Goal: Ask a question: Seek information or help from site administrators or community

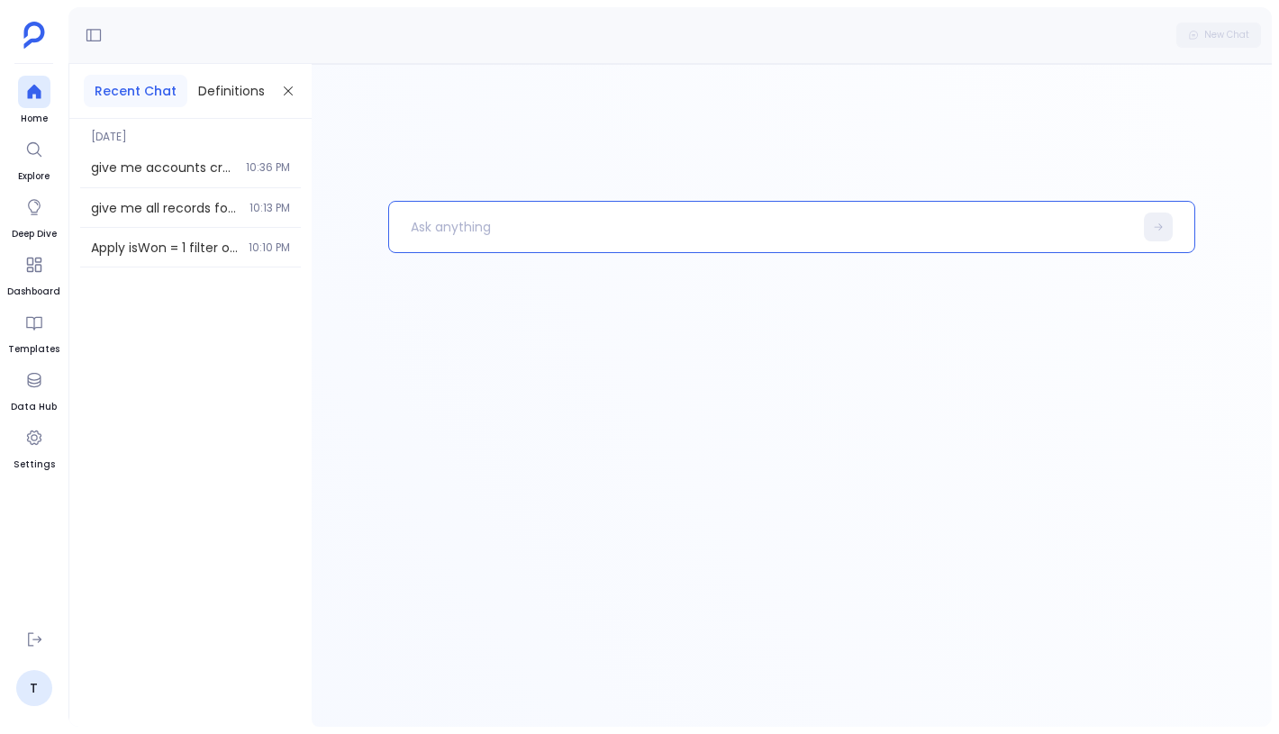
click at [467, 244] on p at bounding box center [760, 227] width 743 height 47
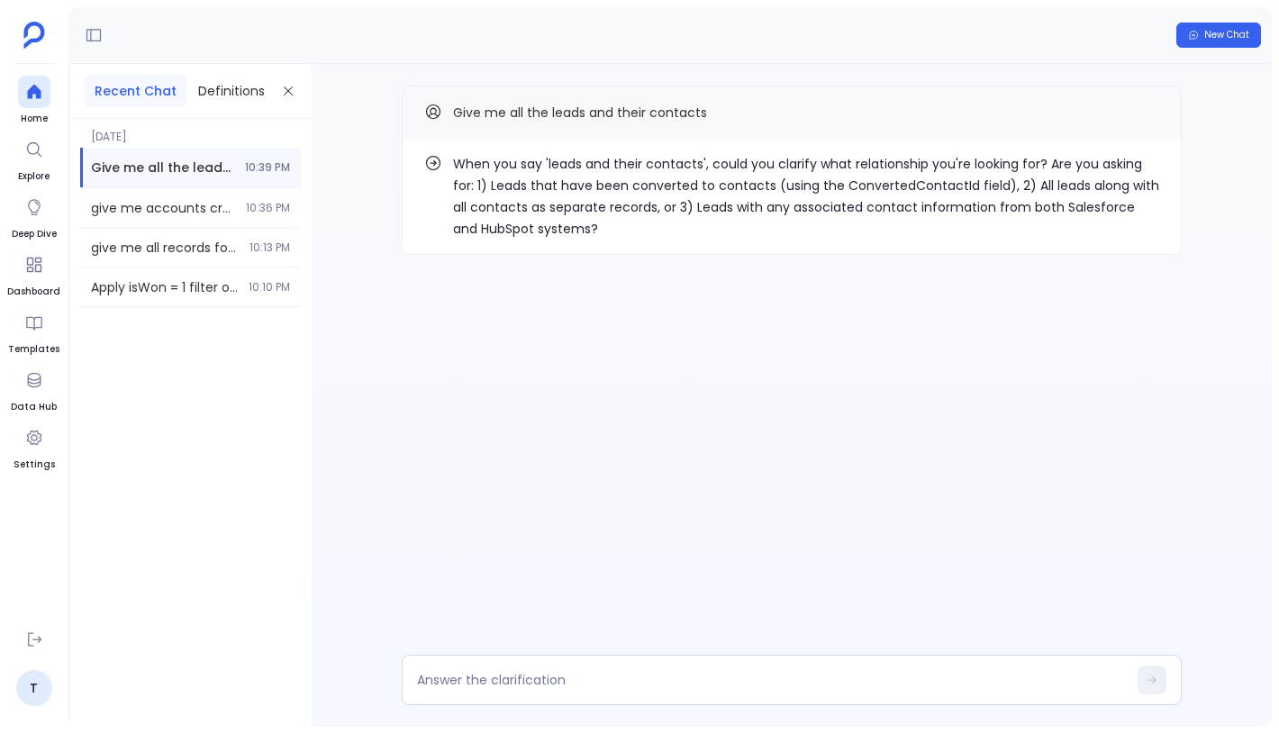
click at [928, 292] on div "When you say 'leads and their contacts', could you clarify what relationship yo…" at bounding box center [792, 206] width 960 height 285
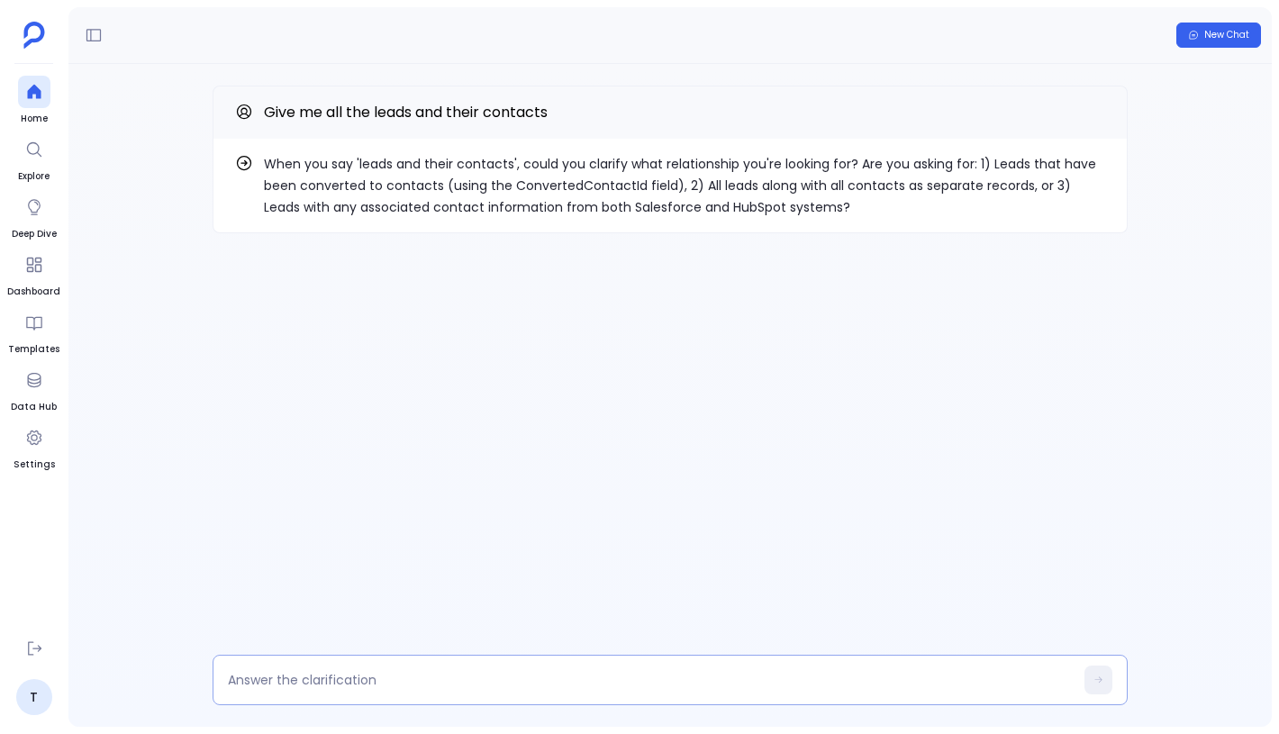
click at [485, 674] on textarea at bounding box center [651, 680] width 846 height 18
type textarea "Let's go with 3rd option"
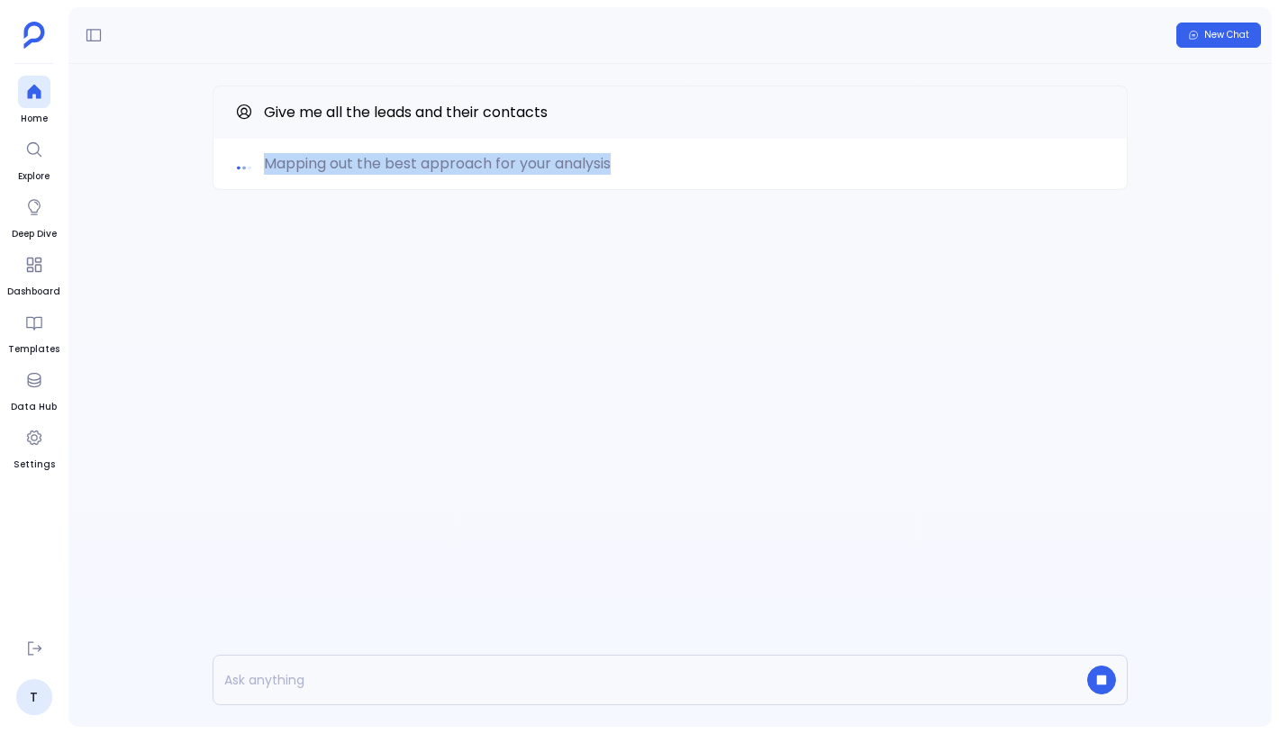
drag, startPoint x: 628, startPoint y: 162, endPoint x: 268, endPoint y: 168, distance: 360.4
click at [268, 168] on div "Mapping out the best approach for your analysis" at bounding box center [670, 164] width 870 height 22
click at [268, 168] on span "Mapping out the best approach for your analysis" at bounding box center [437, 164] width 347 height 22
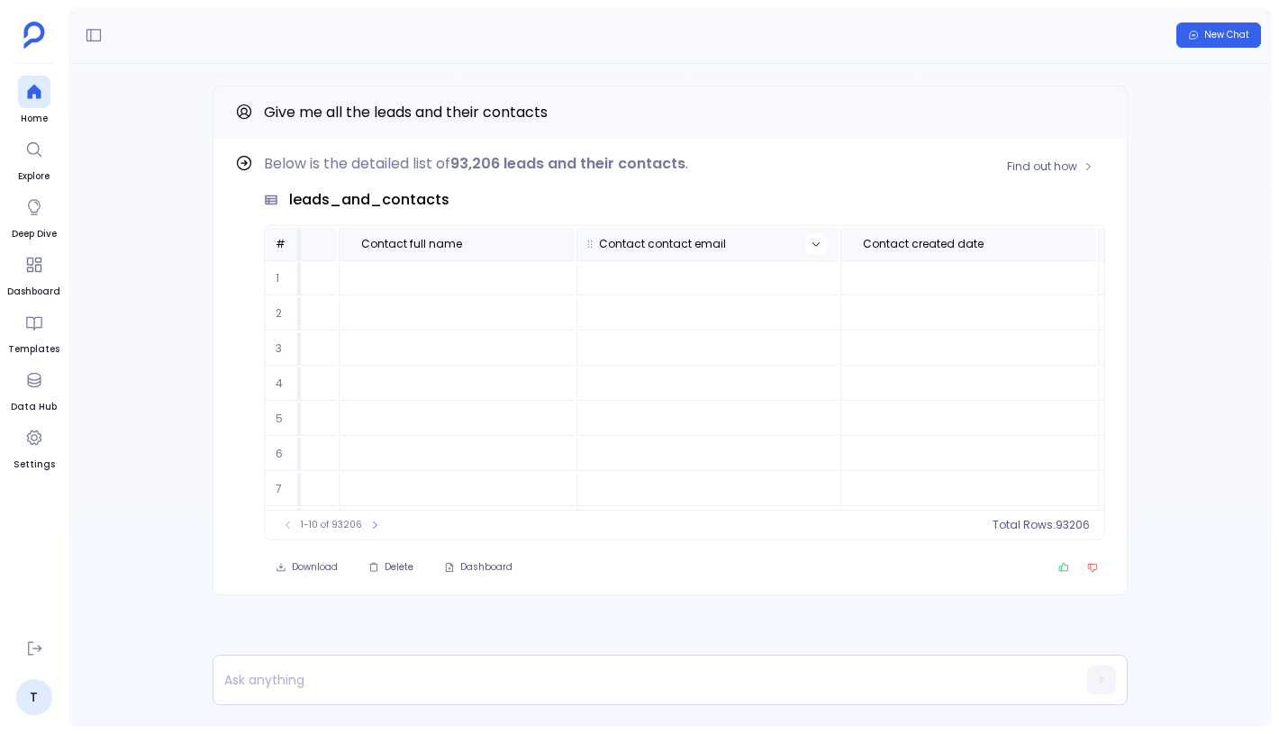
scroll to position [0, 1831]
click at [791, 244] on icon at bounding box center [796, 244] width 11 height 11
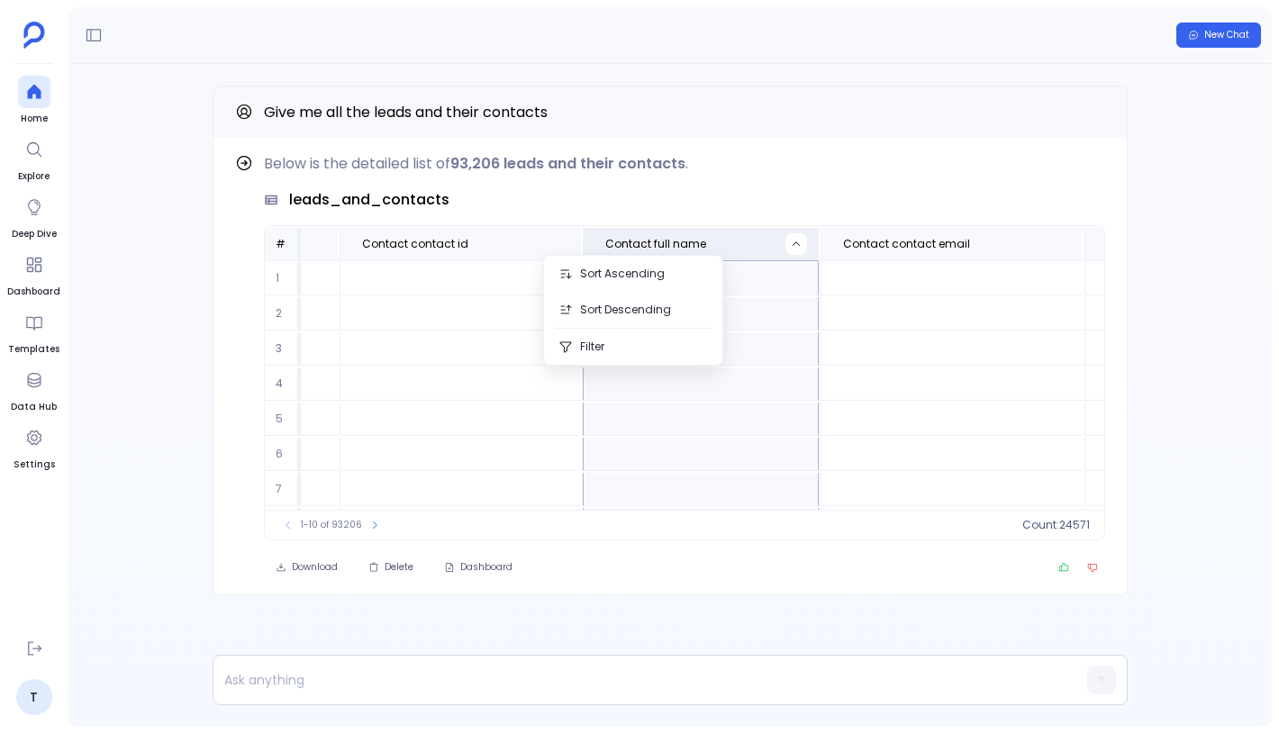
click at [653, 613] on div "Find out how Below is the detailed list of 93,206 leads and their contacts . le…" at bounding box center [670, 376] width 1204 height 625
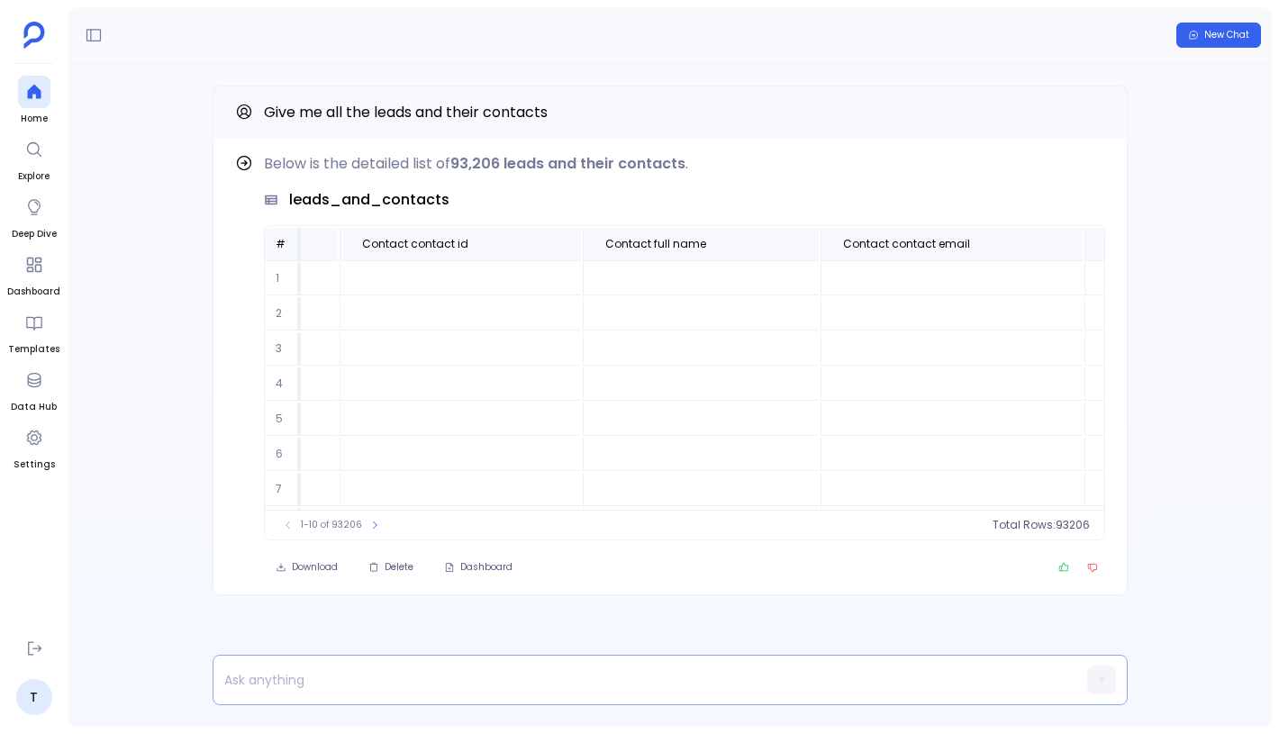
click at [634, 681] on p at bounding box center [636, 680] width 844 height 25
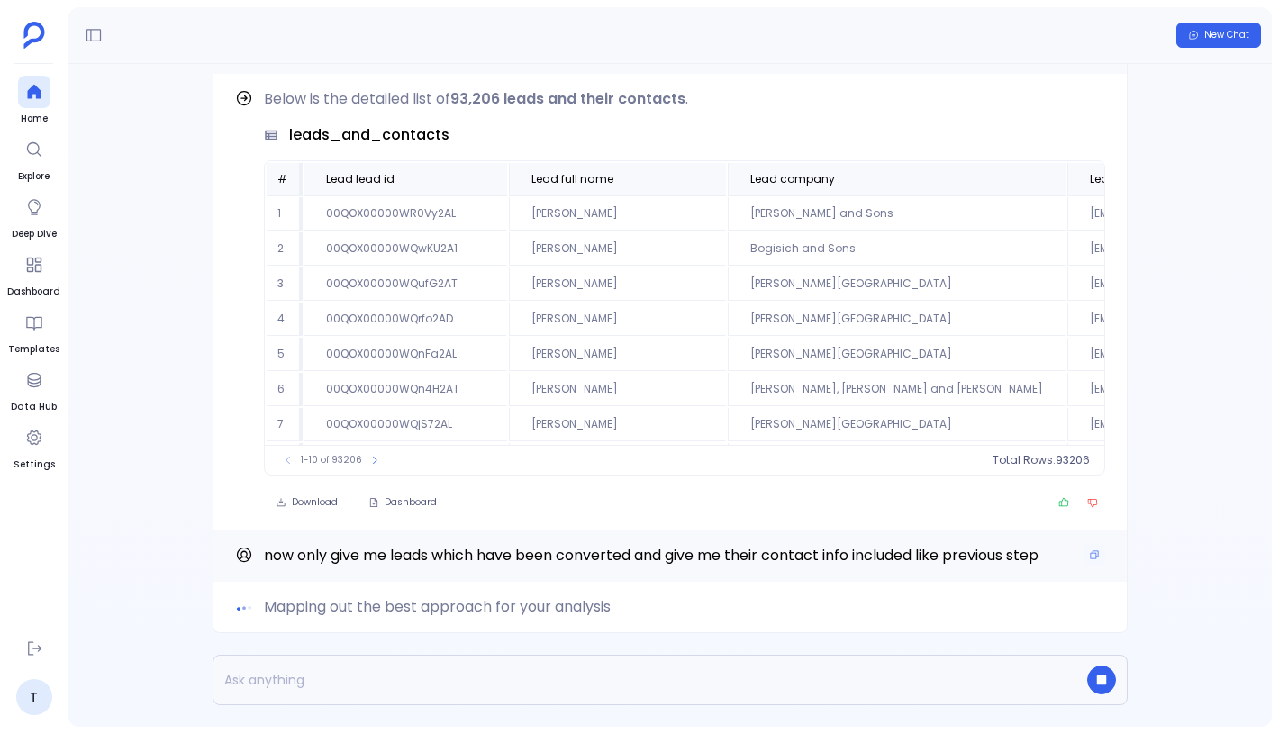
drag, startPoint x: 585, startPoint y: 559, endPoint x: 922, endPoint y: 559, distance: 337.8
click at [923, 559] on span "now only give me leads which have been converted and give me their contact info…" at bounding box center [651, 555] width 775 height 21
click at [1178, 517] on div "Mapping out the best approach for your analysis now only give me leads which ha…" at bounding box center [670, 395] width 1204 height 663
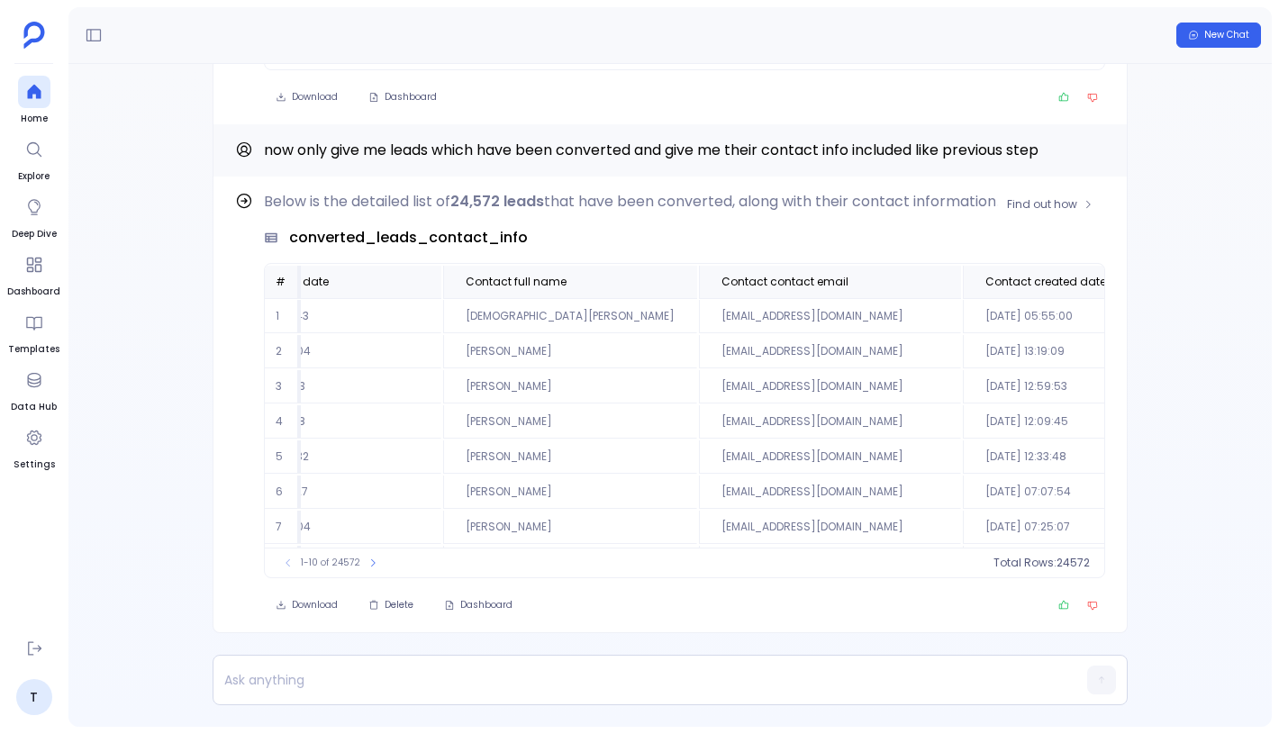
scroll to position [0, 1558]
click at [701, 355] on td "ramontoy@jaskolskitreutel.com" at bounding box center [832, 351] width 262 height 33
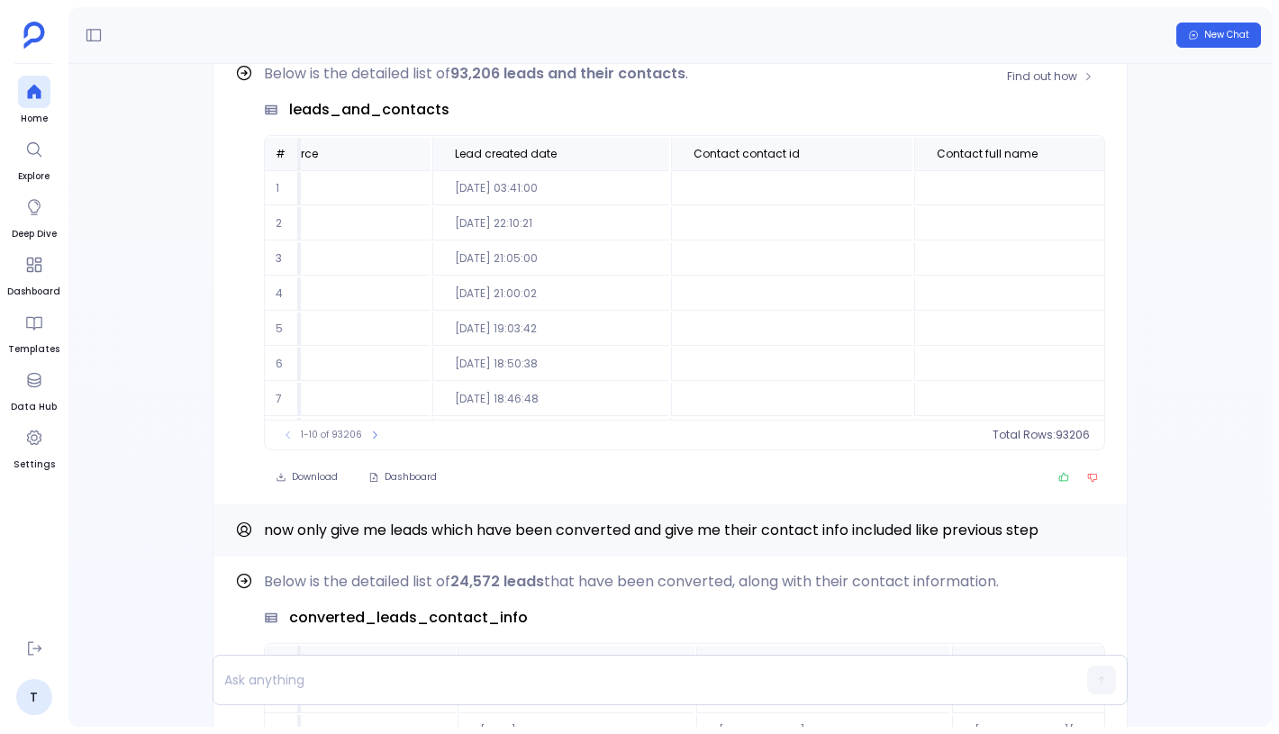
scroll to position [0, 1754]
click at [868, 157] on icon at bounding box center [873, 154] width 11 height 11
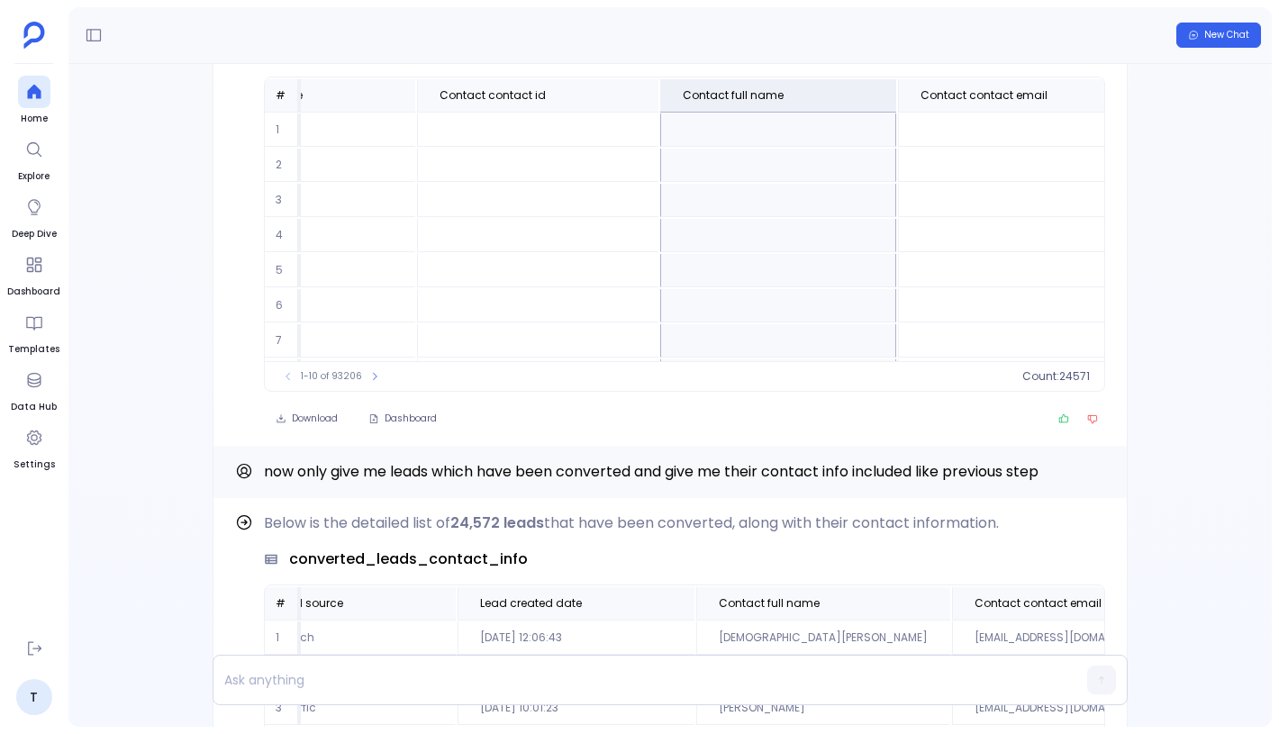
scroll to position [-326, 0]
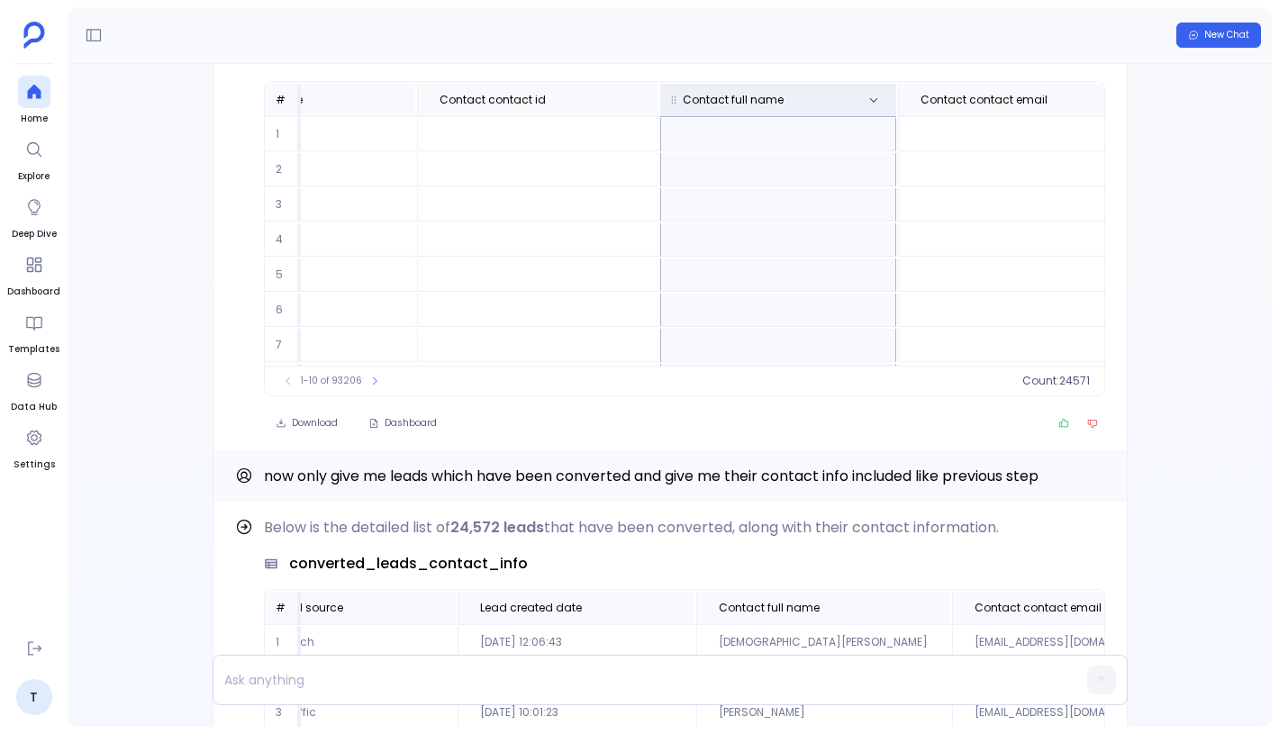
click at [724, 93] on th "Contact full name" at bounding box center [778, 100] width 236 height 32
click at [868, 96] on icon at bounding box center [873, 100] width 11 height 11
click at [834, 196] on div at bounding box center [899, 206] width 175 height 31
click at [848, 199] on input at bounding box center [907, 206] width 142 height 14
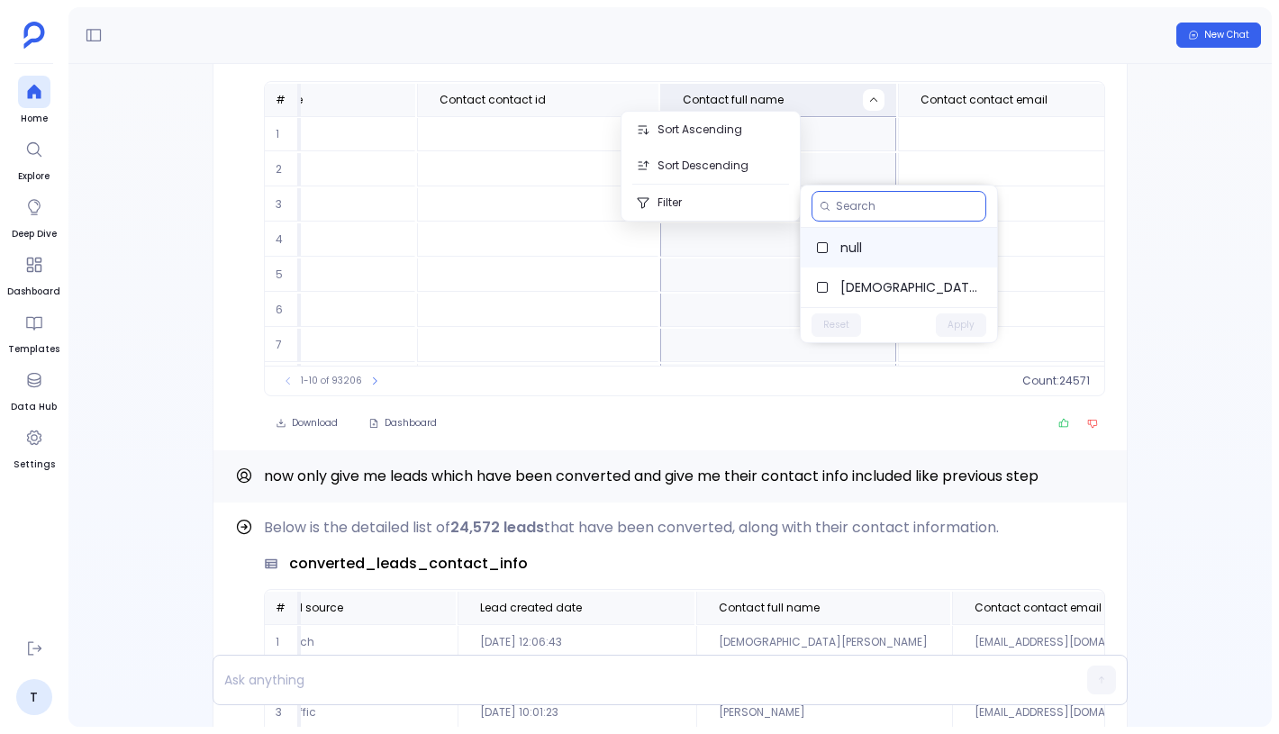
click at [852, 252] on span "null" at bounding box center [912, 248] width 142 height 18
click at [949, 320] on button "Apply" at bounding box center [961, 325] width 50 height 23
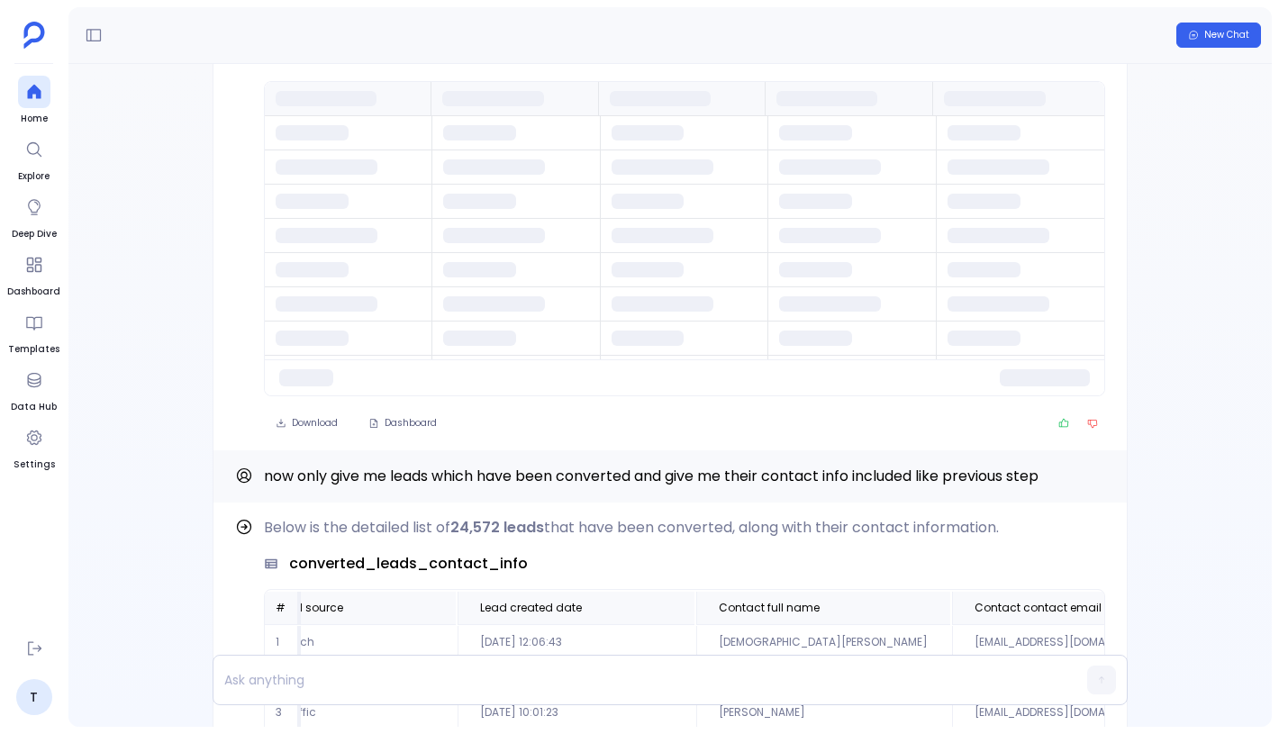
scroll to position [0, 0]
click at [1191, 299] on div "Find out how Below is the detailed list of 24,572 leads that have been converte…" at bounding box center [670, 395] width 1204 height 663
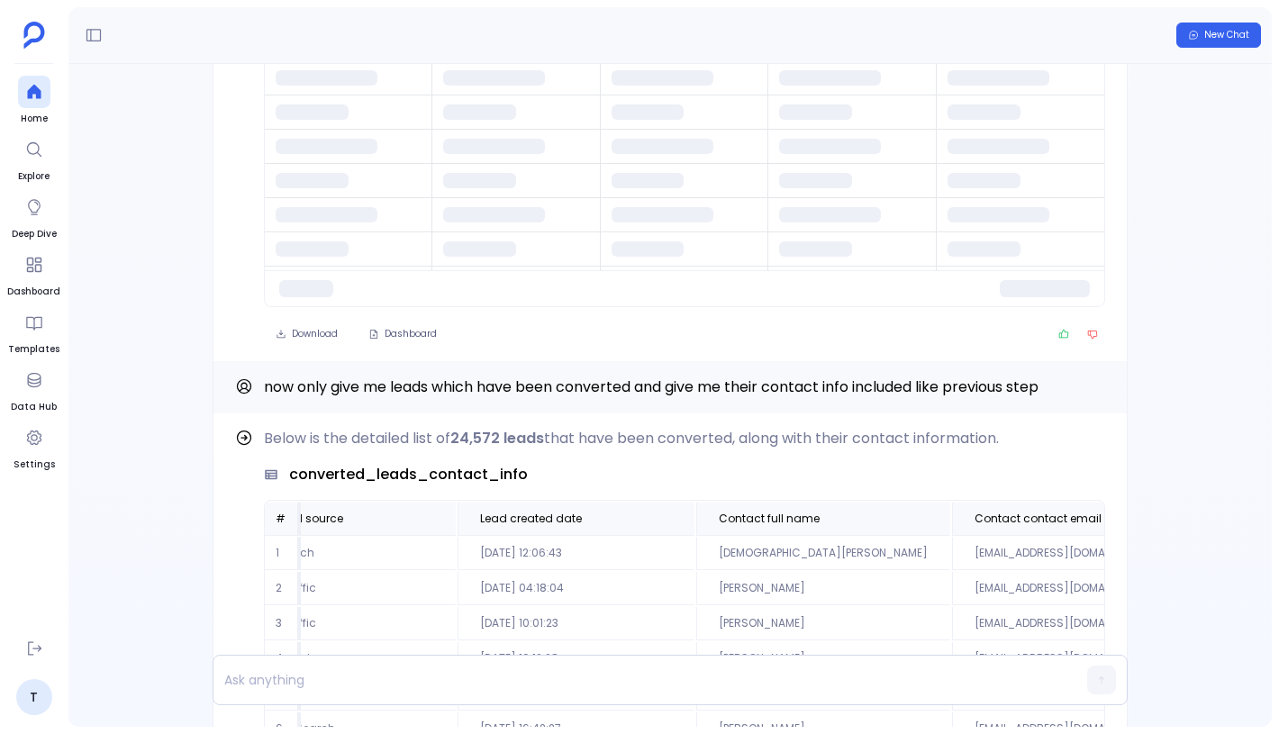
scroll to position [-220, 0]
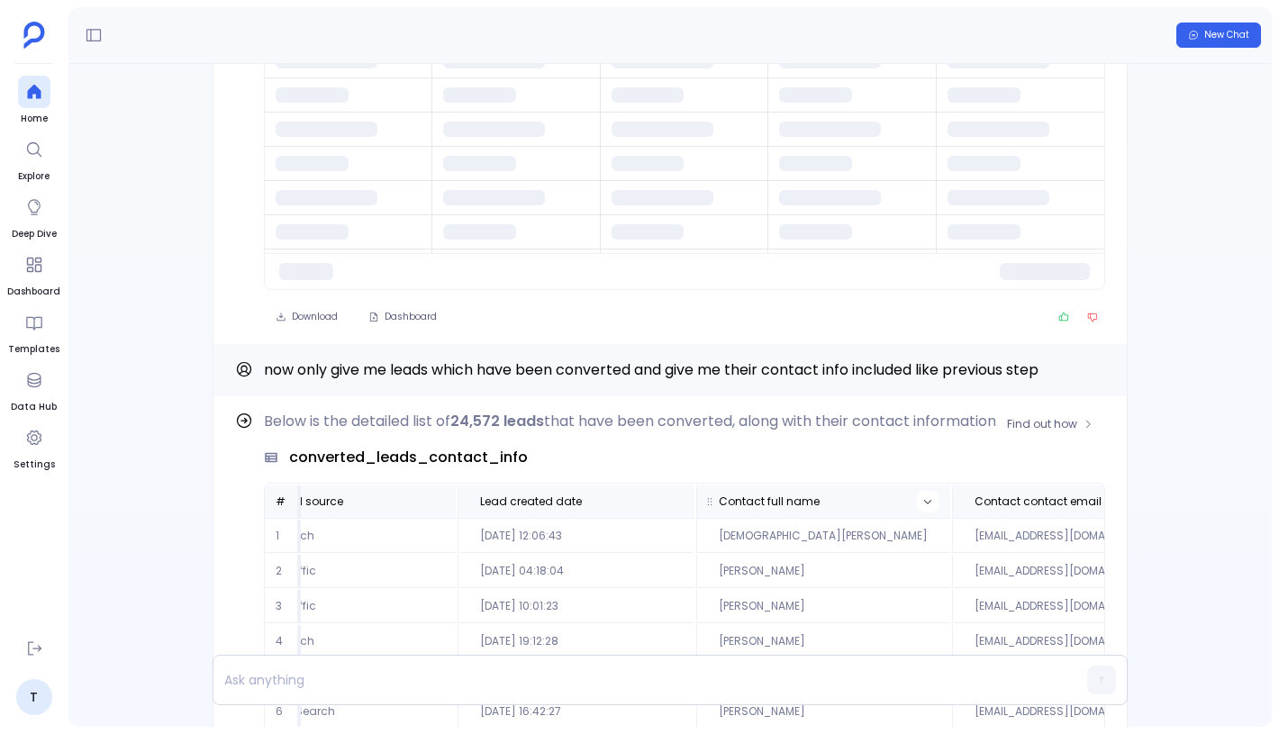
click at [922, 503] on icon at bounding box center [927, 501] width 11 height 11
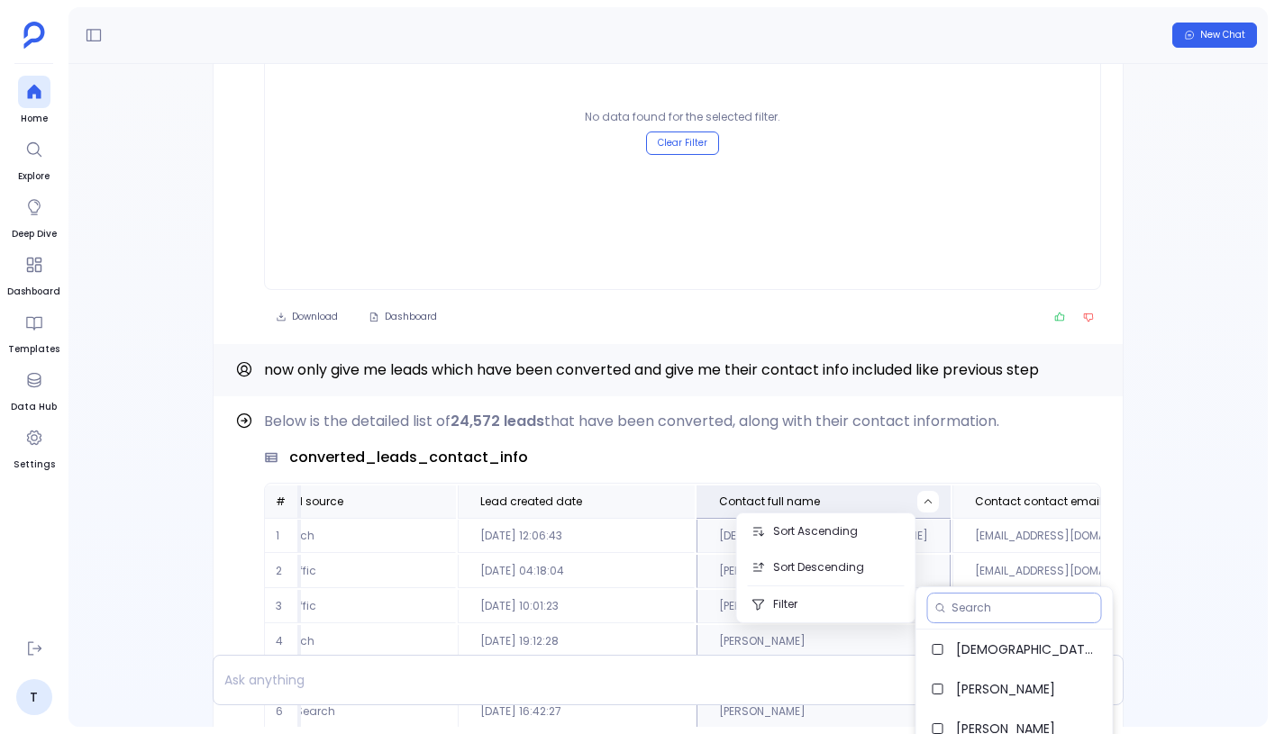
click at [1016, 609] on input at bounding box center [1022, 608] width 142 height 14
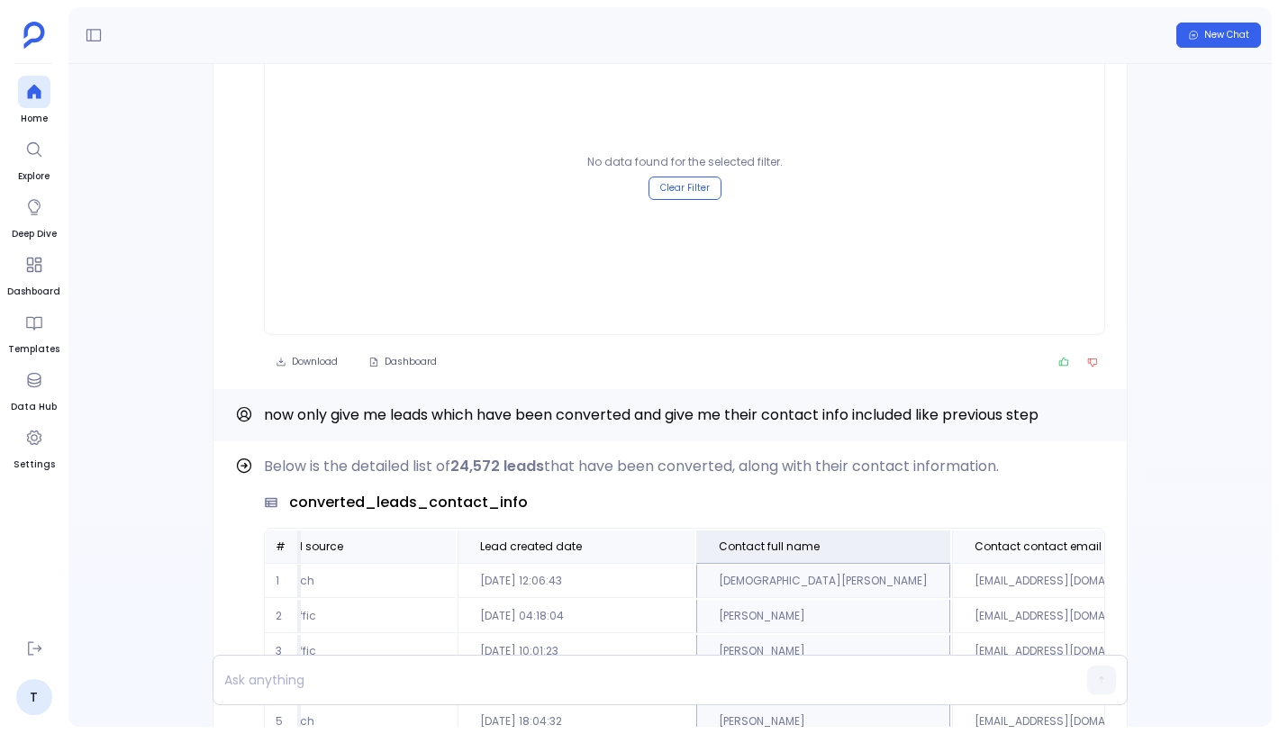
scroll to position [-162, 0]
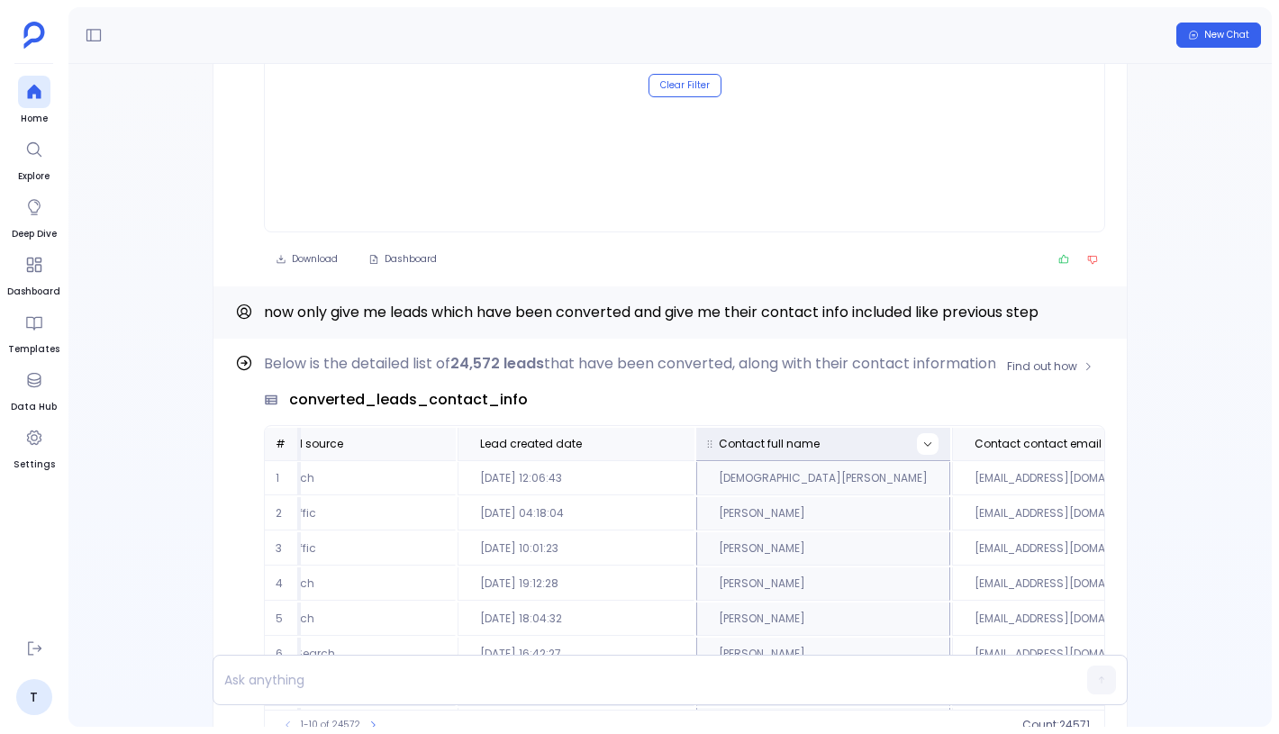
click at [922, 441] on icon at bounding box center [927, 444] width 11 height 11
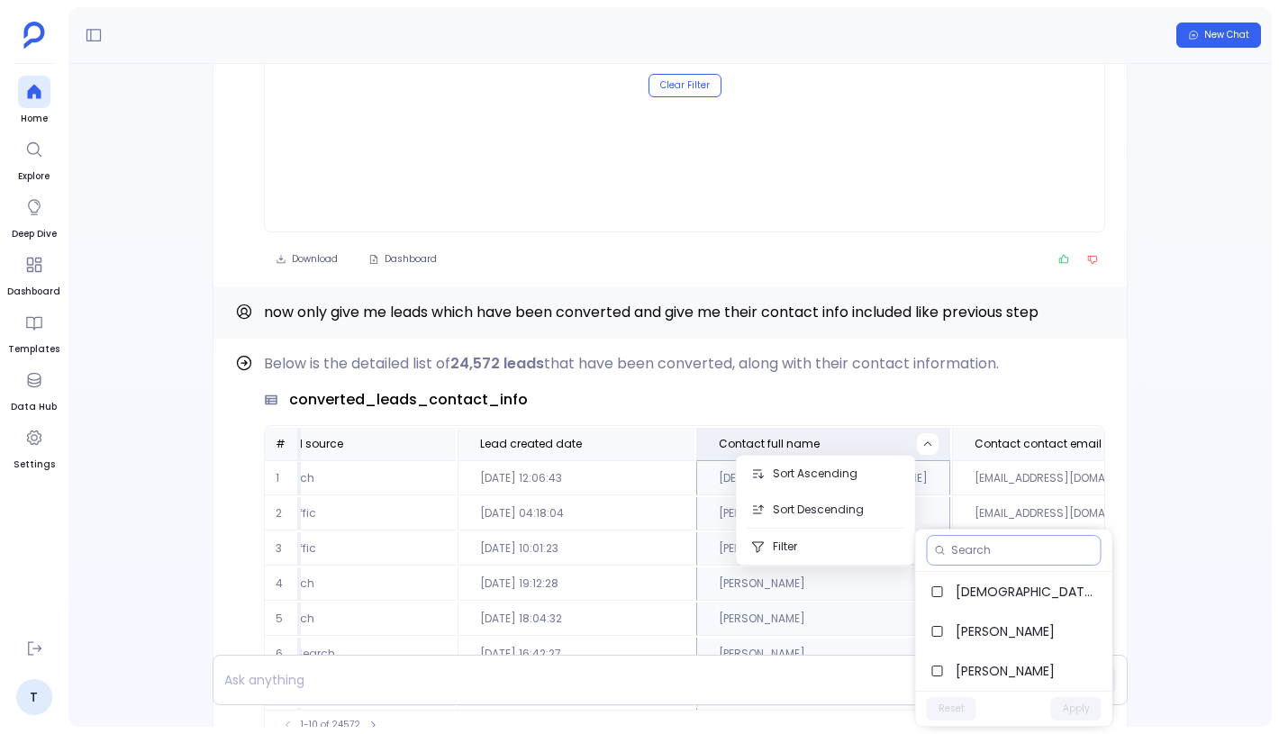
click at [974, 546] on input at bounding box center [1022, 550] width 142 height 14
type input "null"
click at [1141, 352] on div "Find out how Below is the detailed list of 24,572 leads that have been converte…" at bounding box center [670, 395] width 1204 height 663
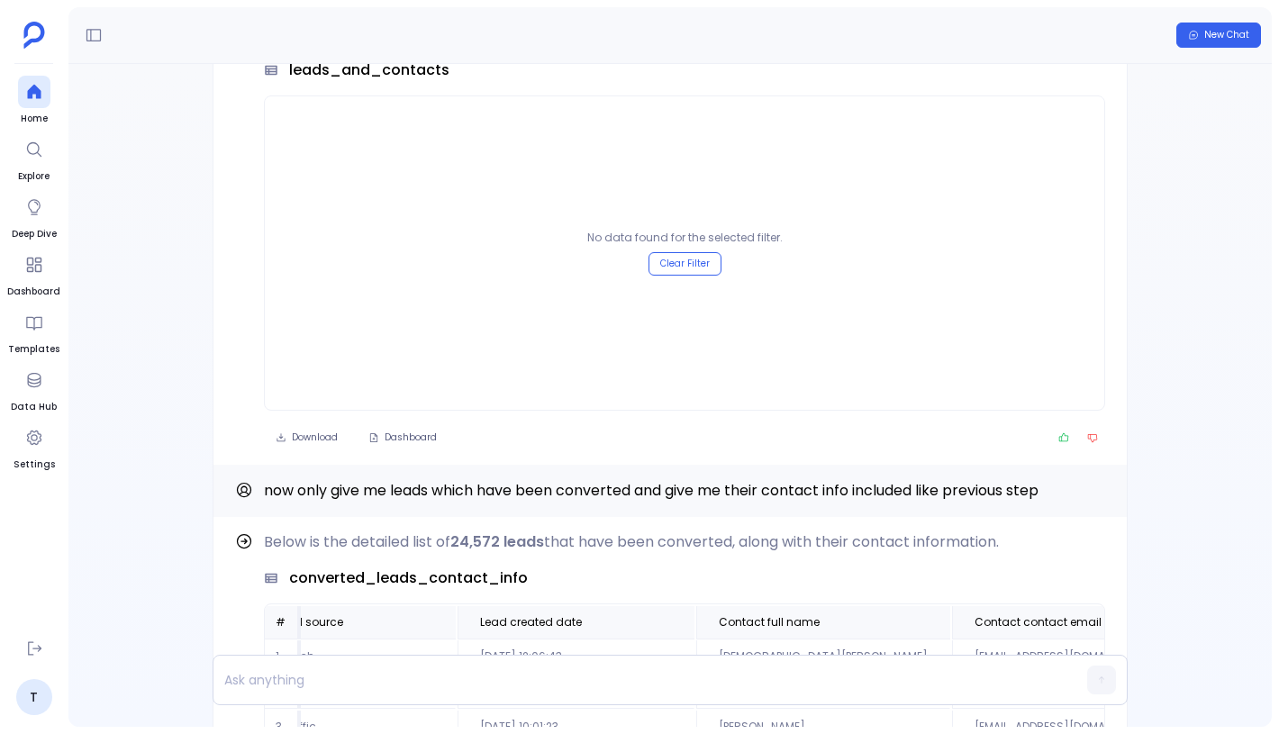
scroll to position [-387, 0]
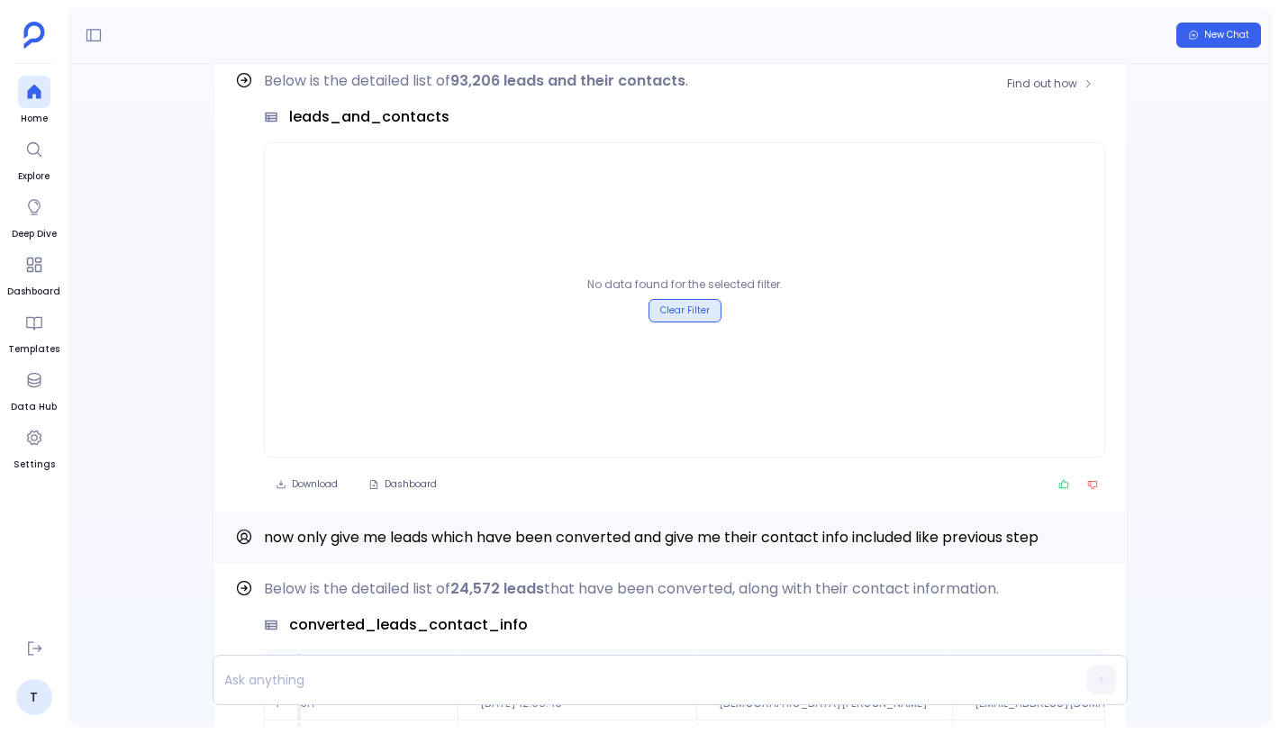
click at [704, 299] on button "Clear Filter" at bounding box center [685, 310] width 73 height 23
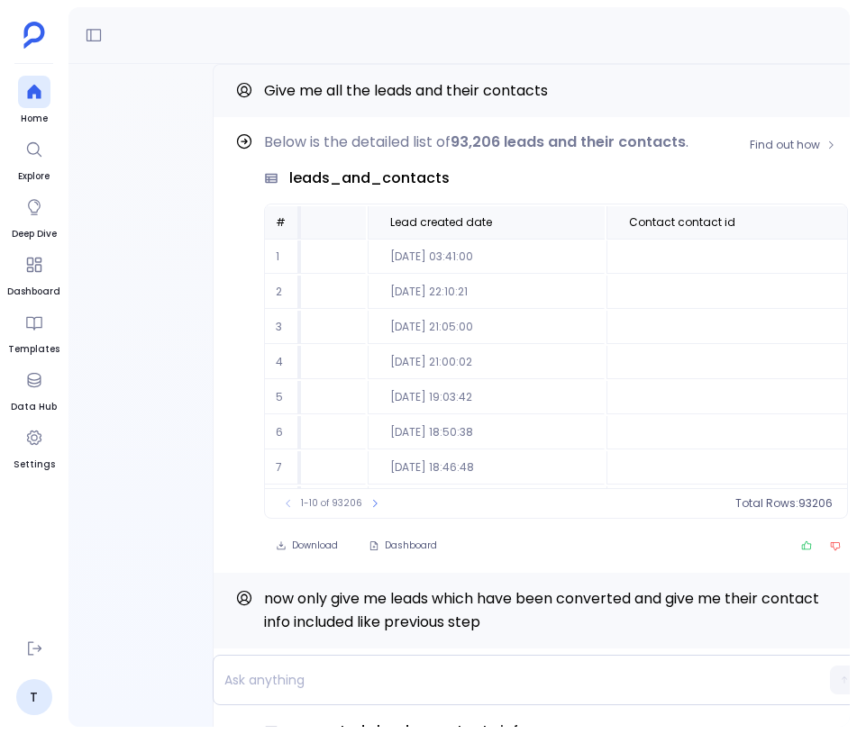
scroll to position [0, 1862]
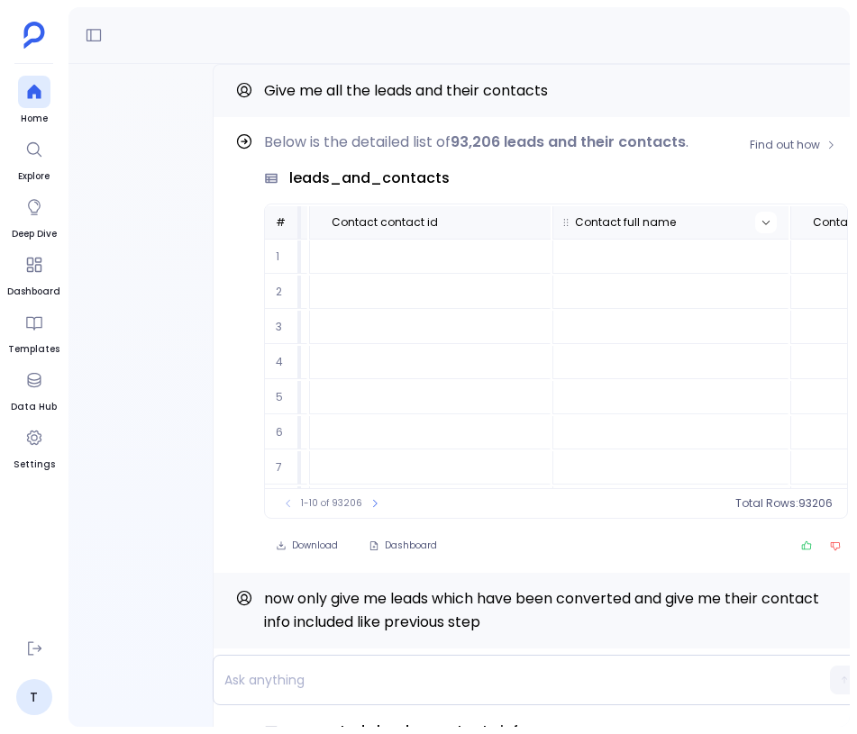
click at [760, 220] on icon at bounding box center [765, 222] width 11 height 11
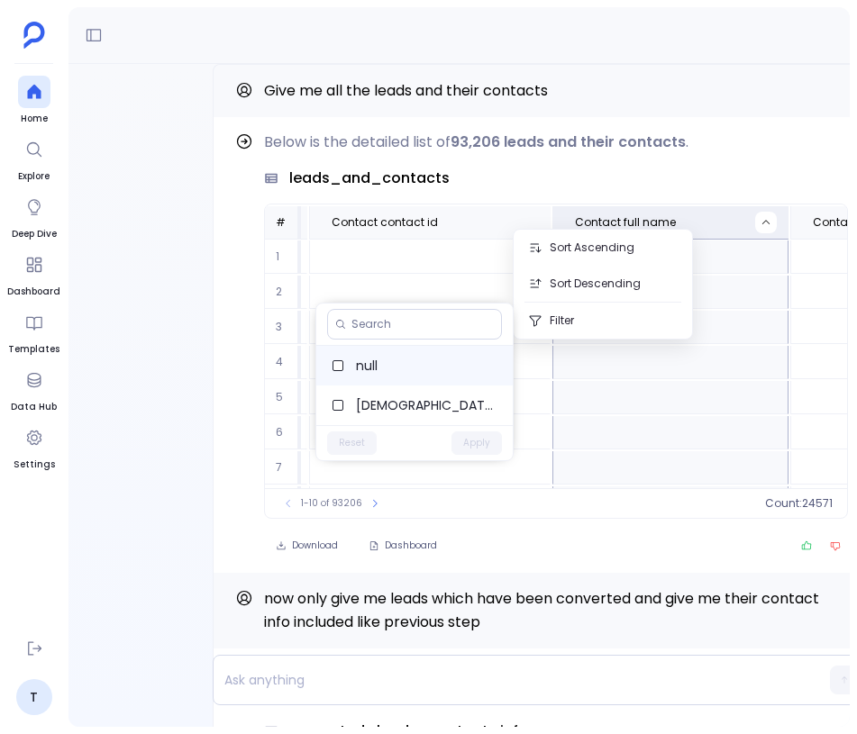
click at [405, 381] on label "null" at bounding box center [414, 366] width 196 height 40
click at [475, 437] on button "Apply" at bounding box center [476, 443] width 50 height 23
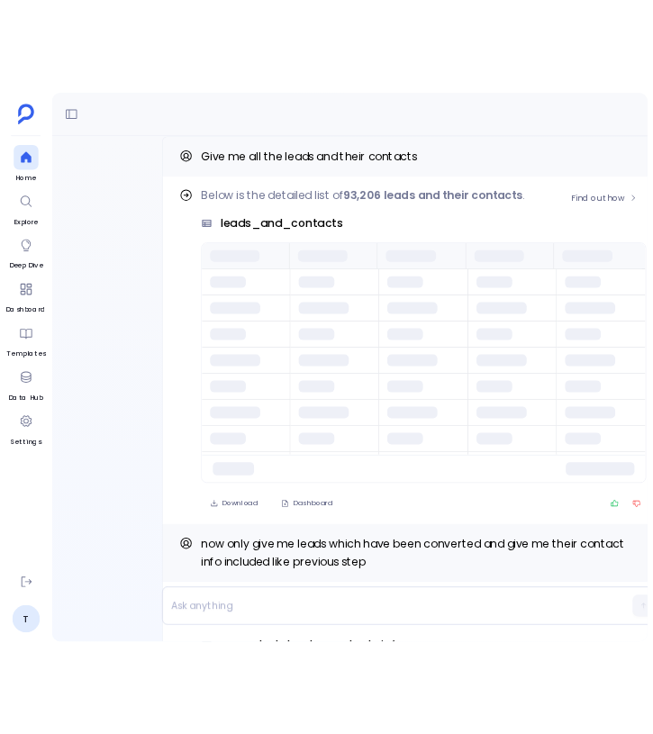
scroll to position [0, 0]
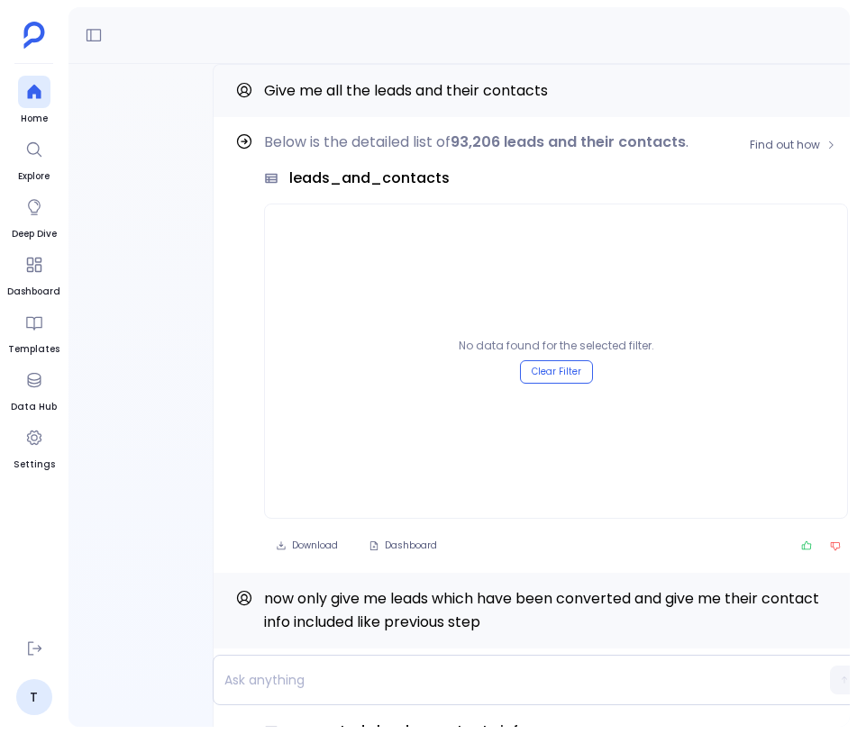
click at [854, 379] on div "New Chat Find out how Below is the detailed list of 24,572 leads that have been…" at bounding box center [462, 367] width 788 height 734
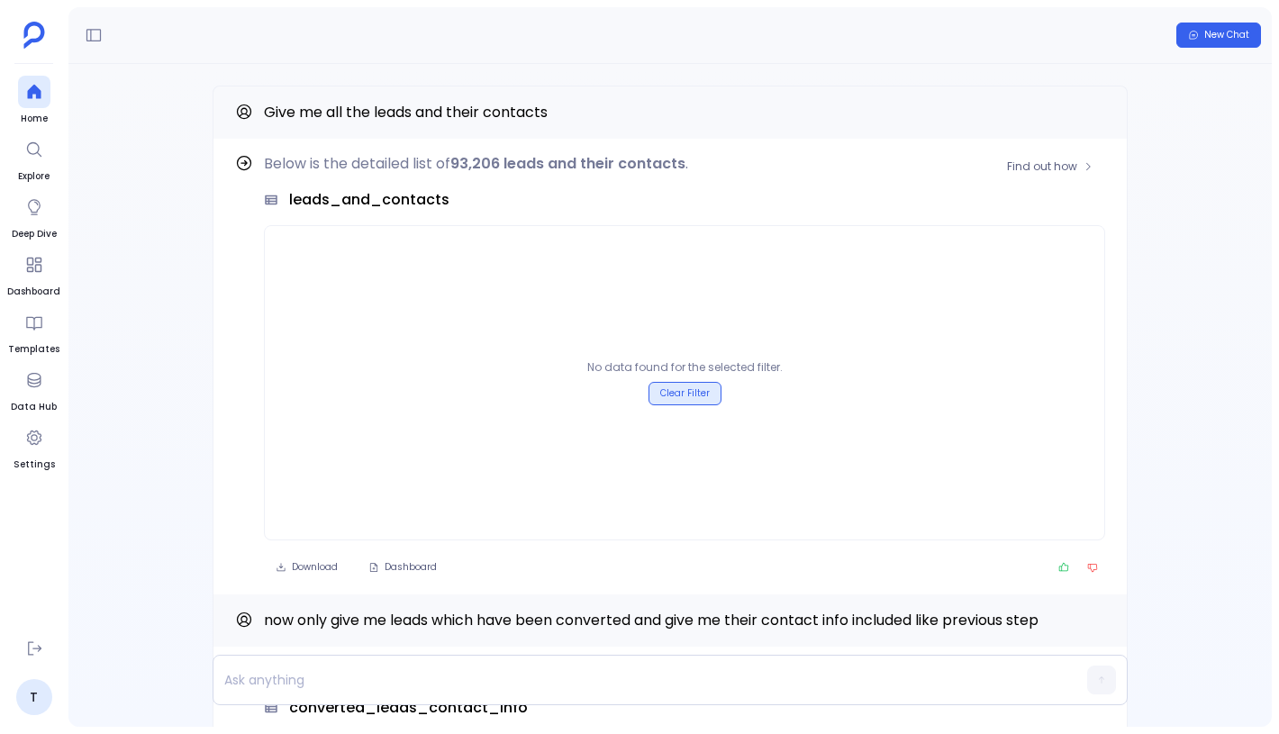
click at [699, 390] on button "Clear Filter" at bounding box center [685, 393] width 73 height 23
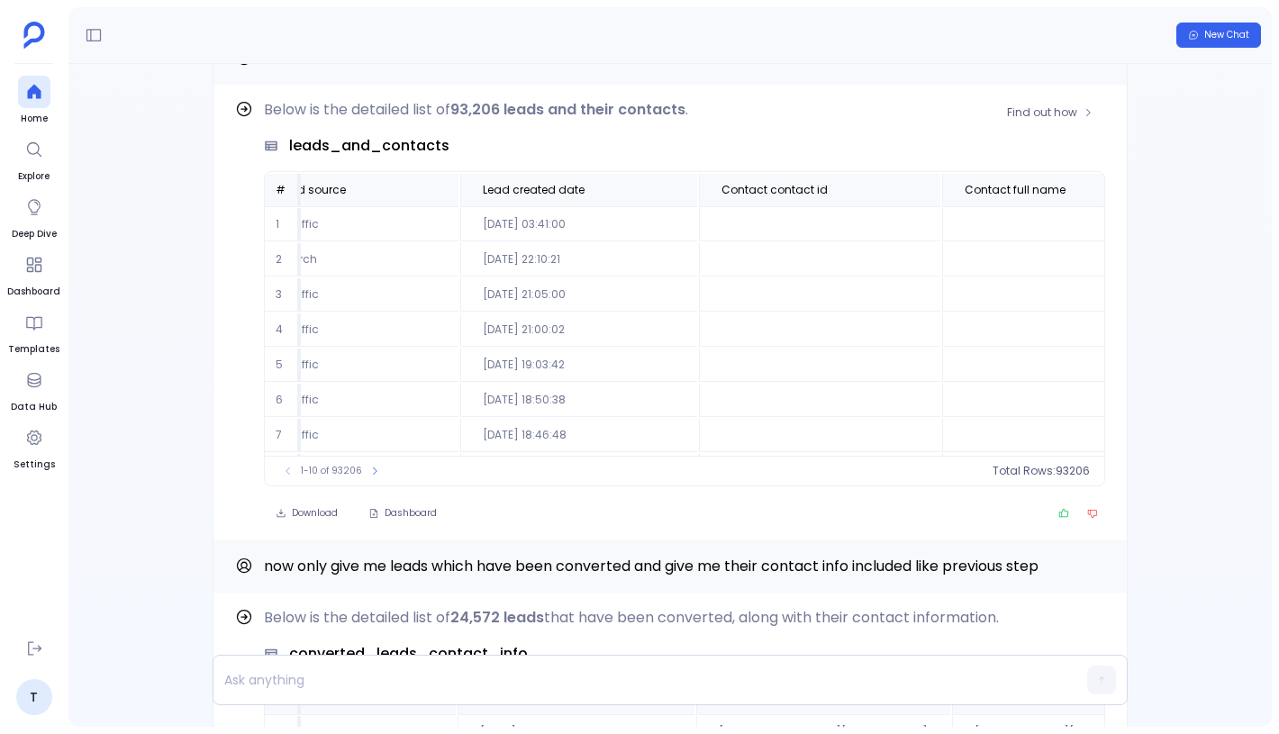
scroll to position [0, 1665]
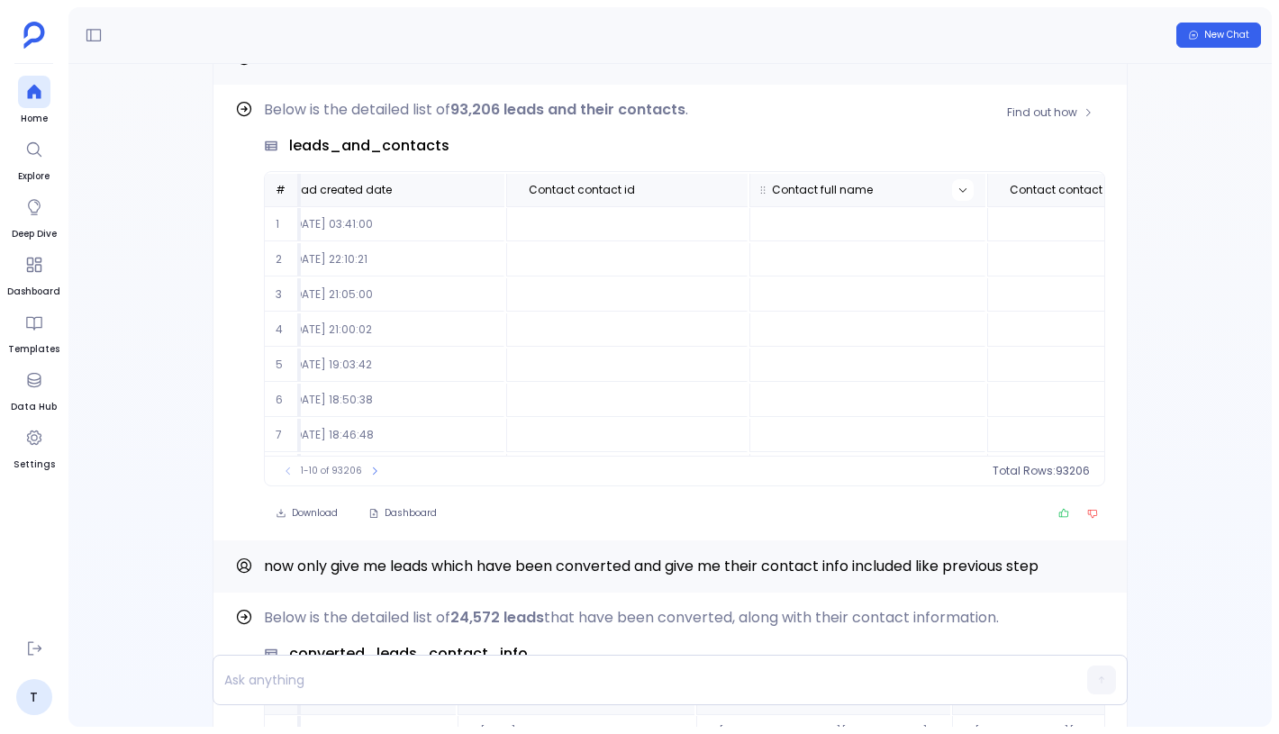
click at [958, 190] on icon at bounding box center [963, 190] width 11 height 11
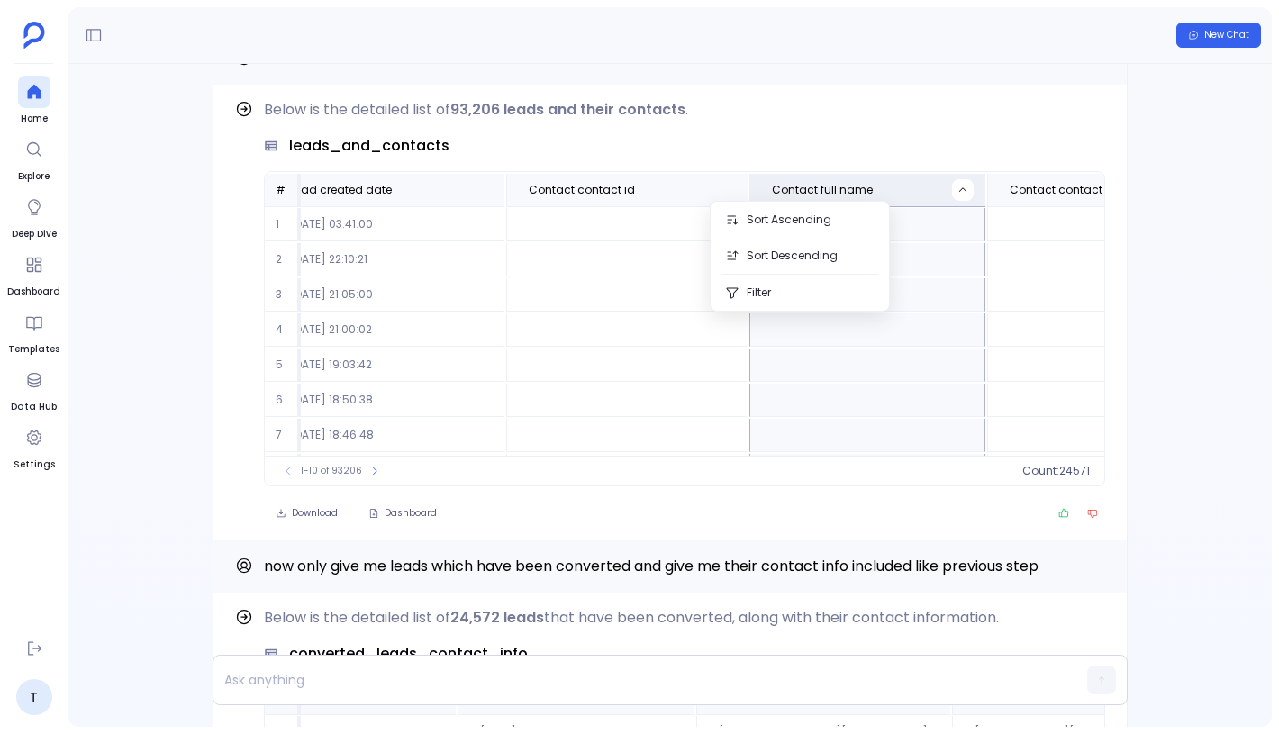
click at [1141, 203] on div "Find out how Below is the detailed list of 24,572 leads that have been converte…" at bounding box center [670, 395] width 1204 height 663
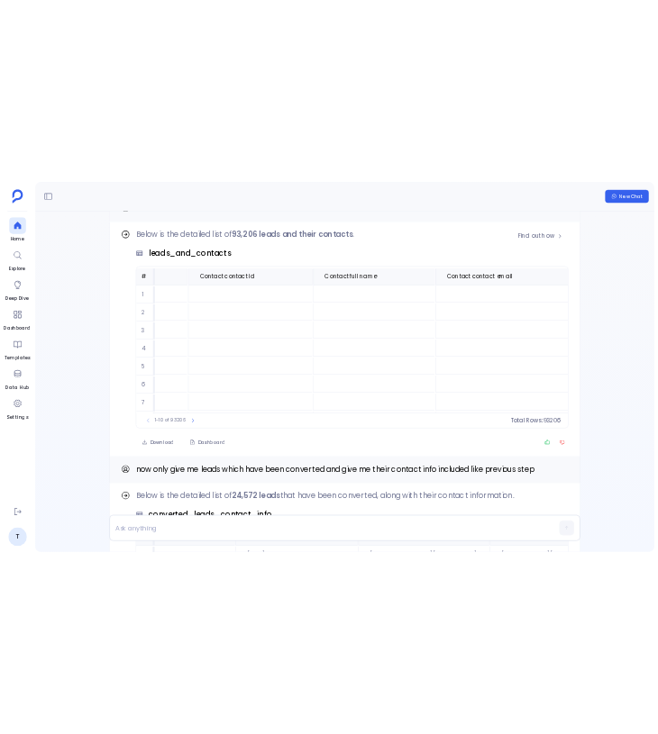
scroll to position [0, 1806]
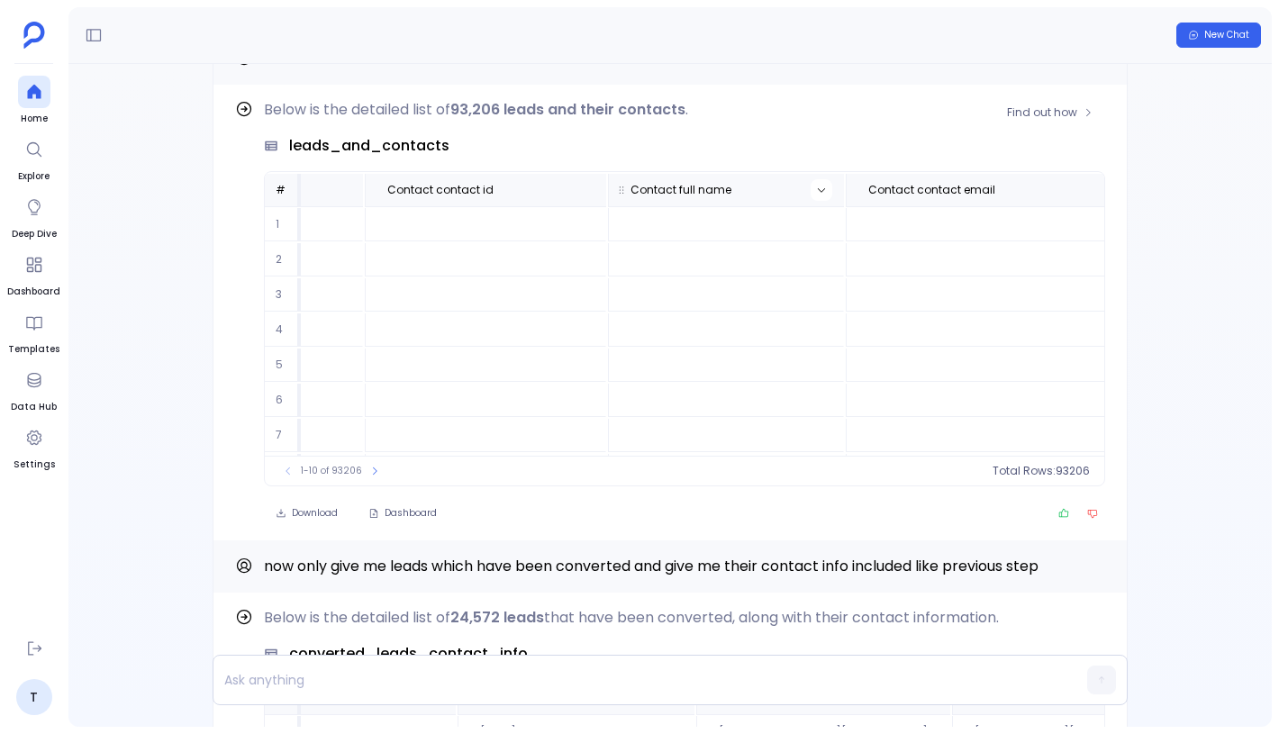
click at [816, 186] on icon at bounding box center [821, 190] width 11 height 11
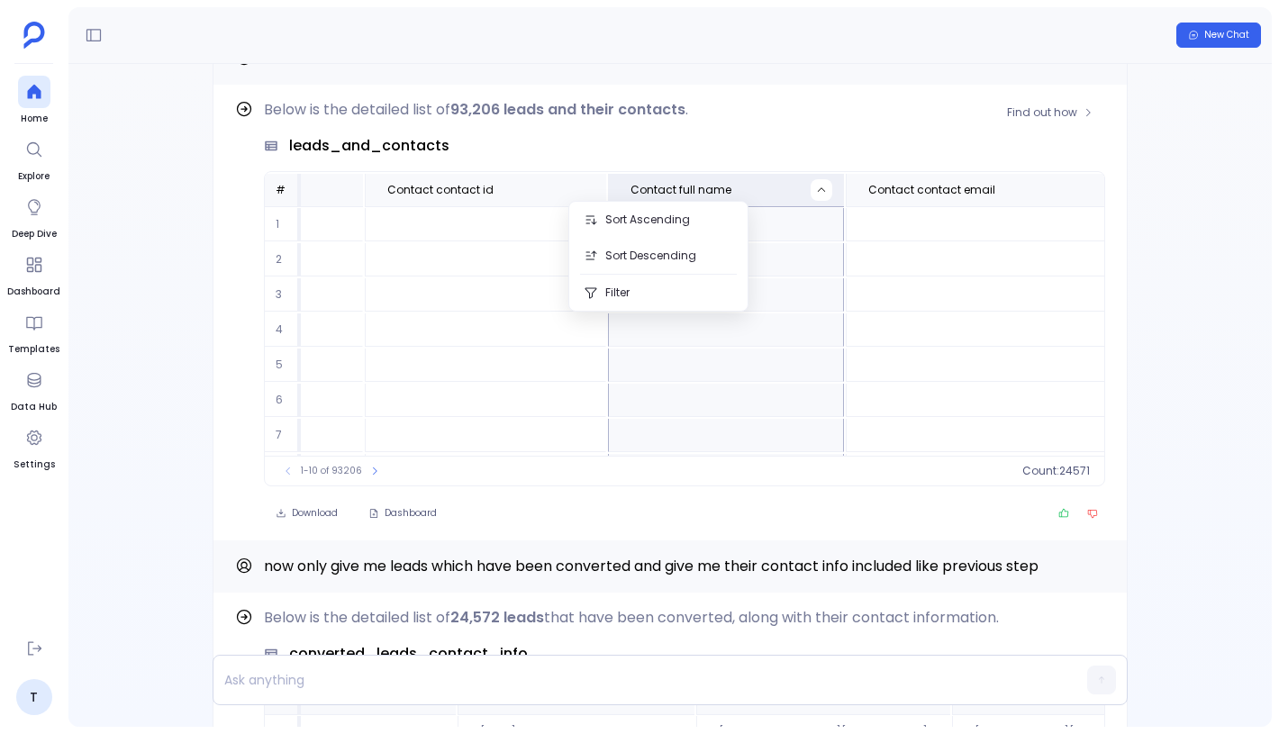
click at [1120, 341] on div "Find out how Below is the detailed list of 93,206 leads and their contacts . le…" at bounding box center [670, 313] width 915 height 456
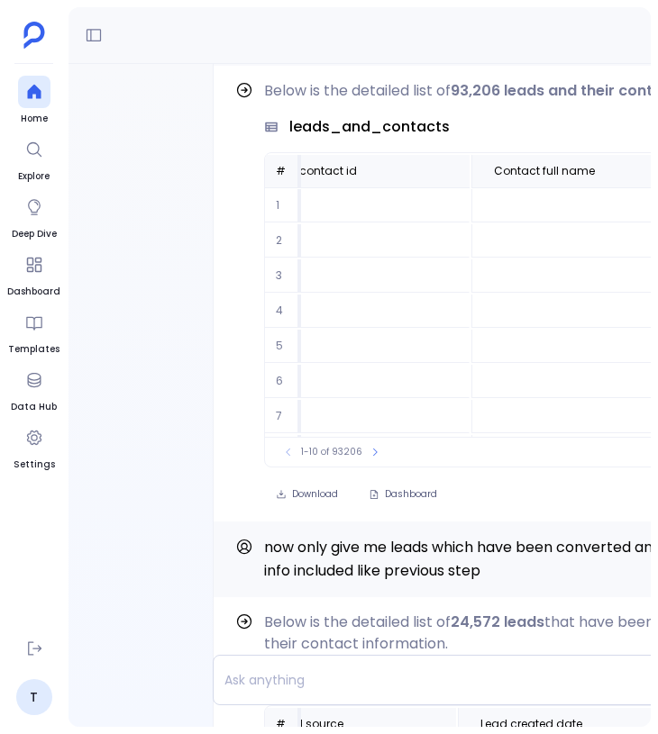
scroll to position [0, 1904]
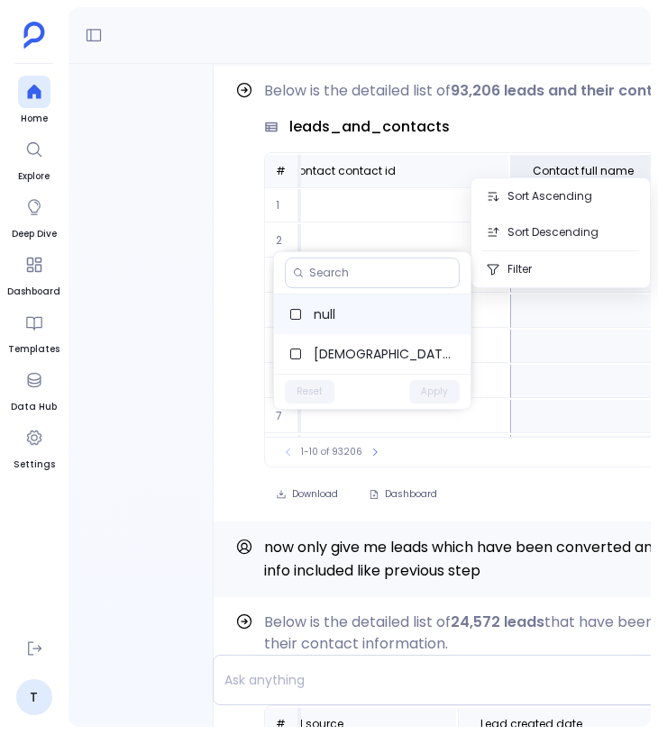
click at [388, 305] on span "null" at bounding box center [385, 314] width 142 height 18
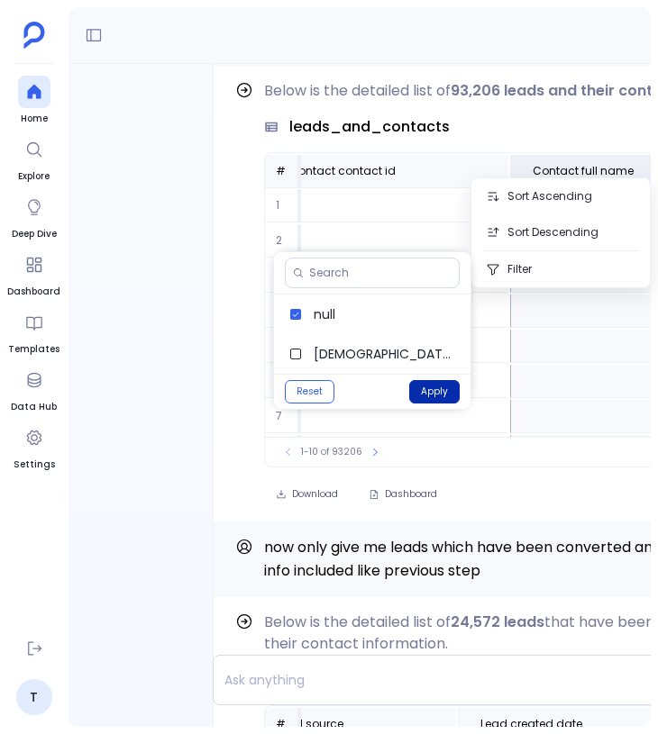
click at [418, 394] on button "Apply" at bounding box center [434, 391] width 50 height 23
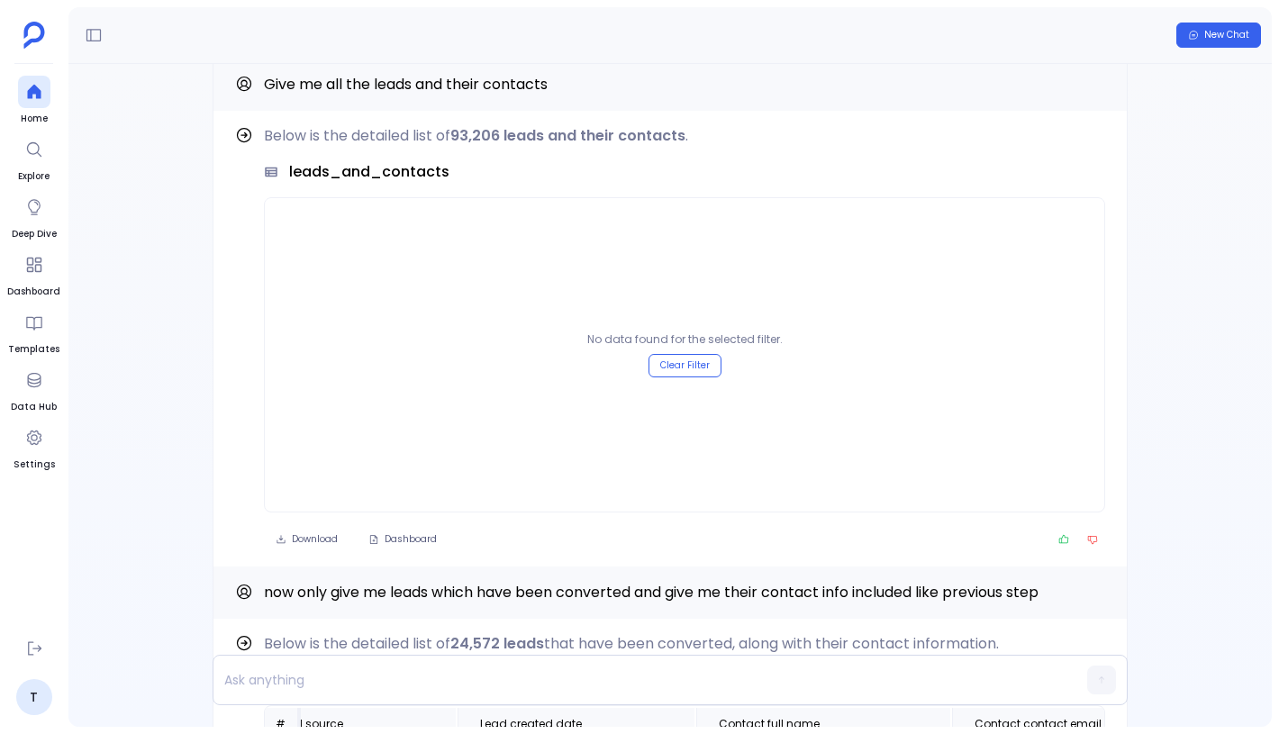
scroll to position [-416, 0]
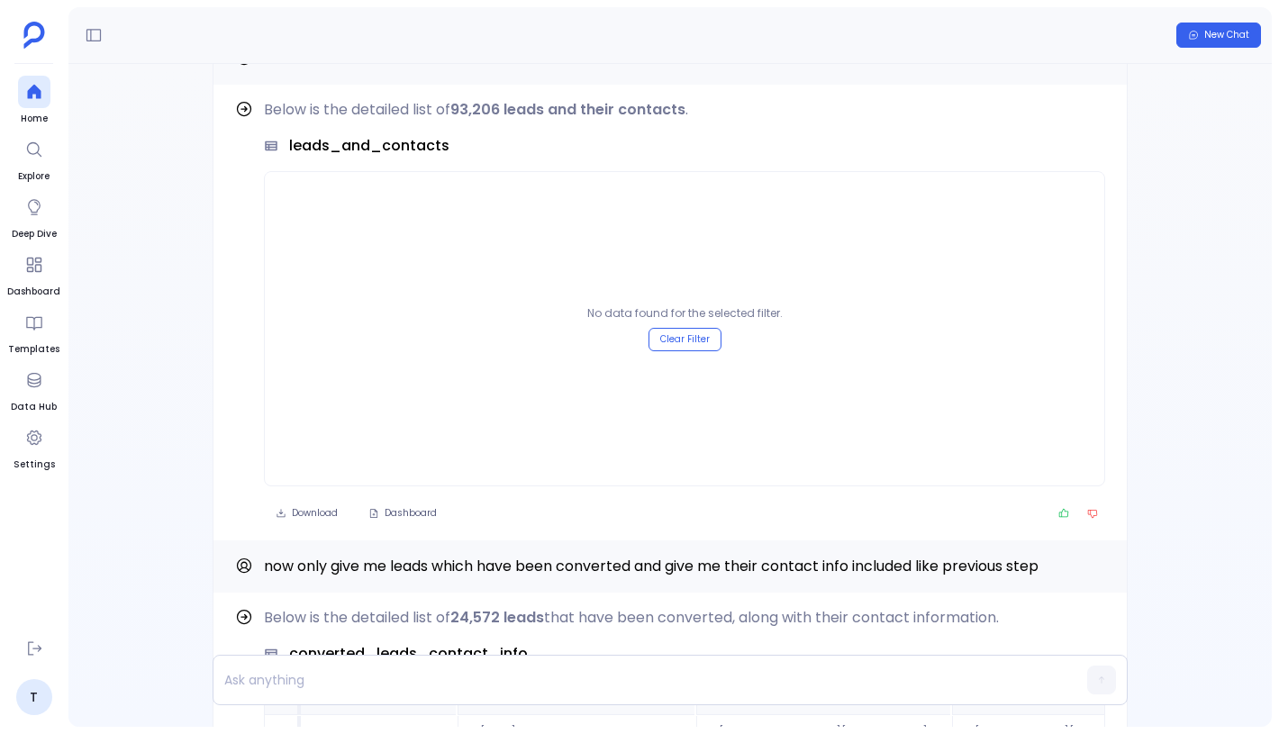
click at [1169, 350] on div "Find out how Below is the detailed list of 24,572 leads that have been converte…" at bounding box center [670, 395] width 1204 height 663
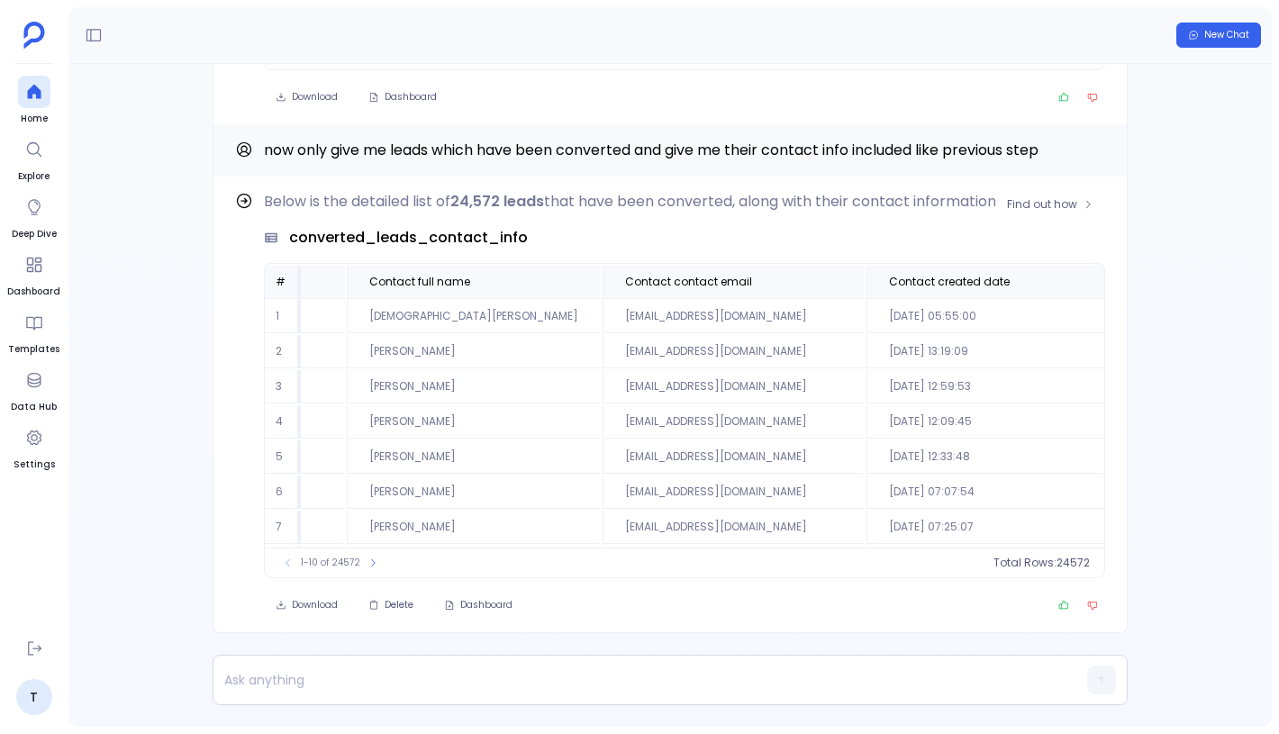
scroll to position [0, 1450]
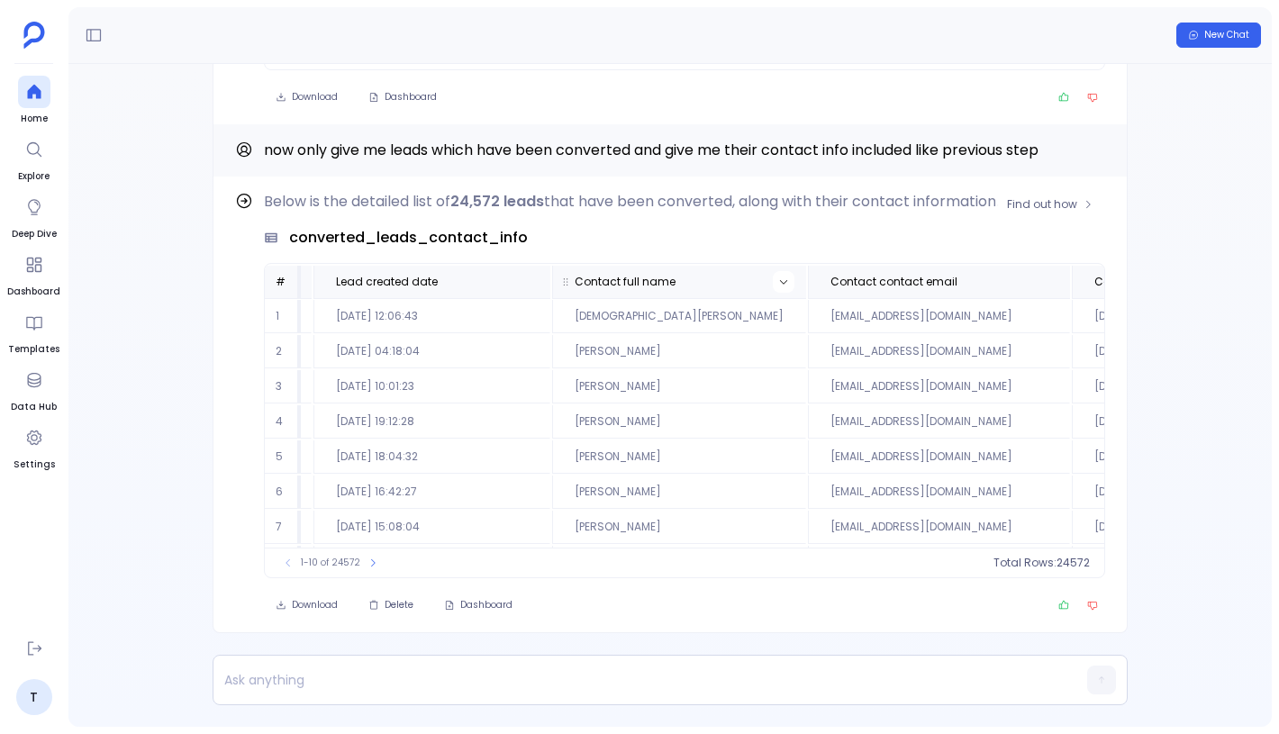
click at [778, 282] on icon at bounding box center [783, 282] width 11 height 11
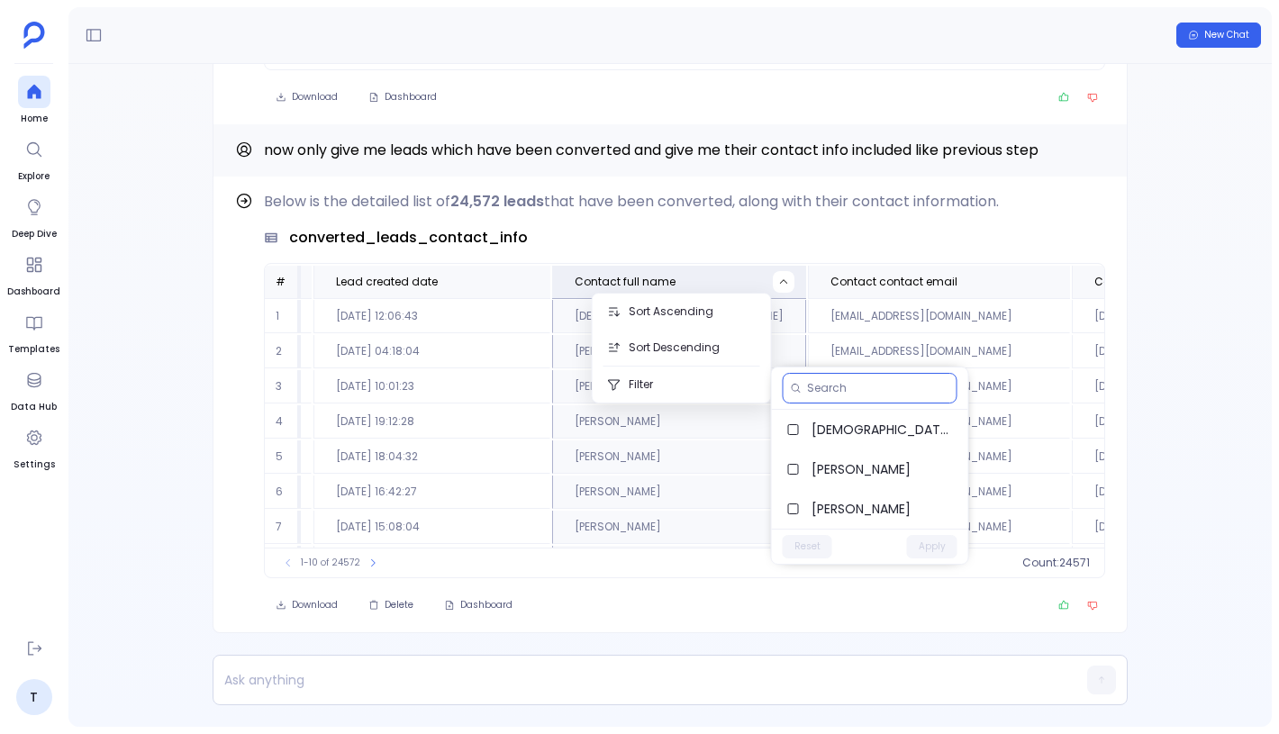
click at [859, 395] on input at bounding box center [878, 388] width 142 height 14
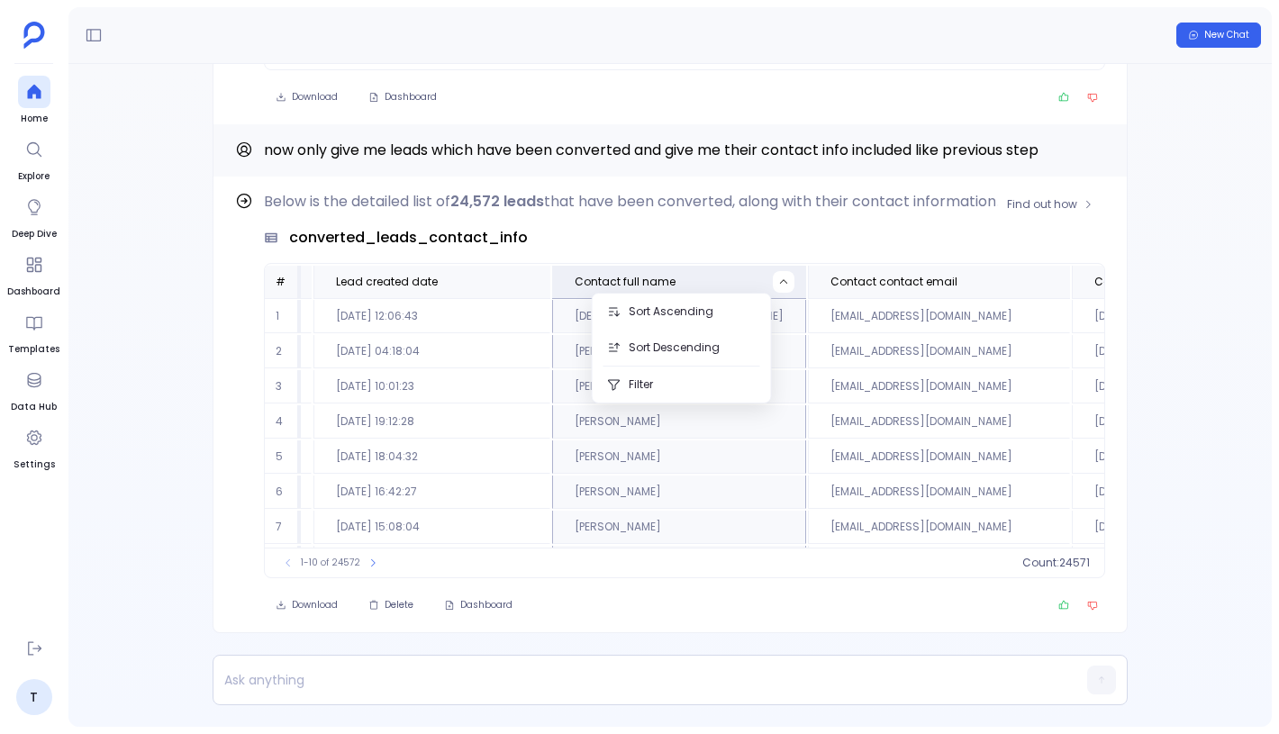
click at [1088, 379] on td "2025-07-31 12:59:53" at bounding box center [1200, 386] width 256 height 33
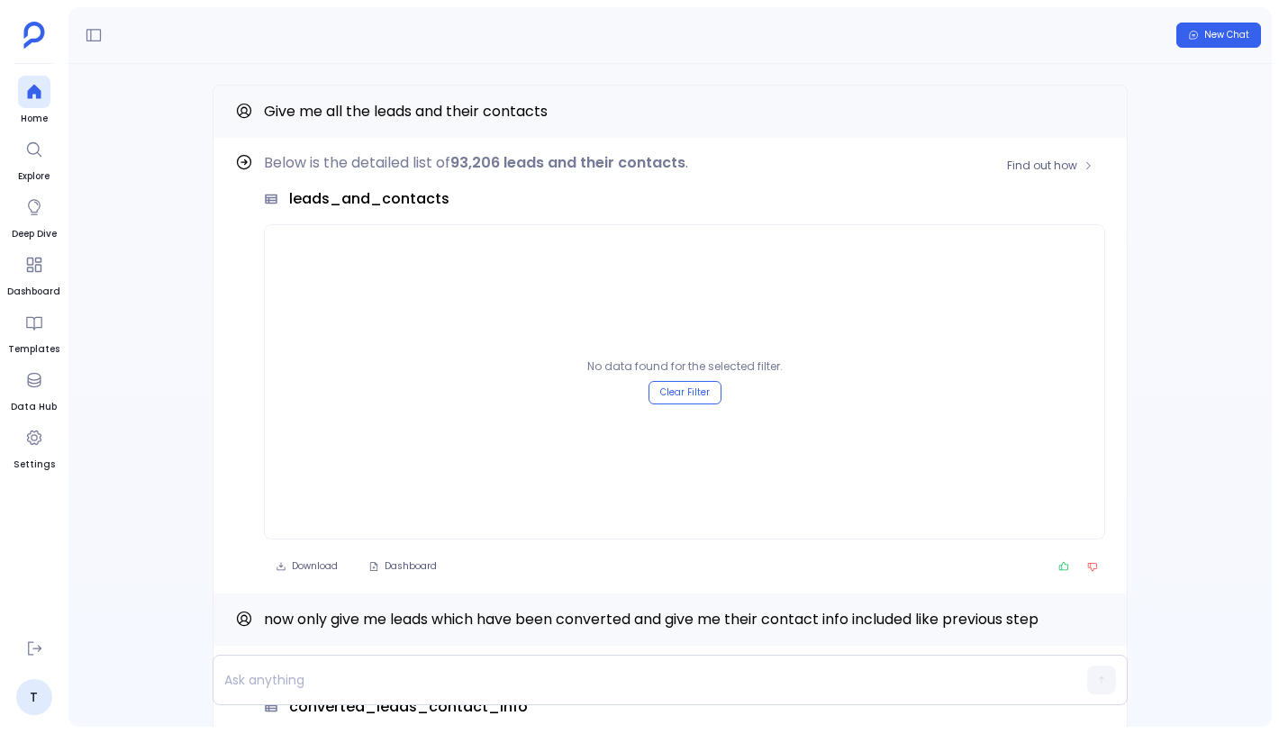
scroll to position [-470, 0]
click at [675, 391] on button "Clear Filter" at bounding box center [685, 393] width 73 height 23
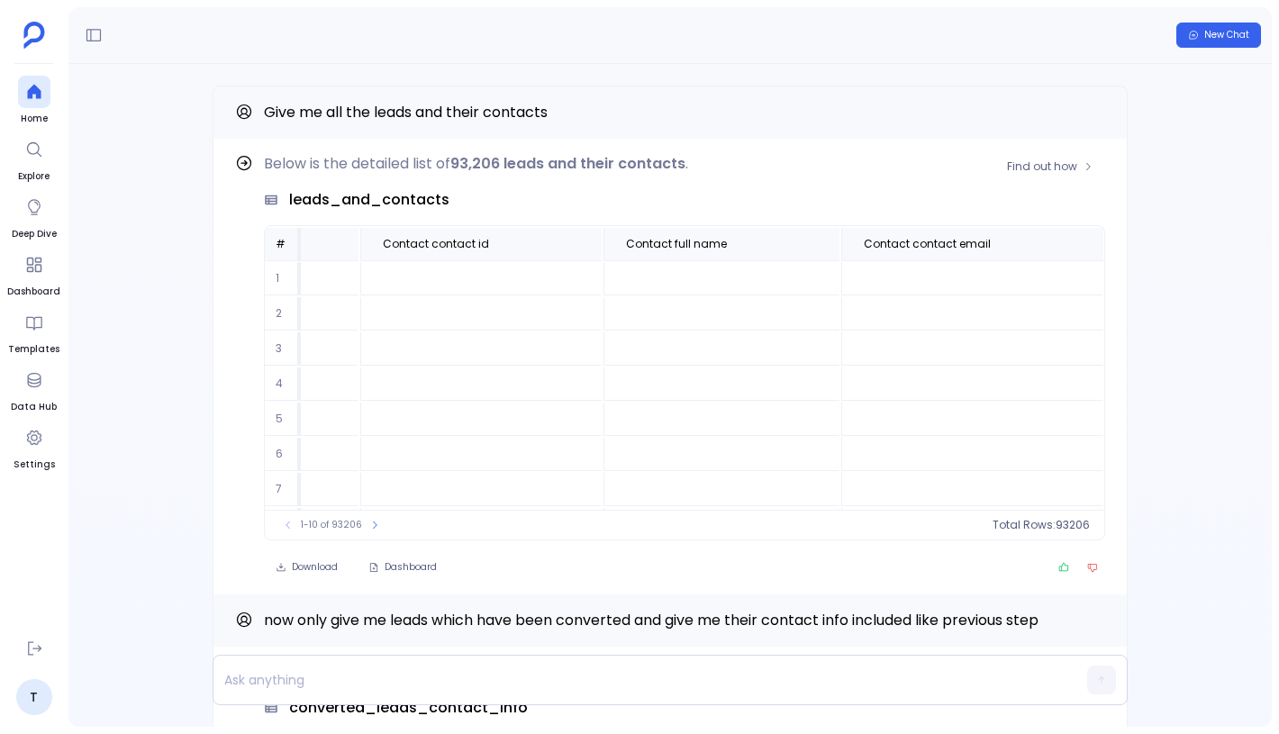
scroll to position [0, 1842]
click at [780, 249] on icon at bounding box center [785, 244] width 11 height 11
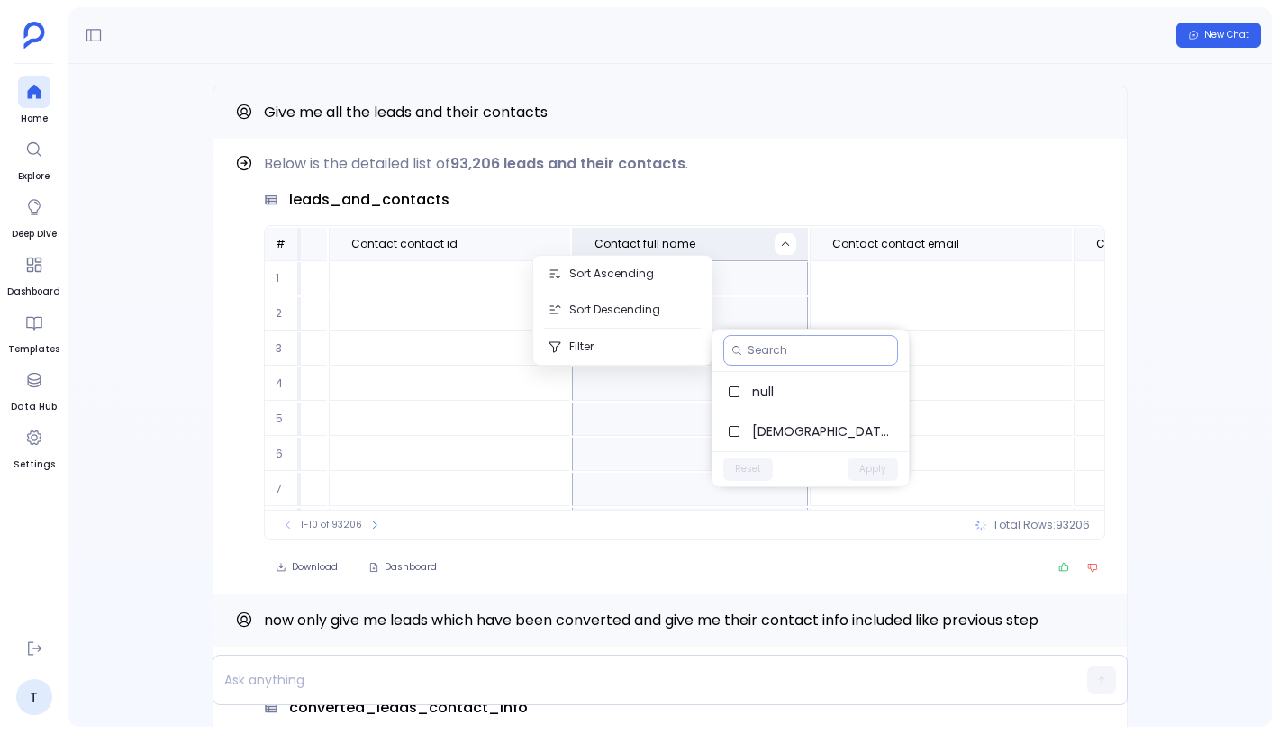
click at [767, 341] on div at bounding box center [810, 350] width 175 height 31
click at [770, 343] on input at bounding box center [819, 350] width 142 height 14
type input "shaniya"
click at [822, 394] on span "Shaniya Raynor" at bounding box center [823, 392] width 142 height 18
click at [858, 510] on button "Apply" at bounding box center [873, 508] width 50 height 23
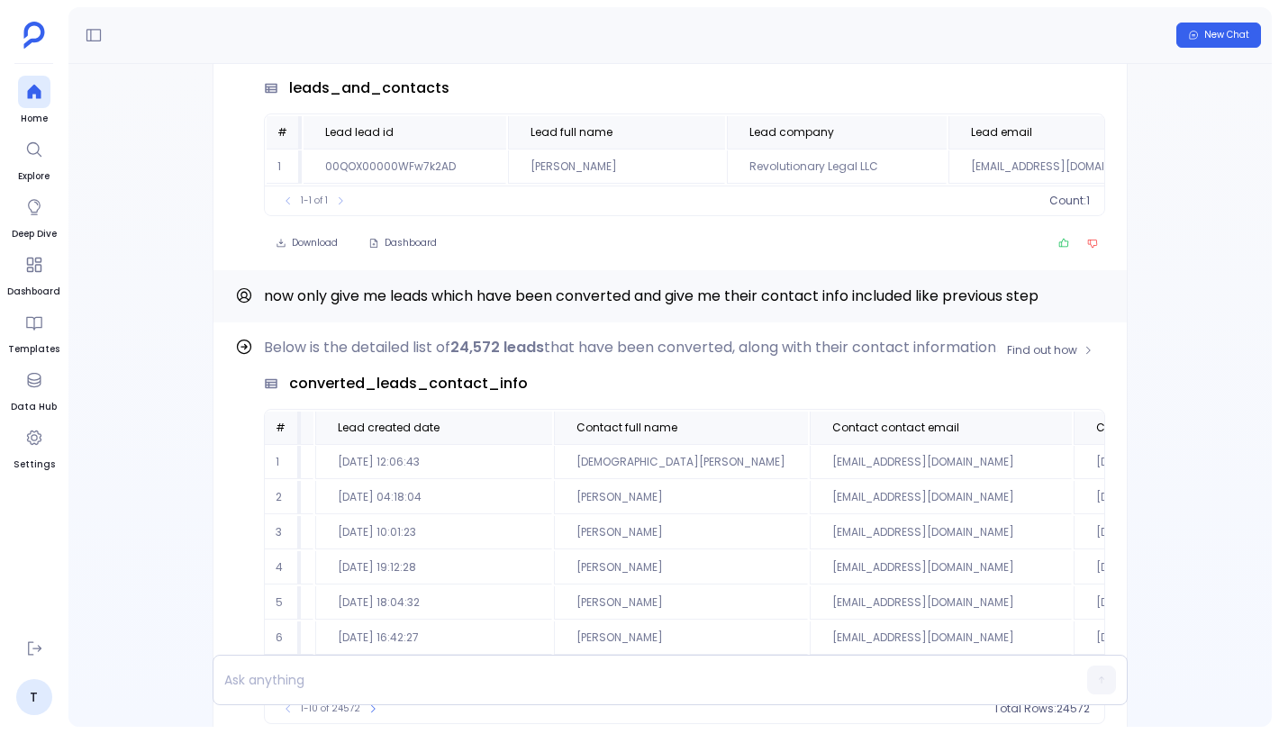
scroll to position [0, 1416]
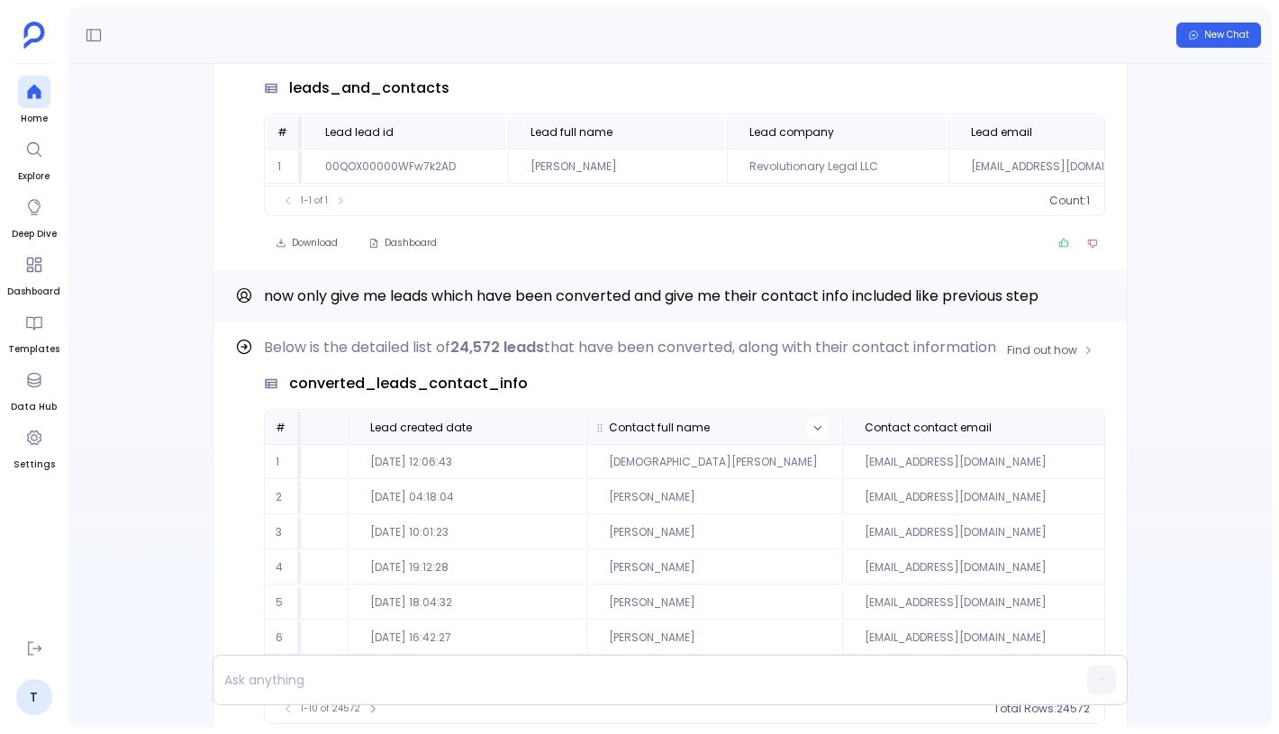
click at [807, 425] on button at bounding box center [818, 428] width 22 height 22
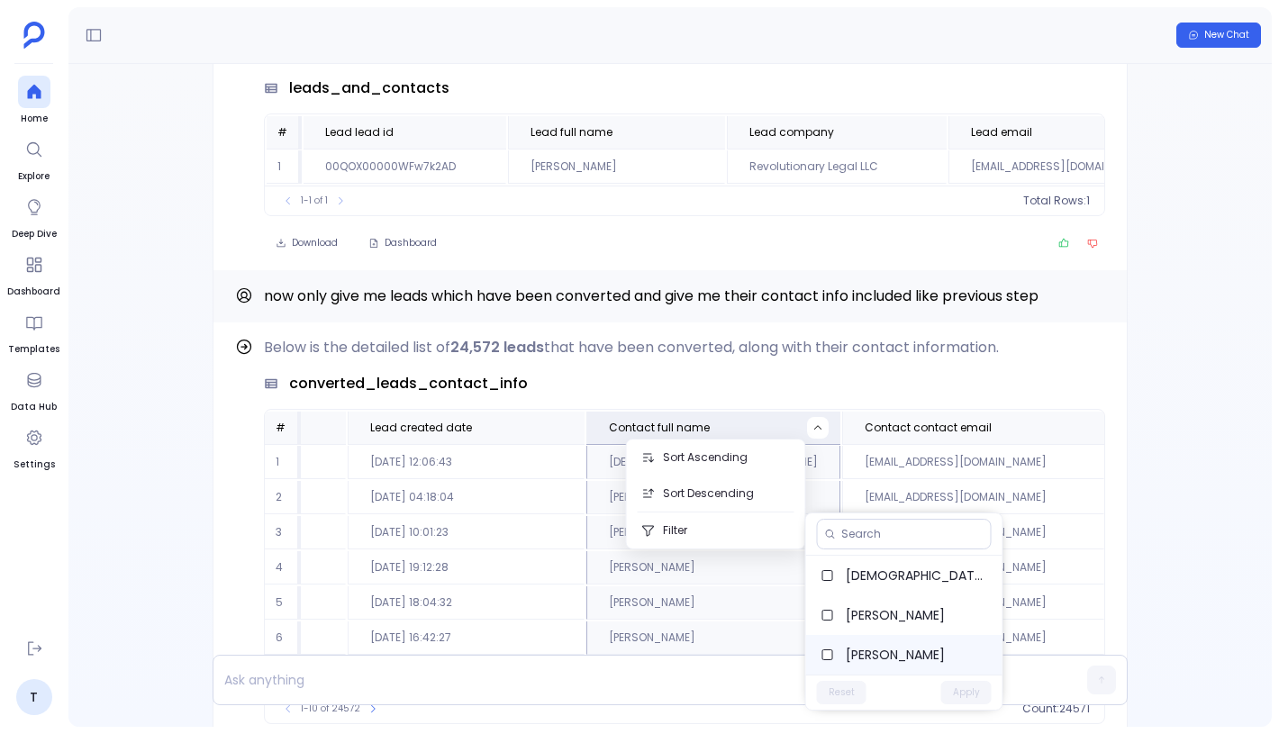
click at [867, 651] on span "Shaniya Raynor" at bounding box center [917, 655] width 142 height 18
click at [973, 691] on button "Apply" at bounding box center [966, 692] width 50 height 23
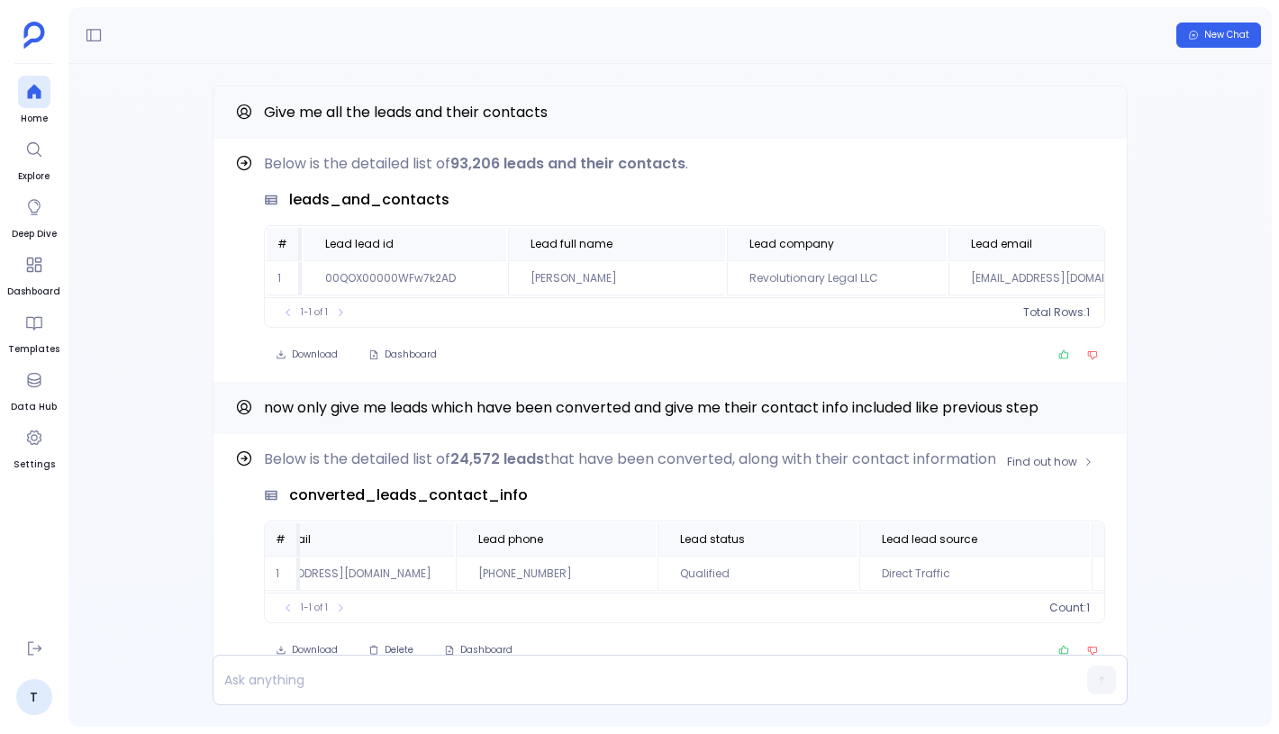
scroll to position [0, 0]
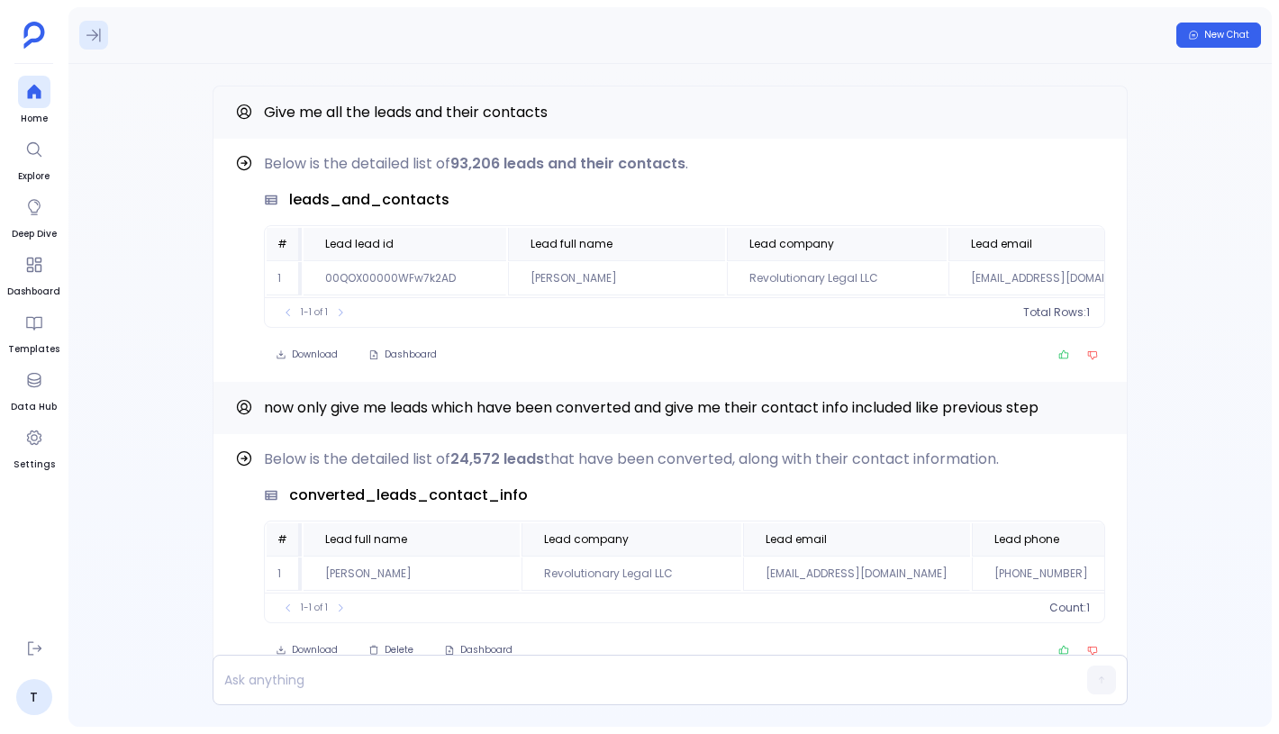
click at [95, 23] on button at bounding box center [93, 35] width 29 height 29
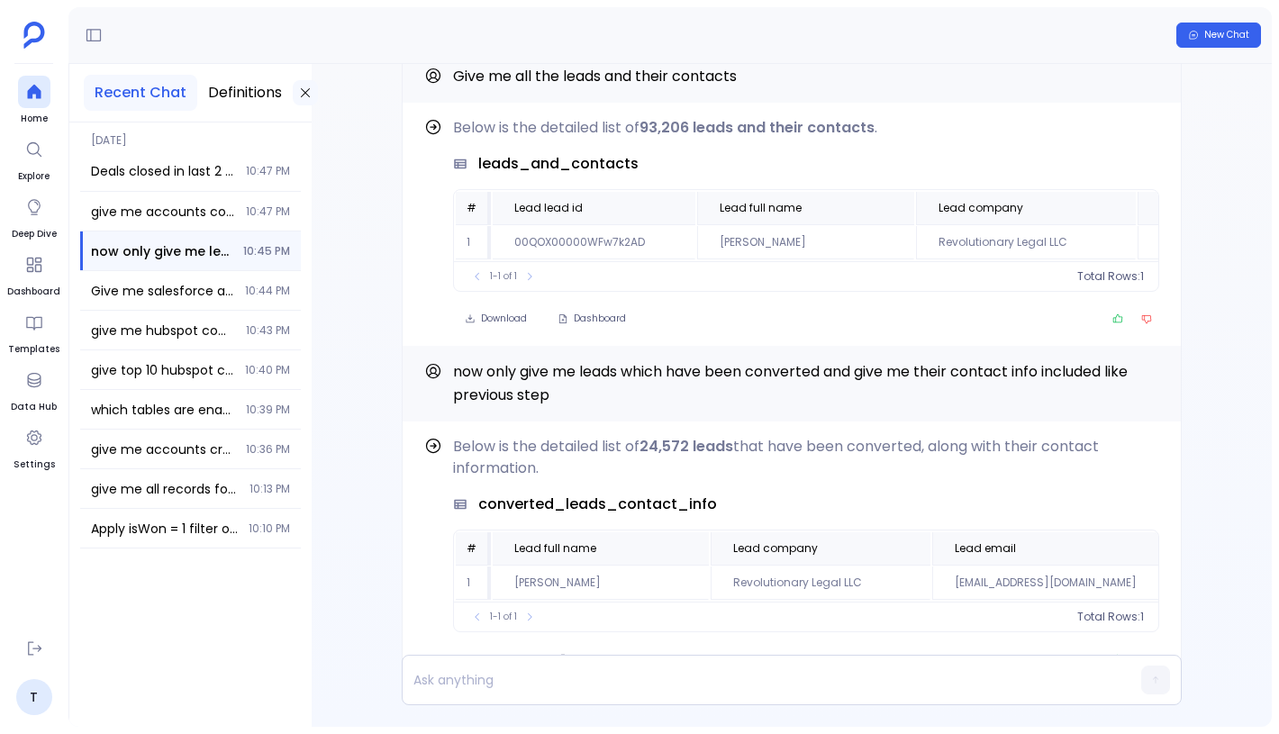
click at [308, 92] on icon at bounding box center [305, 93] width 14 height 14
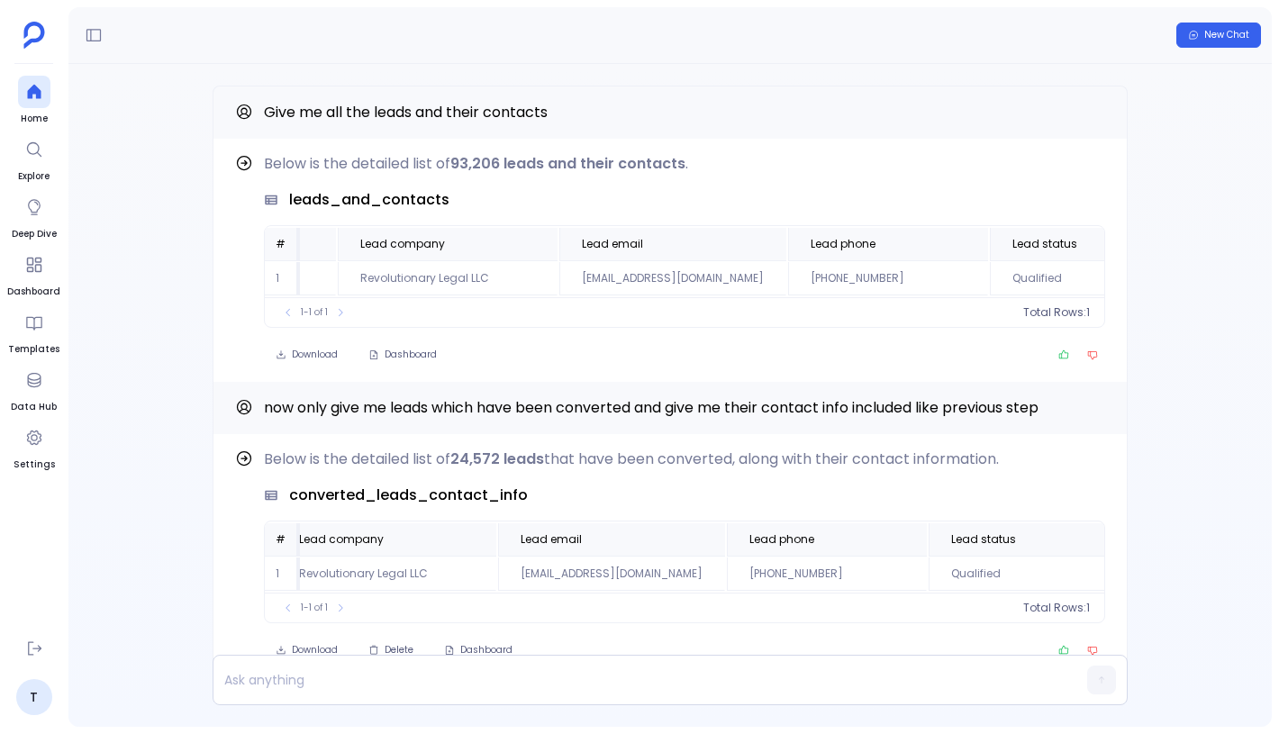
scroll to position [0, 209]
click at [960, 270] on td "shaniyaraynor@revolutionarylegalllc.com" at bounding box center [853, 278] width 227 height 33
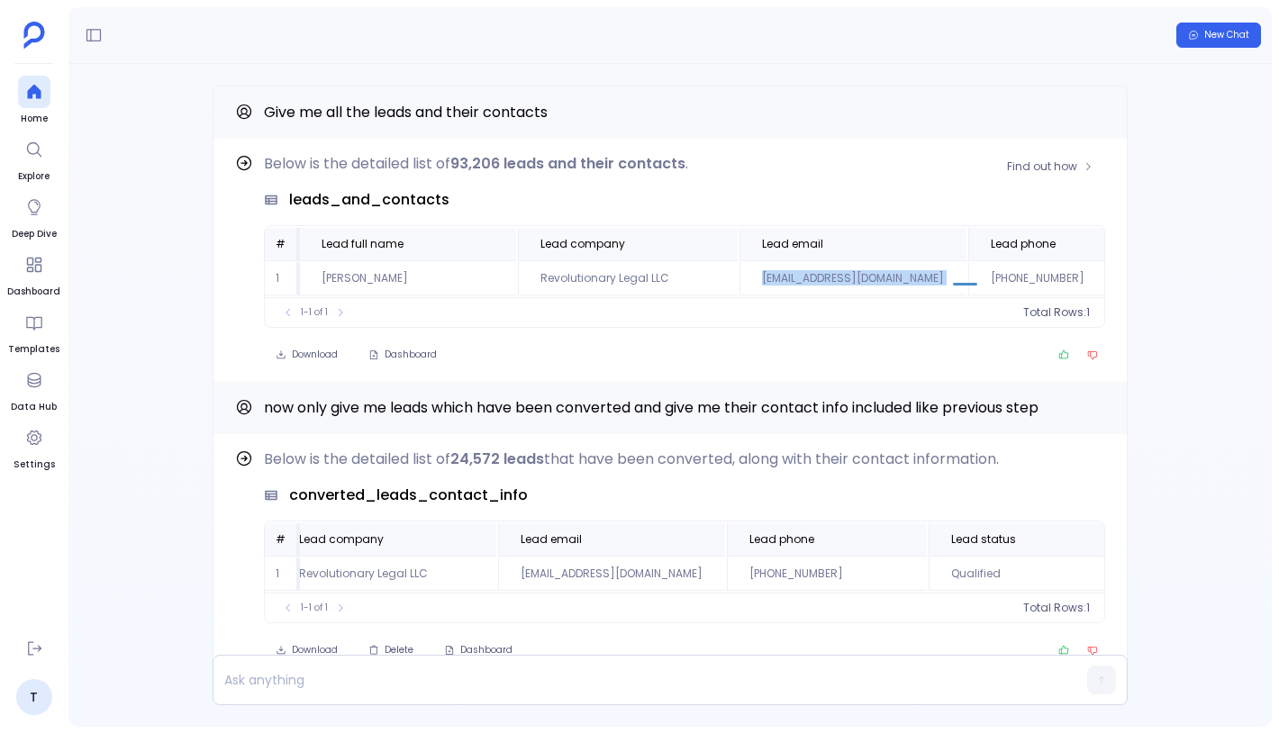
click at [960, 270] on td "shaniyaraynor@revolutionarylegalllc.com" at bounding box center [853, 278] width 227 height 33
click at [908, 275] on td "shaniyaraynor@revolutionarylegalllc.com" at bounding box center [853, 278] width 227 height 33
click at [696, 407] on span "now only give me leads which have been converted and give me their contact info…" at bounding box center [651, 407] width 775 height 21
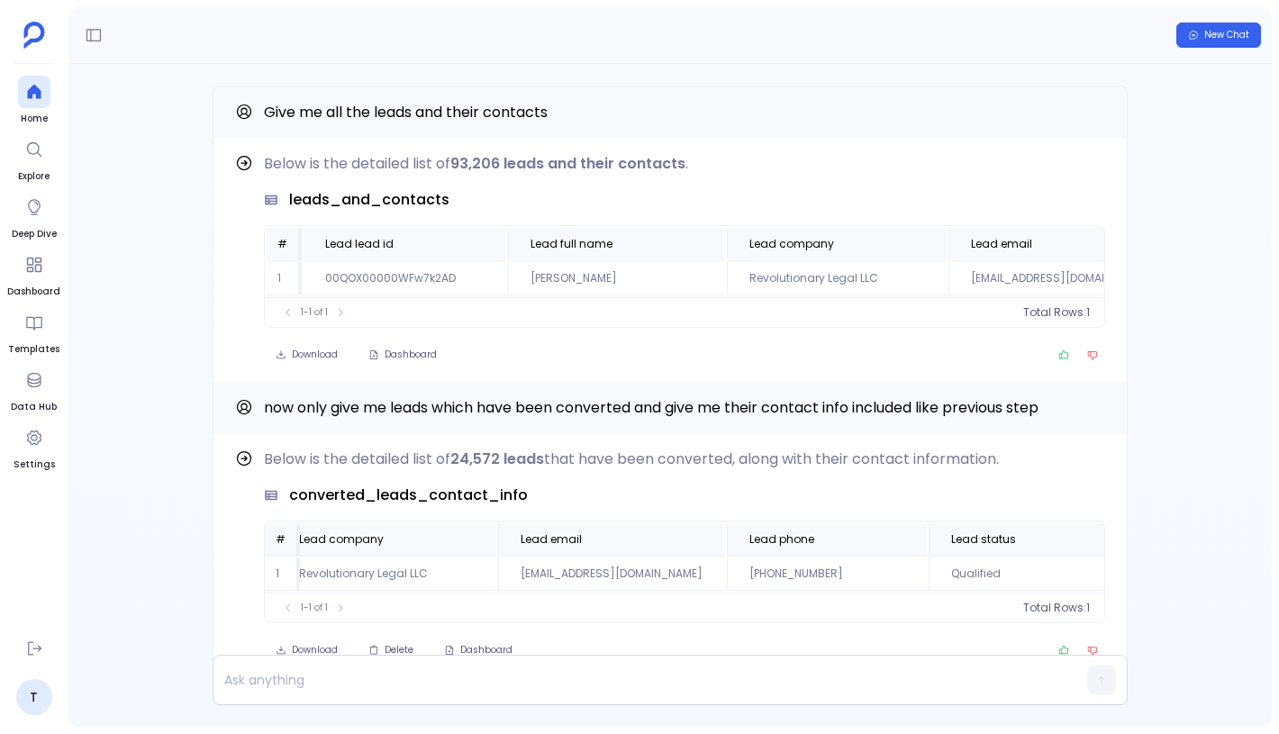
click at [1160, 423] on div "Find out how Below is the detailed list of 24,572 leads that have been converte…" at bounding box center [670, 395] width 1204 height 663
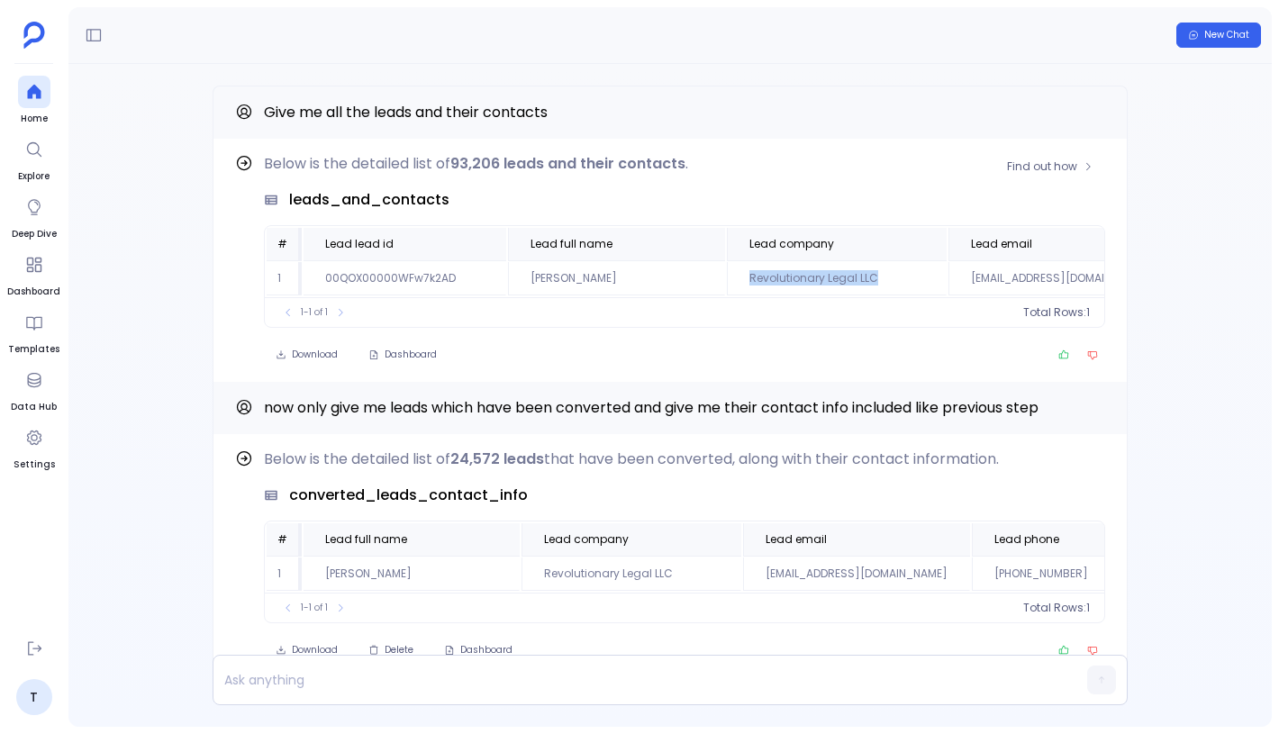
drag, startPoint x: 741, startPoint y: 278, endPoint x: 874, endPoint y: 278, distance: 132.4
click at [875, 278] on td "Revolutionary Legal LLC" at bounding box center [837, 278] width 220 height 33
click at [913, 278] on td "Revolutionary Legal LLC" at bounding box center [837, 278] width 220 height 33
drag, startPoint x: 913, startPoint y: 278, endPoint x: 751, endPoint y: 277, distance: 161.3
click at [751, 277] on td "Revolutionary Legal LLC" at bounding box center [837, 278] width 220 height 33
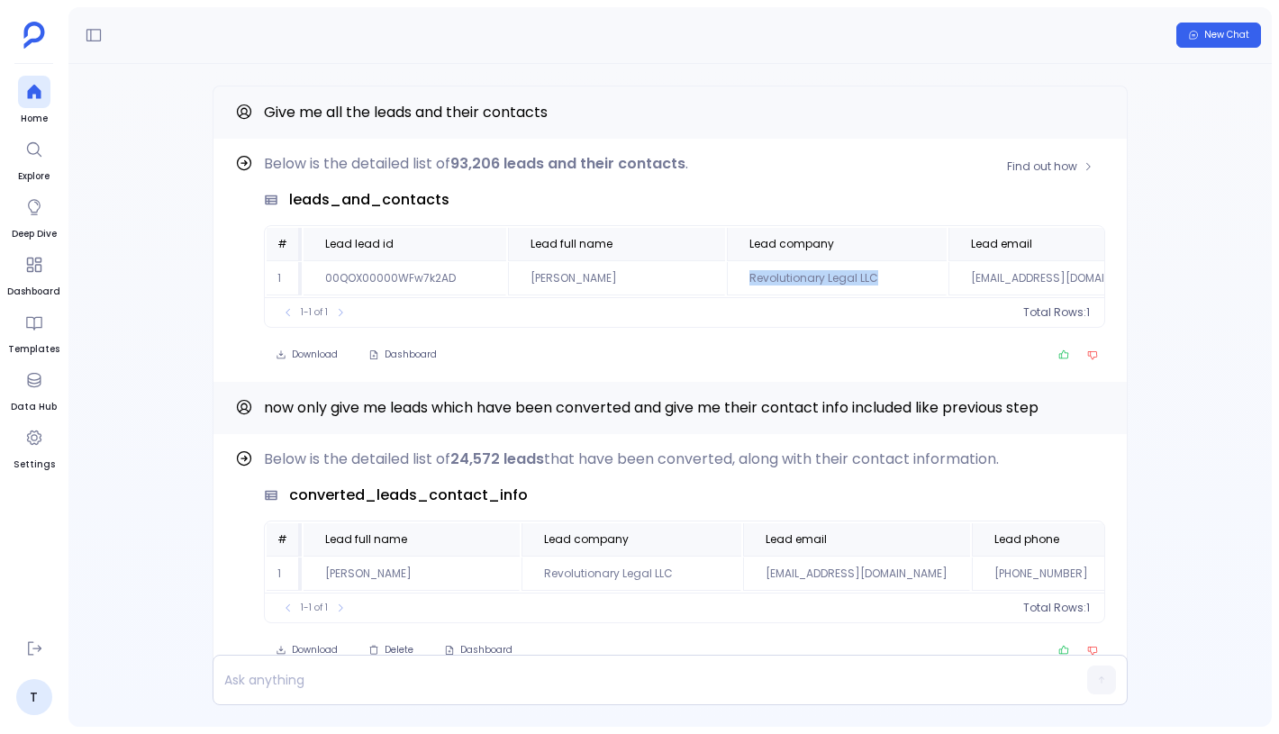
drag, startPoint x: 733, startPoint y: 279, endPoint x: 908, endPoint y: 279, distance: 174.8
click at [908, 279] on td "Revolutionary Legal LLC" at bounding box center [837, 278] width 220 height 33
click at [101, 42] on icon at bounding box center [94, 35] width 18 height 18
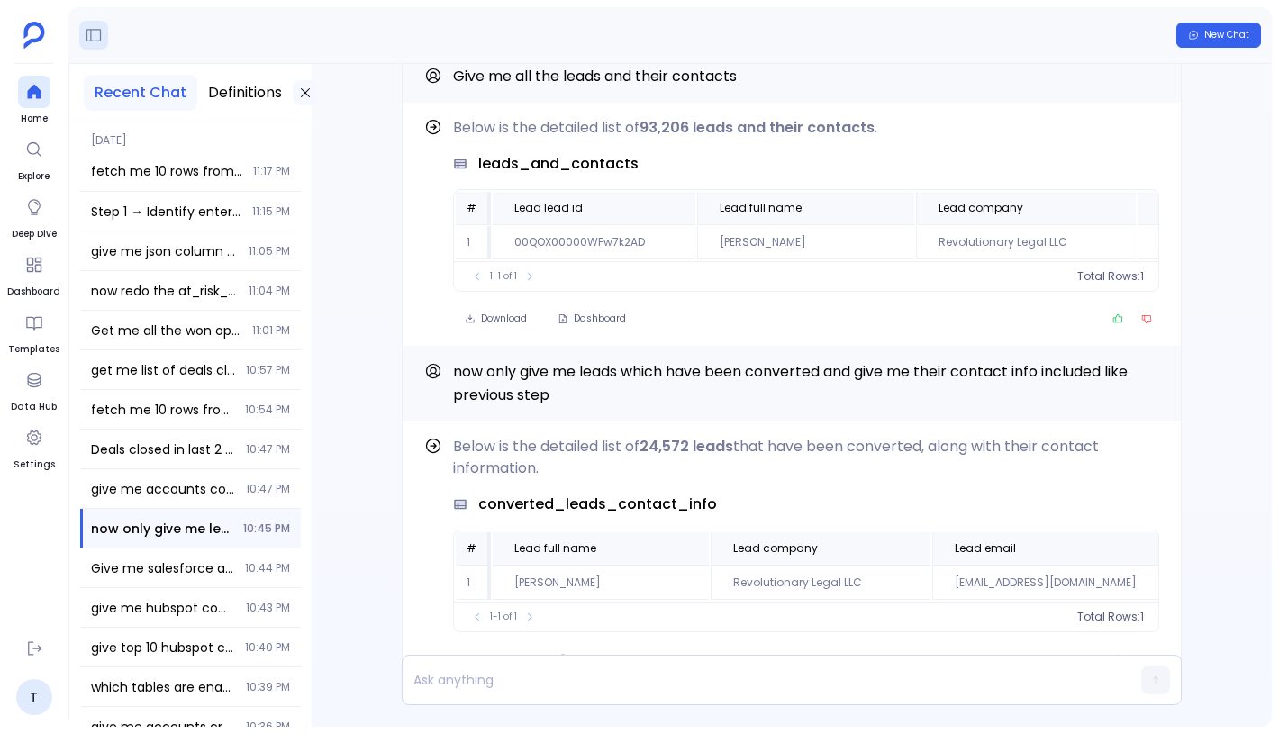
click at [293, 91] on button at bounding box center [305, 92] width 25 height 25
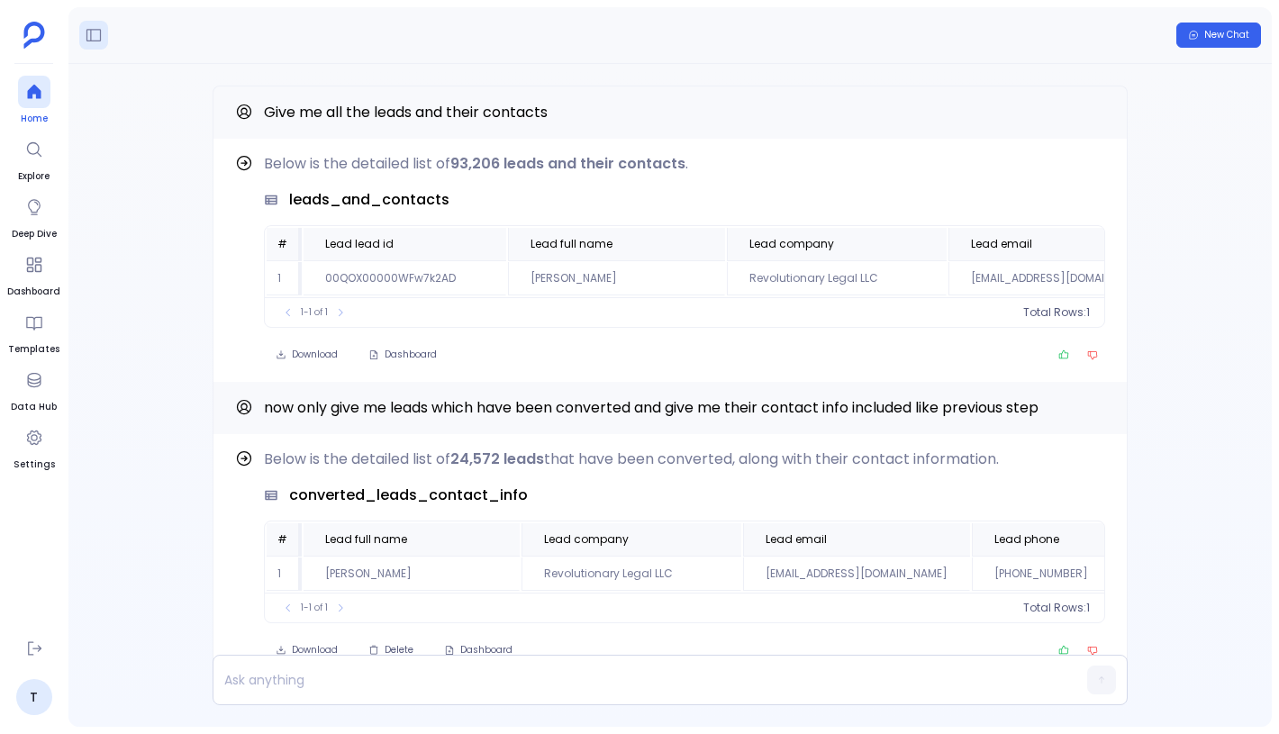
click at [28, 86] on icon at bounding box center [34, 92] width 18 height 18
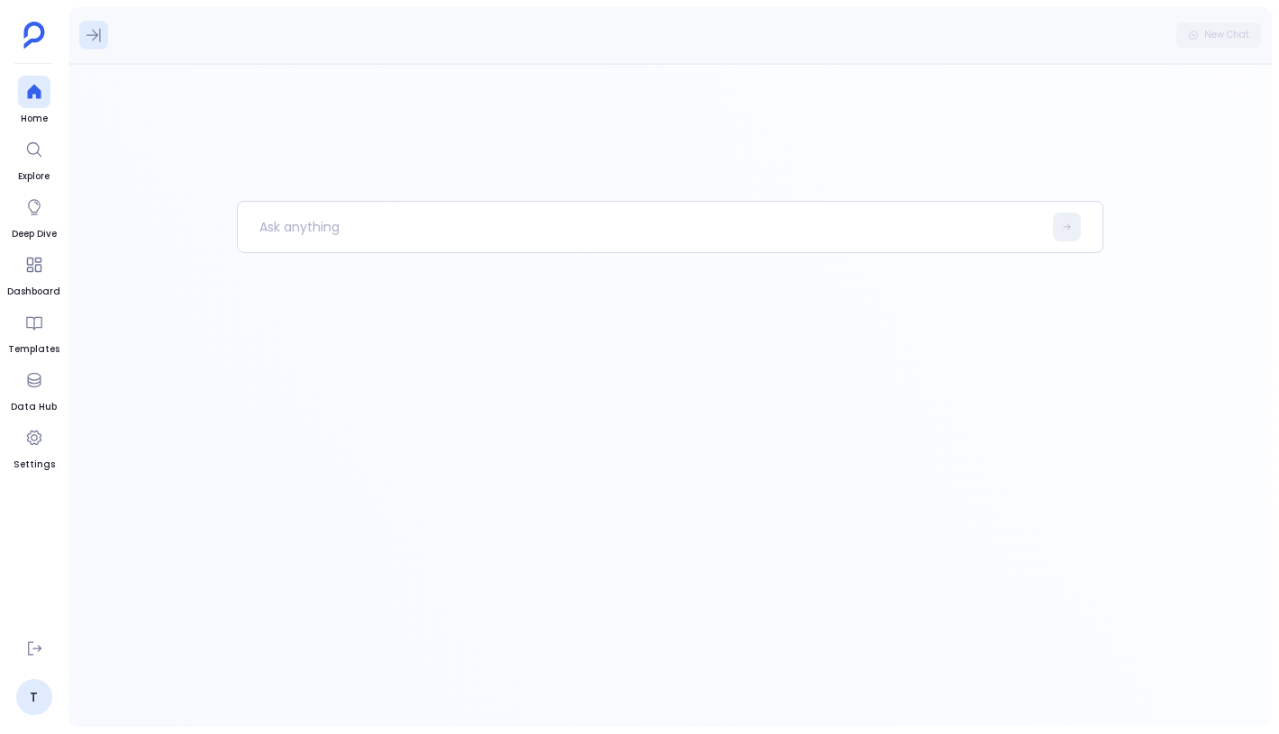
click at [94, 32] on icon at bounding box center [94, 35] width 18 height 18
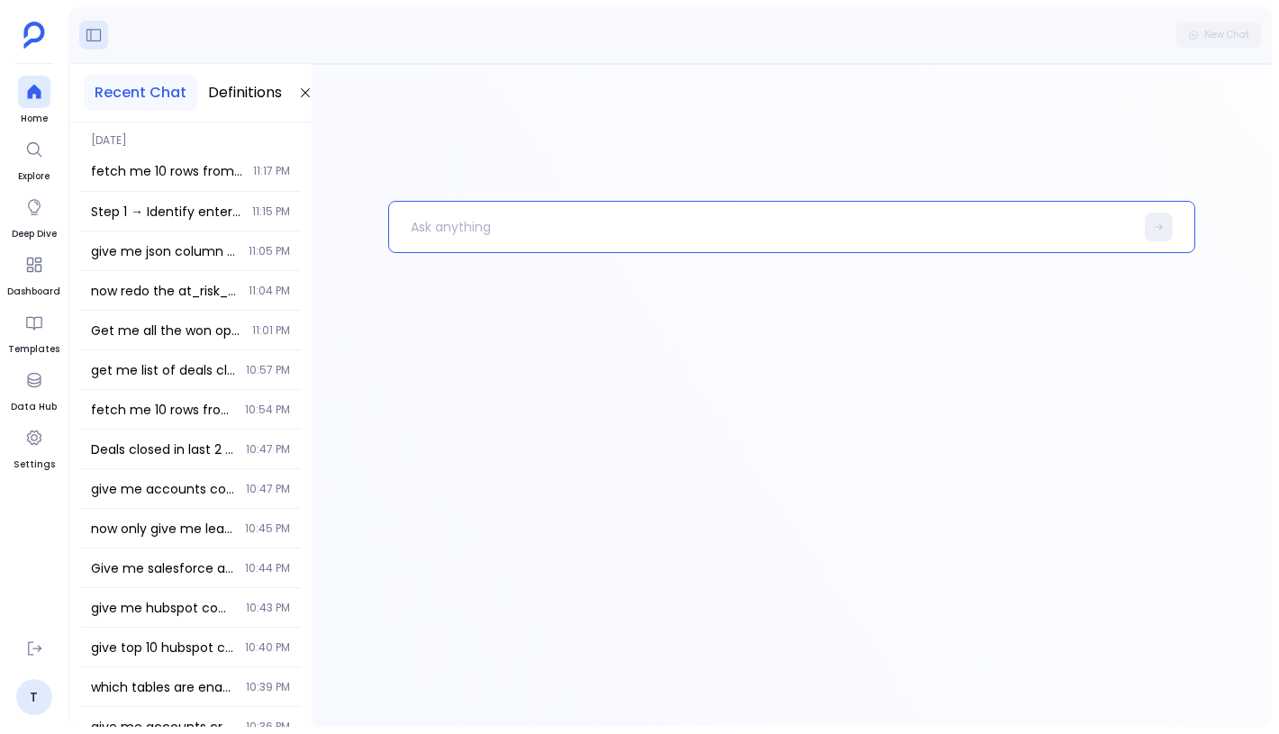
click at [432, 230] on p at bounding box center [761, 227] width 744 height 47
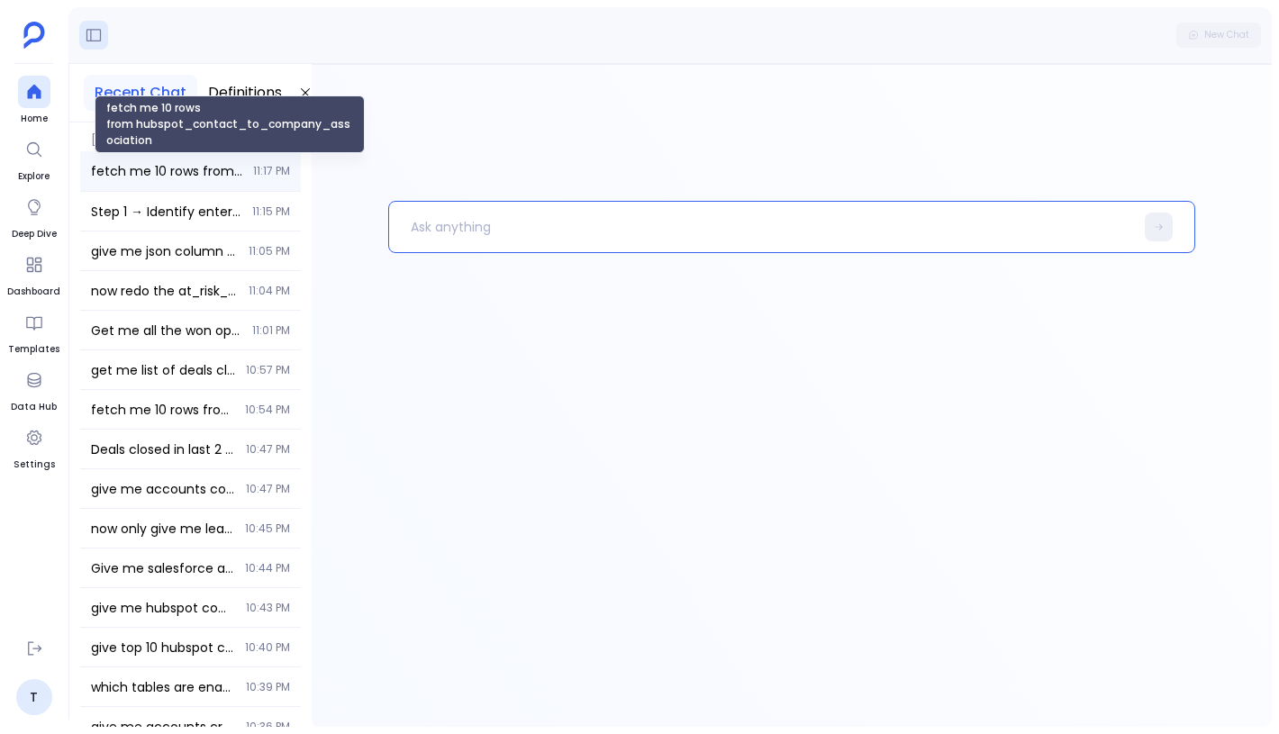
click at [200, 164] on span "fetch me 10 rows from hubspot_contact_to_company_association" at bounding box center [166, 171] width 151 height 18
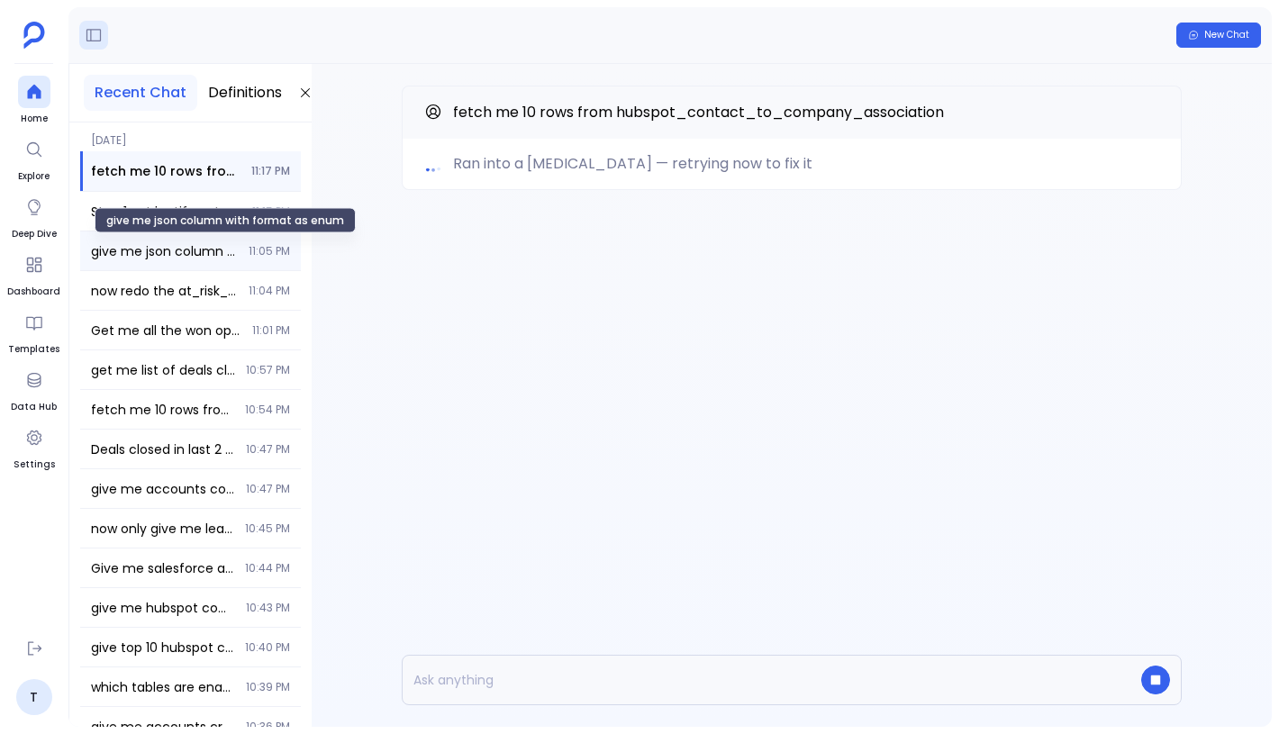
click at [201, 258] on span "give me json column with format as enum" at bounding box center [164, 251] width 147 height 18
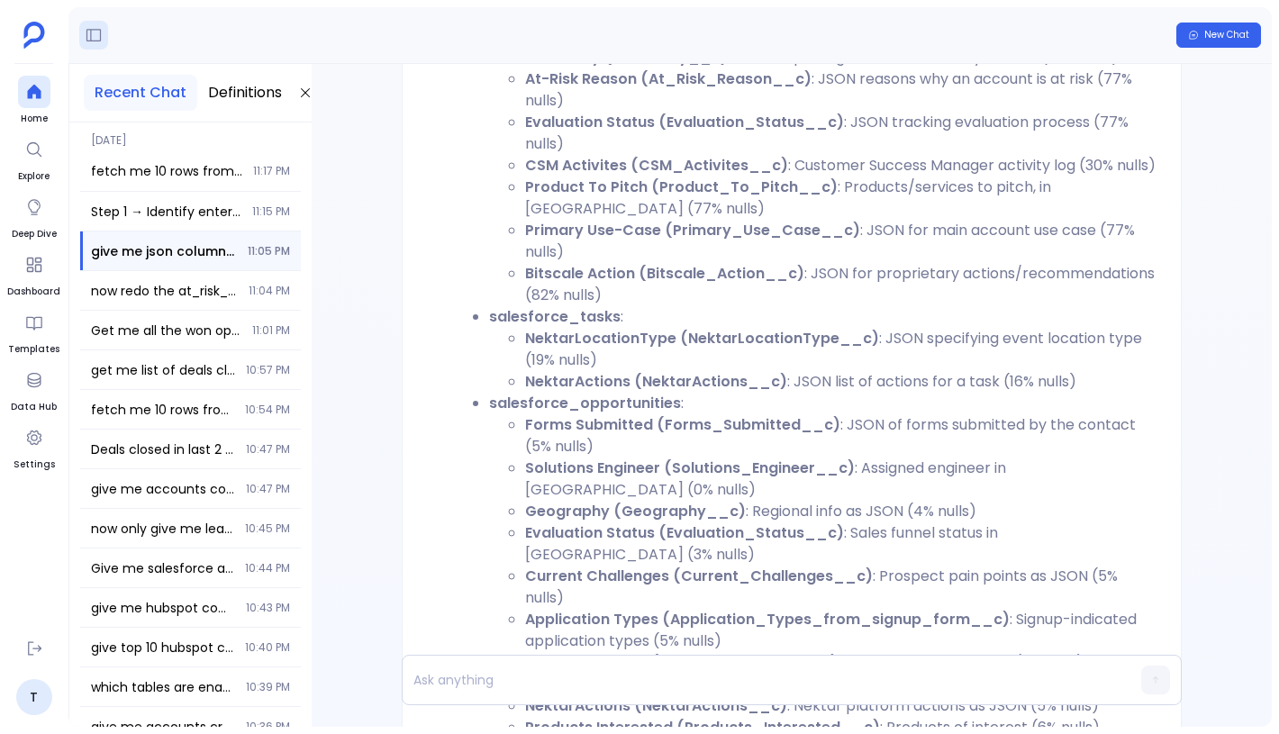
scroll to position [-2362, 0]
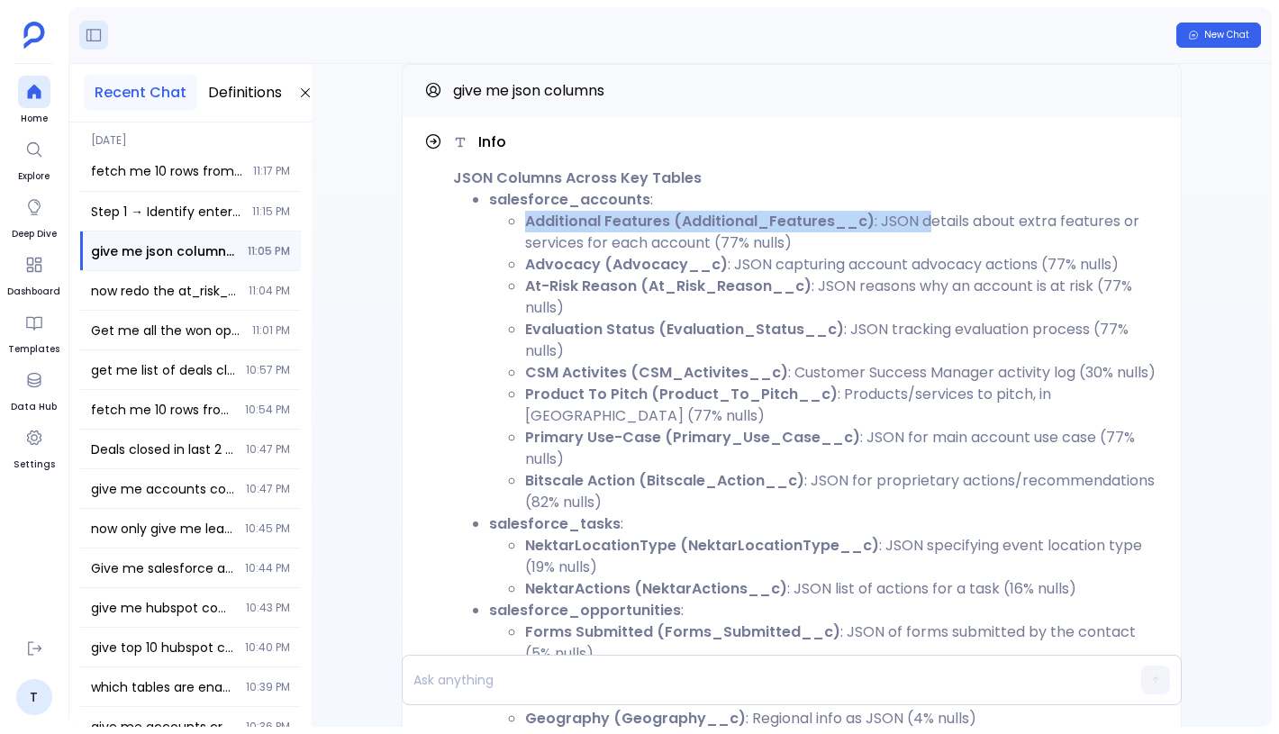
drag, startPoint x: 527, startPoint y: 247, endPoint x: 929, endPoint y: 241, distance: 401.8
click at [929, 241] on li "Additional Features (Additional_Features__c) : JSON details about extra feature…" at bounding box center [842, 232] width 634 height 43
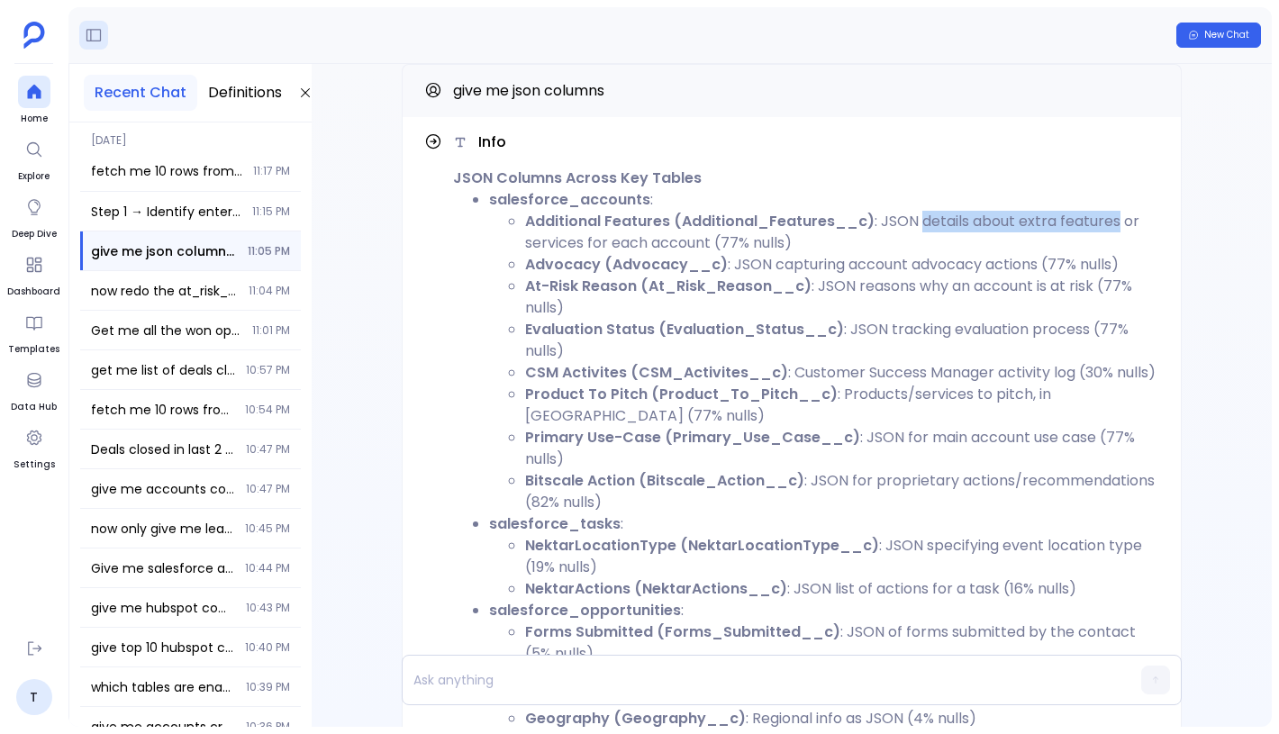
drag, startPoint x: 929, startPoint y: 241, endPoint x: 1110, endPoint y: 241, distance: 181.1
click at [1110, 241] on li "Additional Features (Additional_Features__c) : JSON details about extra feature…" at bounding box center [842, 232] width 634 height 43
click at [760, 296] on strong "At-Risk Reason (At_Risk_Reason__c)" at bounding box center [668, 286] width 286 height 21
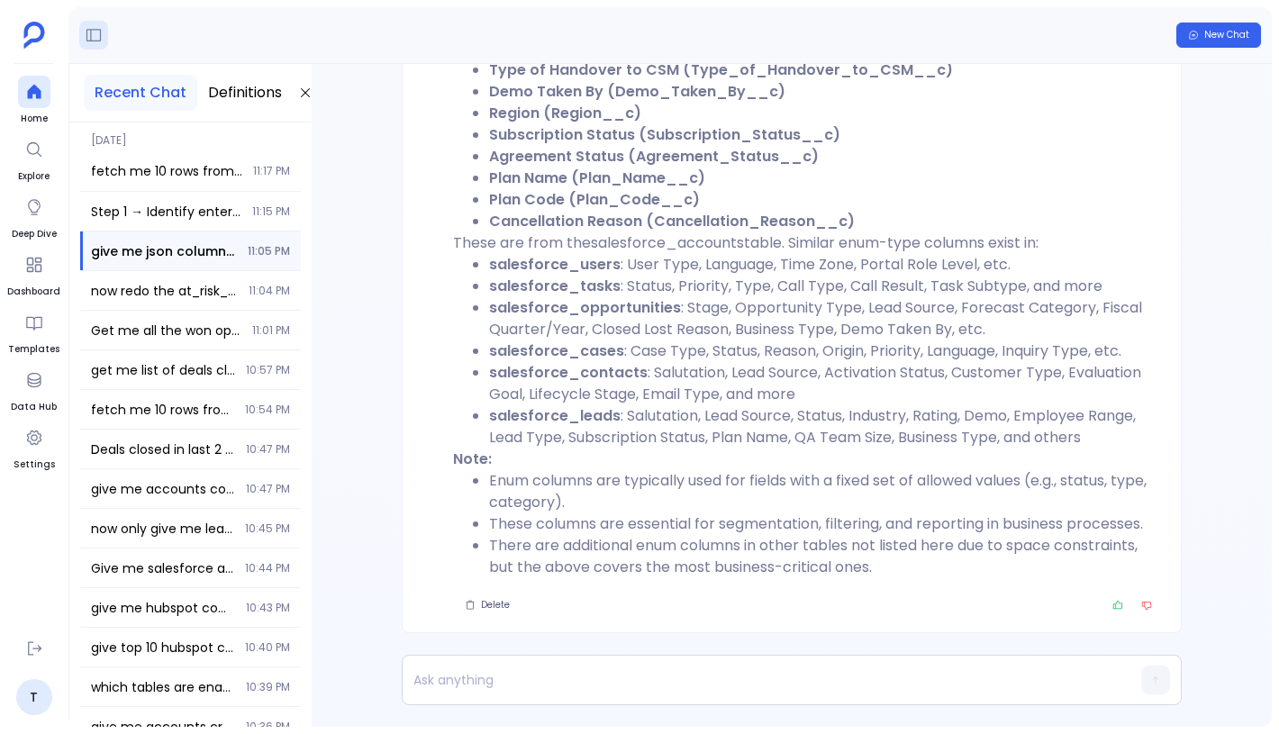
scroll to position [3, 0]
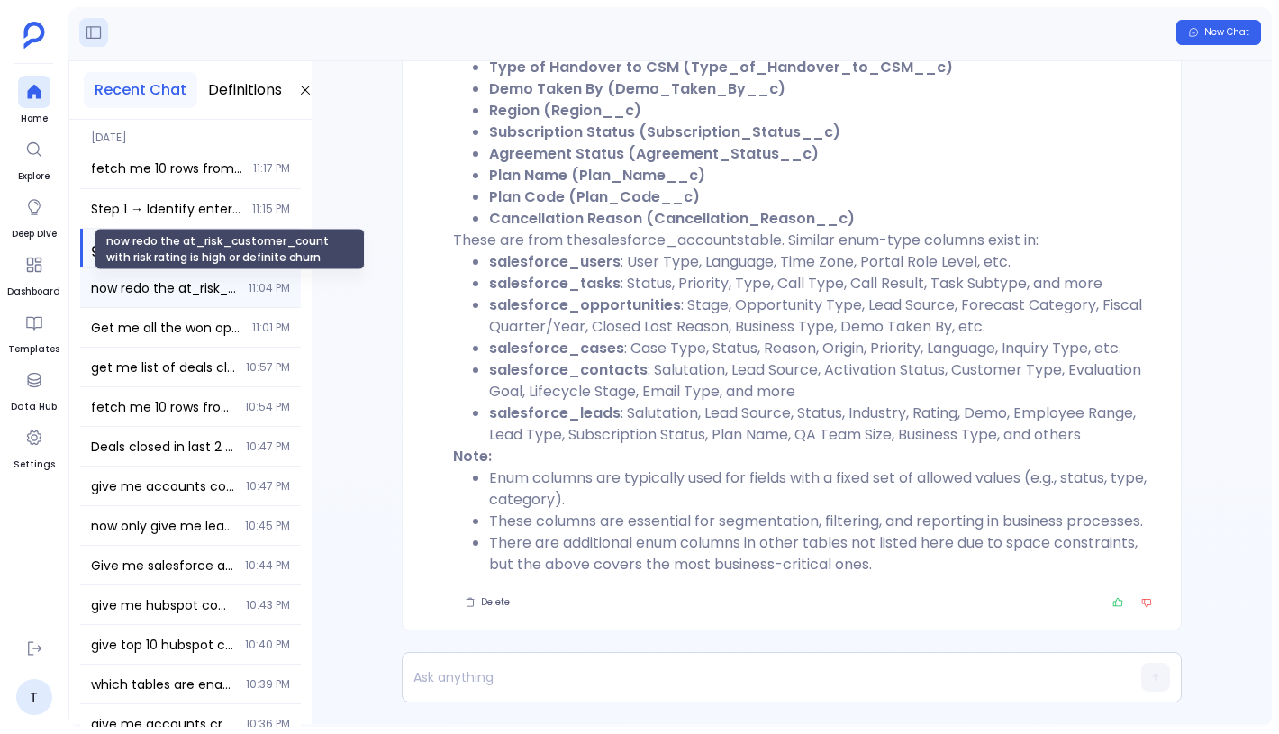
click at [183, 296] on span "now redo the at_risk_customer_count with risk rating is high or definite churn" at bounding box center [164, 288] width 147 height 18
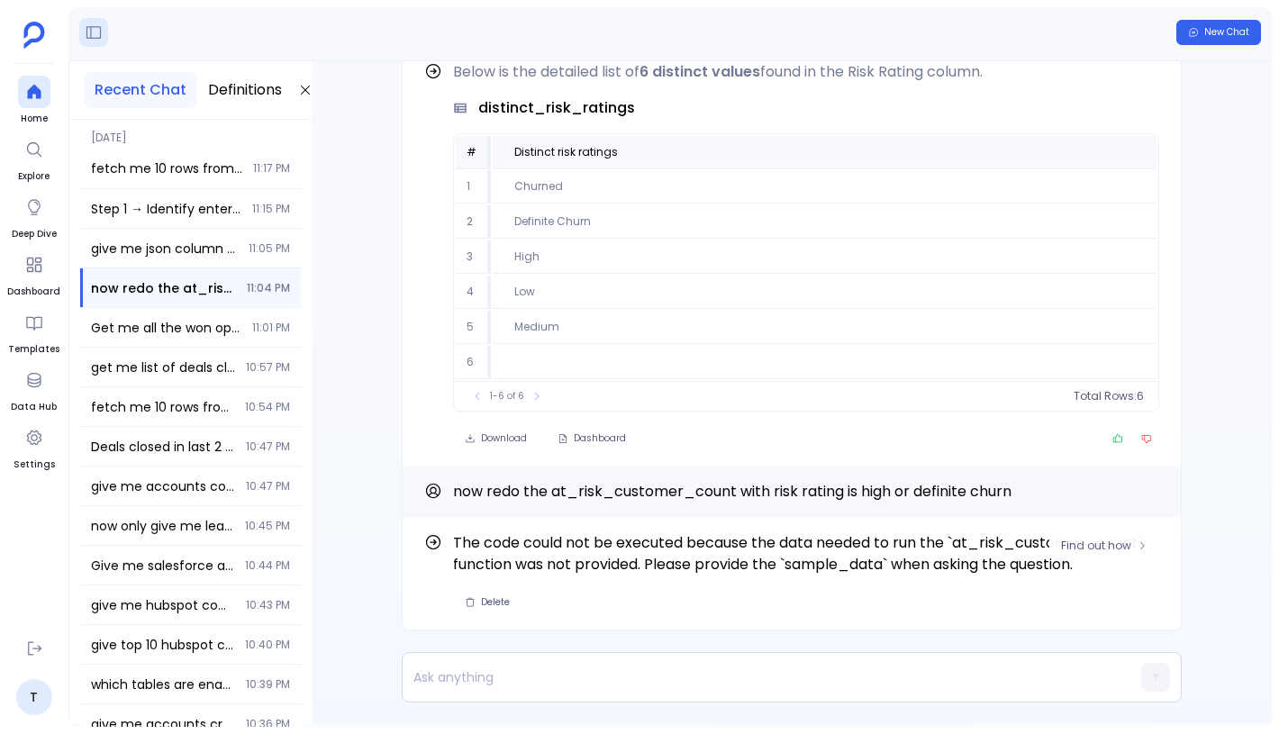
click at [502, 549] on span "The code could not be executed because the data needed to run the `at_risk_cust…" at bounding box center [806, 553] width 706 height 43
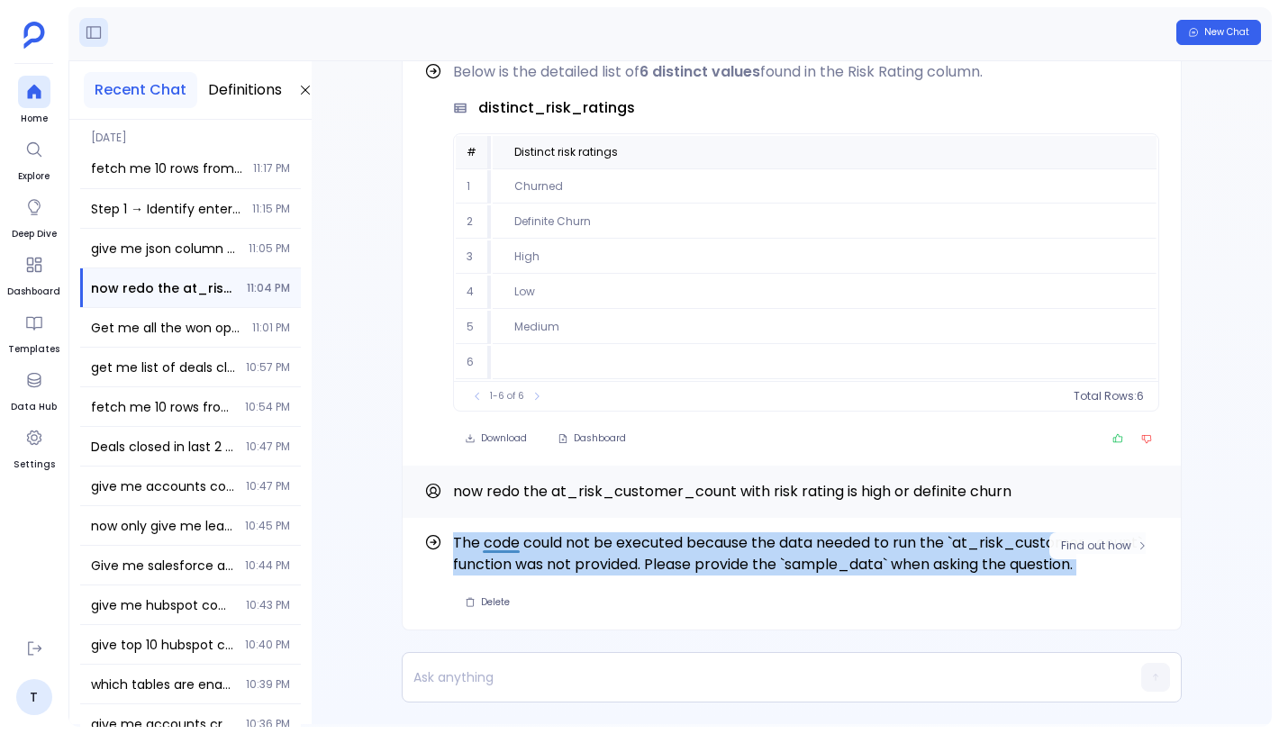
click at [502, 549] on span "The code could not be executed because the data needed to run the `at_risk_cust…" at bounding box center [806, 553] width 706 height 43
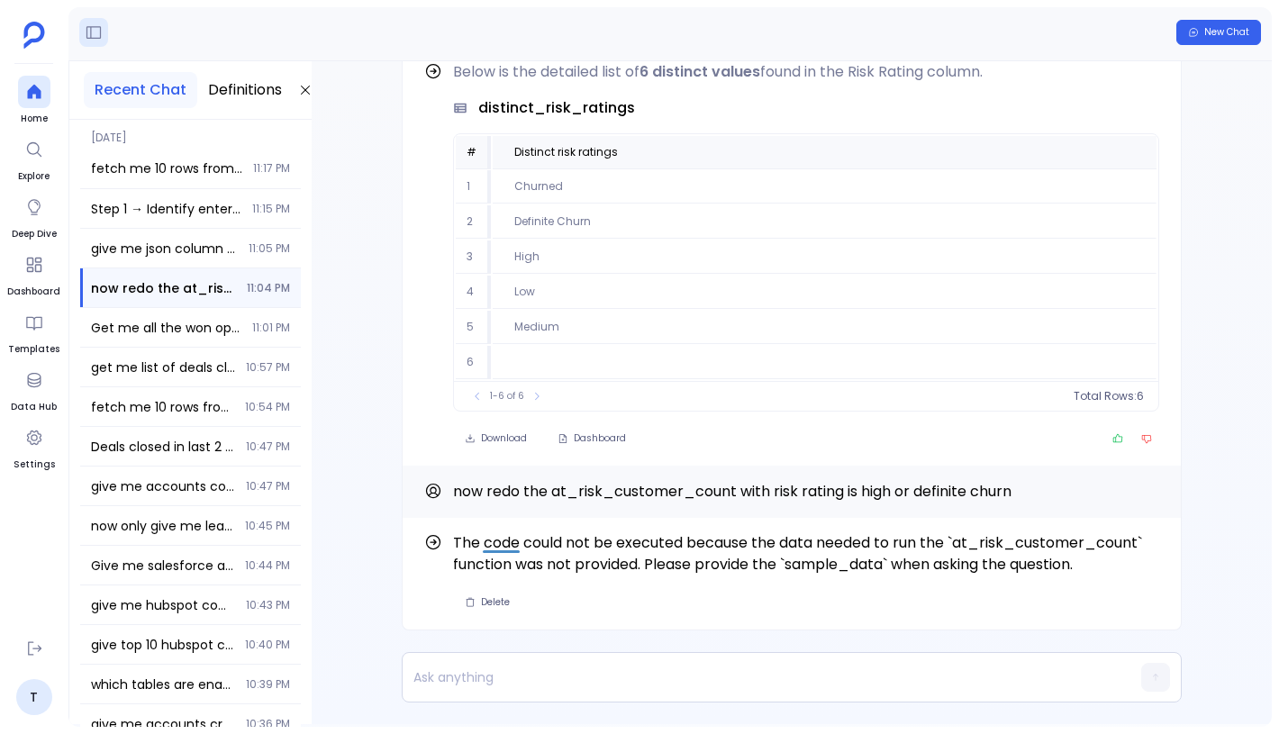
click at [320, 550] on div "Find out how The code could not be executed because the data needed to run the …" at bounding box center [792, 392] width 960 height 663
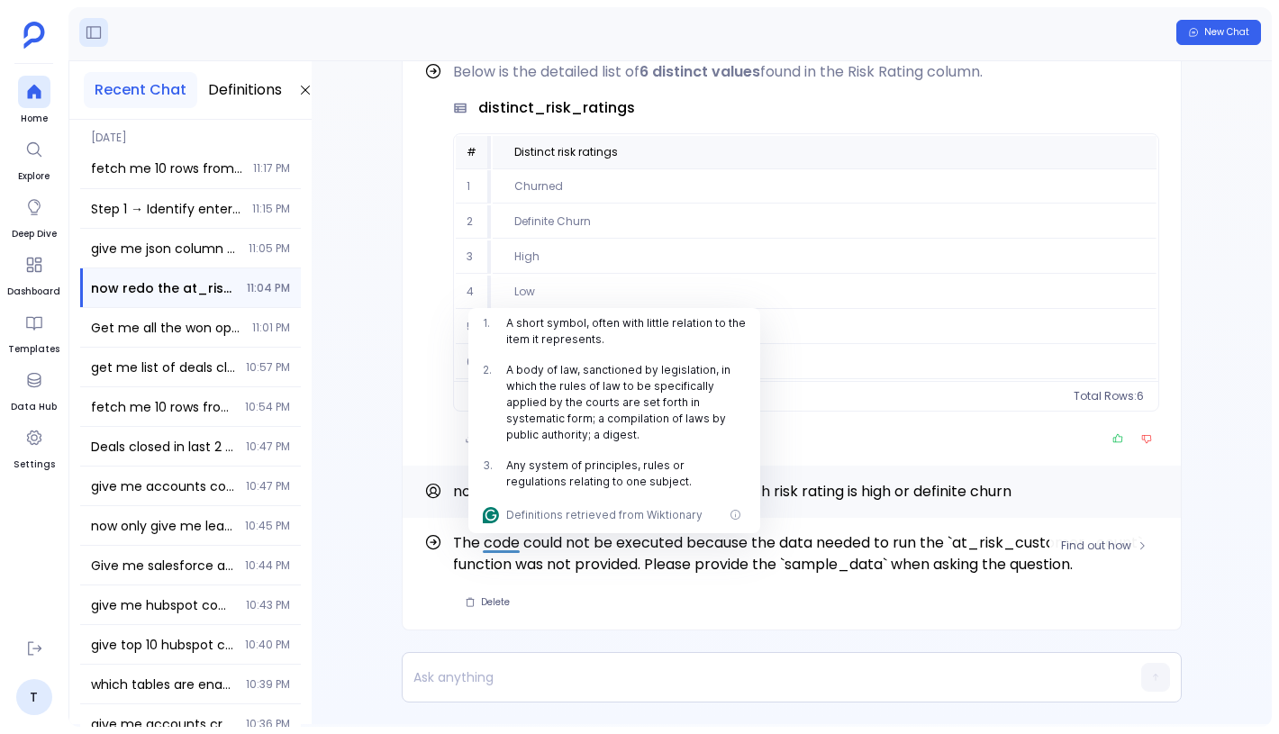
click at [529, 541] on span "The code could not be executed because the data needed to run the `at_risk_cust…" at bounding box center [806, 553] width 706 height 43
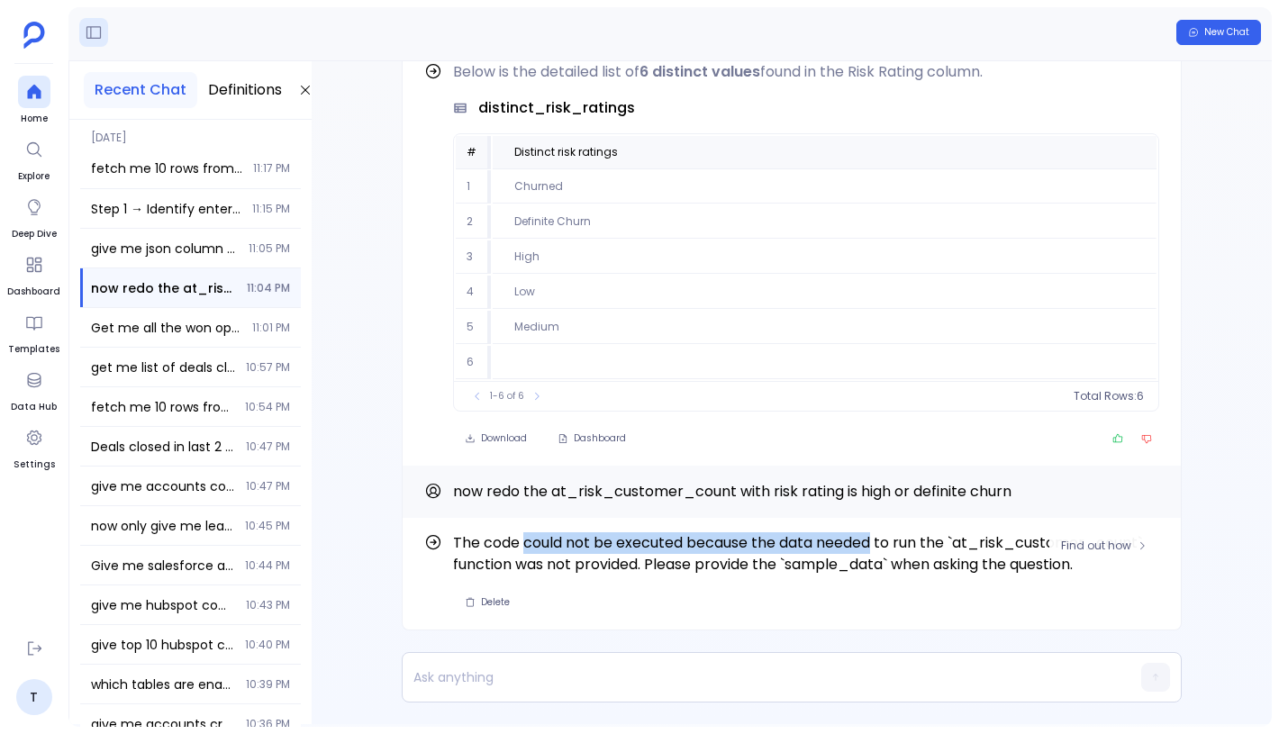
drag, startPoint x: 529, startPoint y: 541, endPoint x: 856, endPoint y: 542, distance: 327.0
click at [856, 542] on span "The code could not be executed because the data needed to run the `at_risk_cust…" at bounding box center [806, 553] width 706 height 43
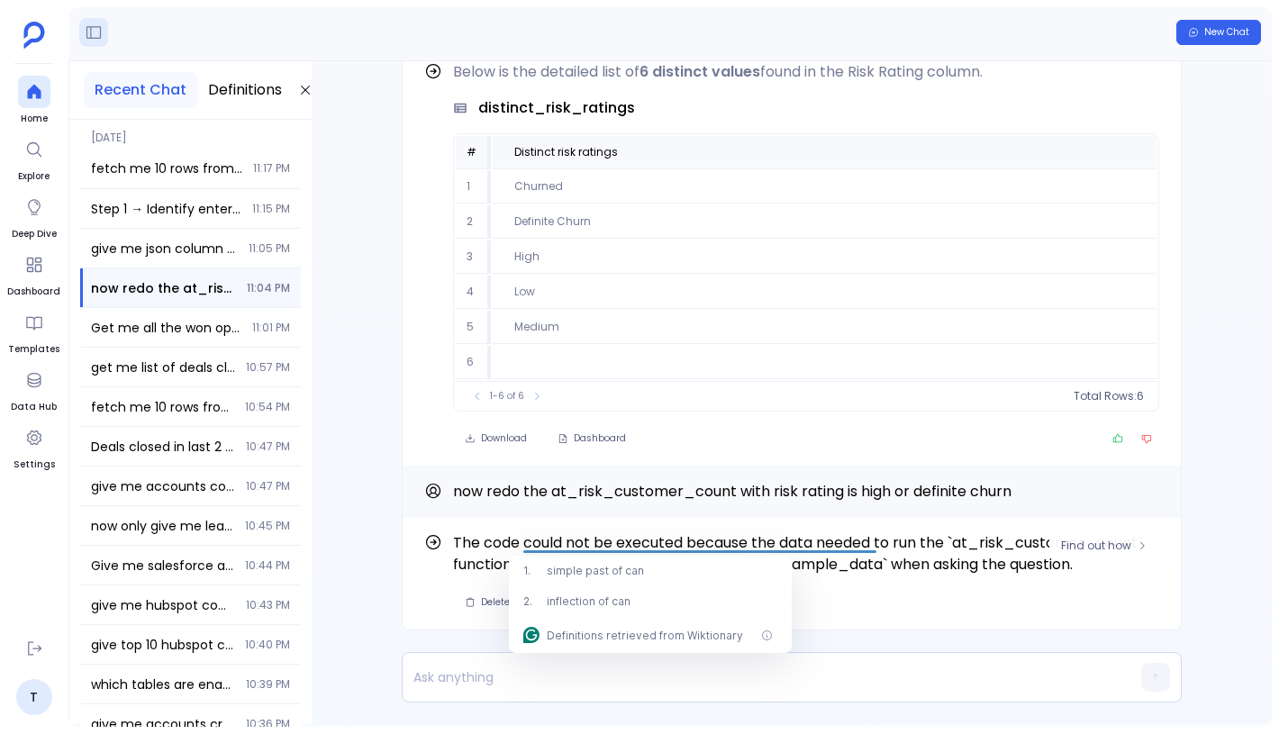
click at [935, 535] on span "The code could not be executed because the data needed to run the `at_risk_cust…" at bounding box center [806, 553] width 706 height 43
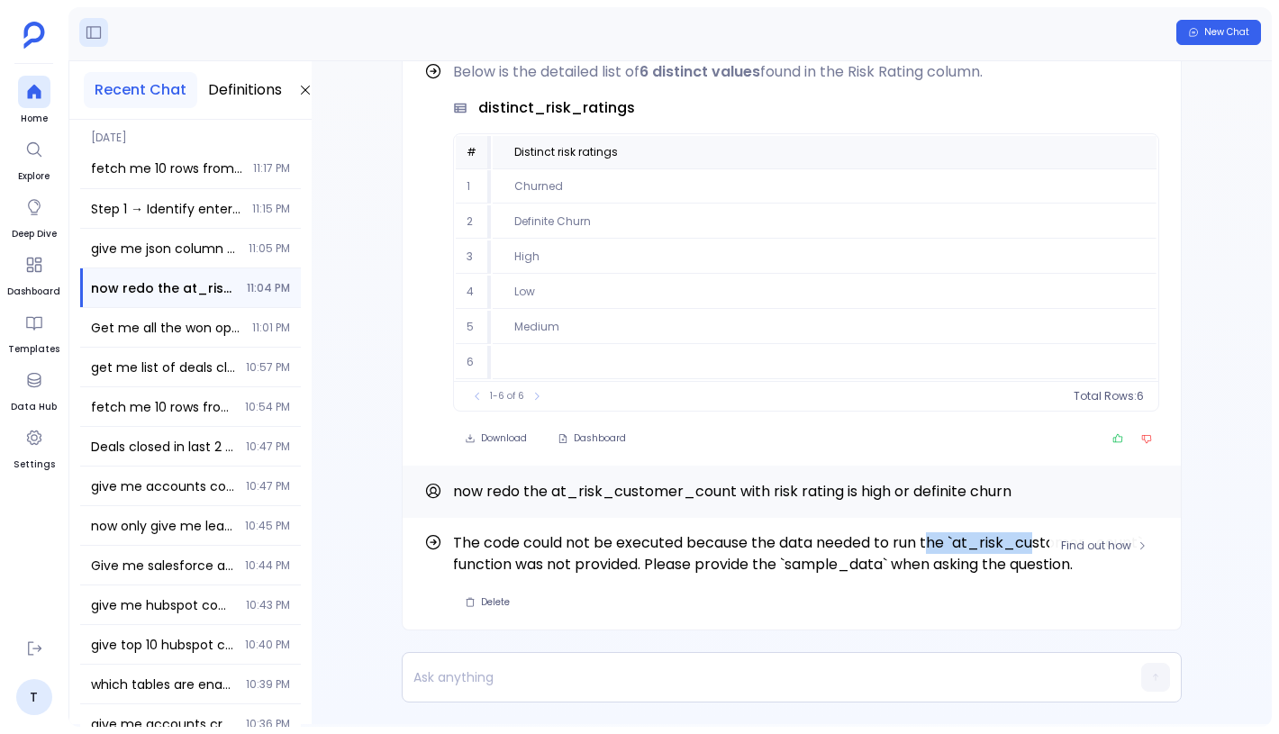
drag, startPoint x: 932, startPoint y: 541, endPoint x: 1031, endPoint y: 541, distance: 100.0
click at [1031, 541] on span "The code could not be executed because the data needed to run the `at_risk_cust…" at bounding box center [806, 553] width 706 height 43
click at [167, 315] on div "Get me all the won opportunities and also get me list of enterprise customers s…" at bounding box center [190, 327] width 221 height 39
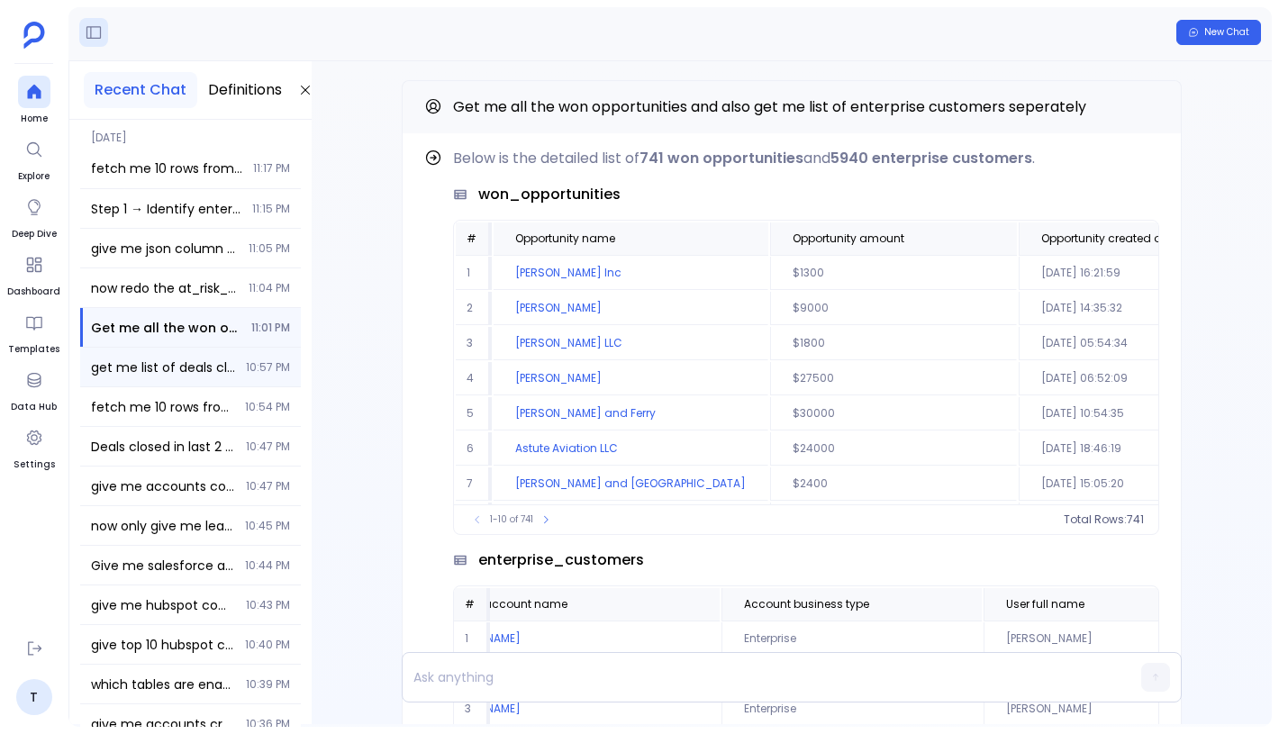
click at [161, 354] on div "get me list of deals closed in last 3 years 10:57 PM" at bounding box center [190, 367] width 221 height 39
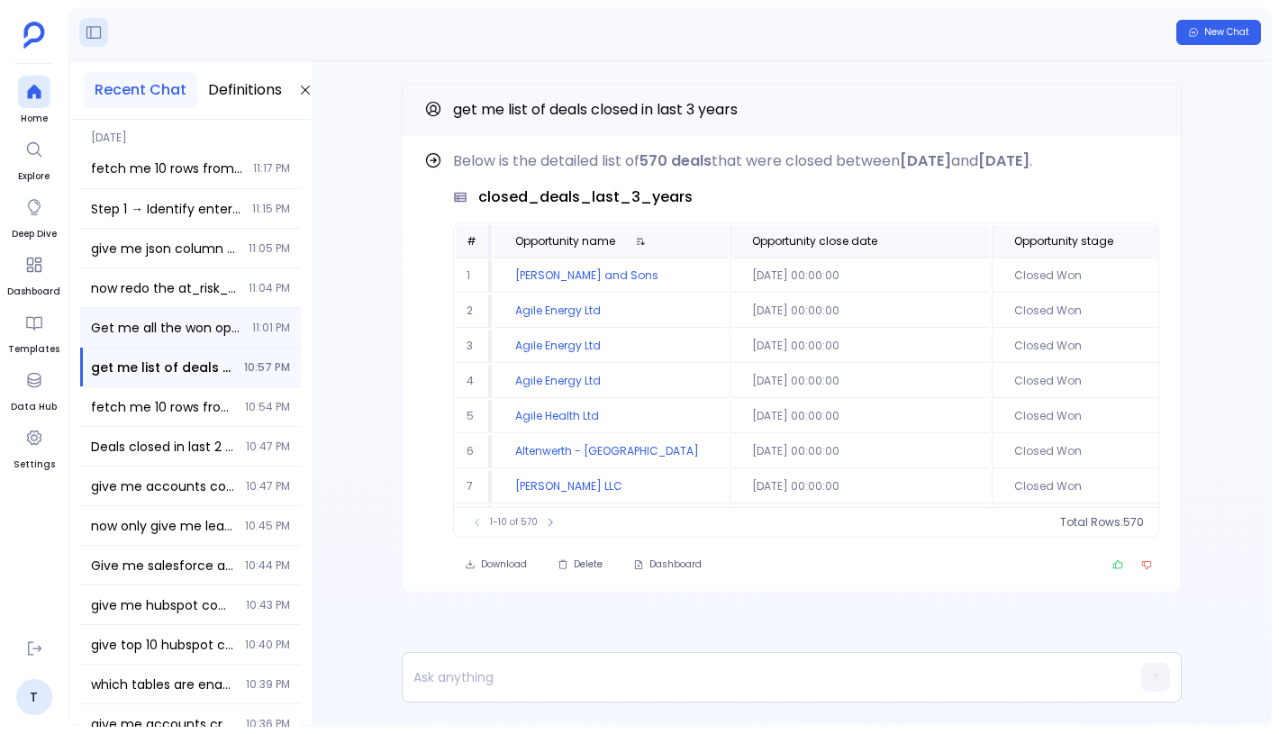
click at [225, 309] on div "Get me all the won opportunities and also get me list of enterprise customers s…" at bounding box center [190, 327] width 221 height 39
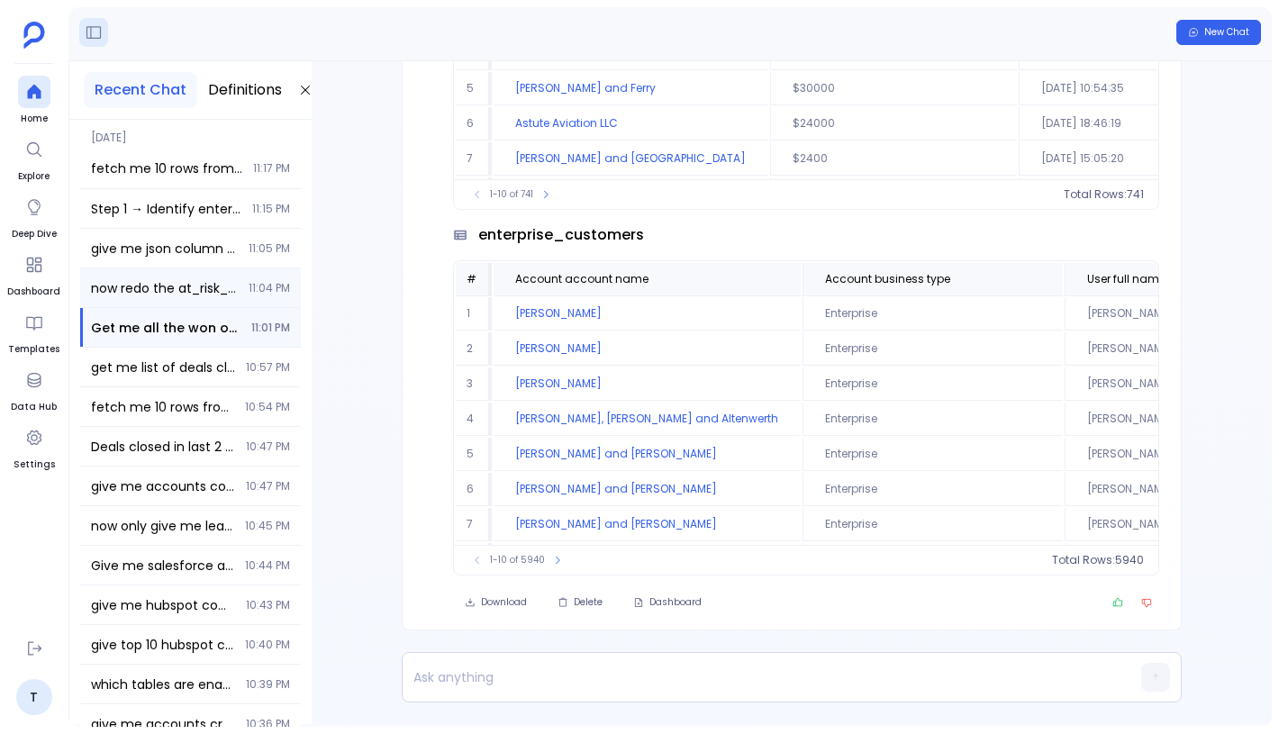
click at [237, 275] on div "now redo the at_risk_customer_count with risk rating is high or definite churn …" at bounding box center [190, 287] width 221 height 39
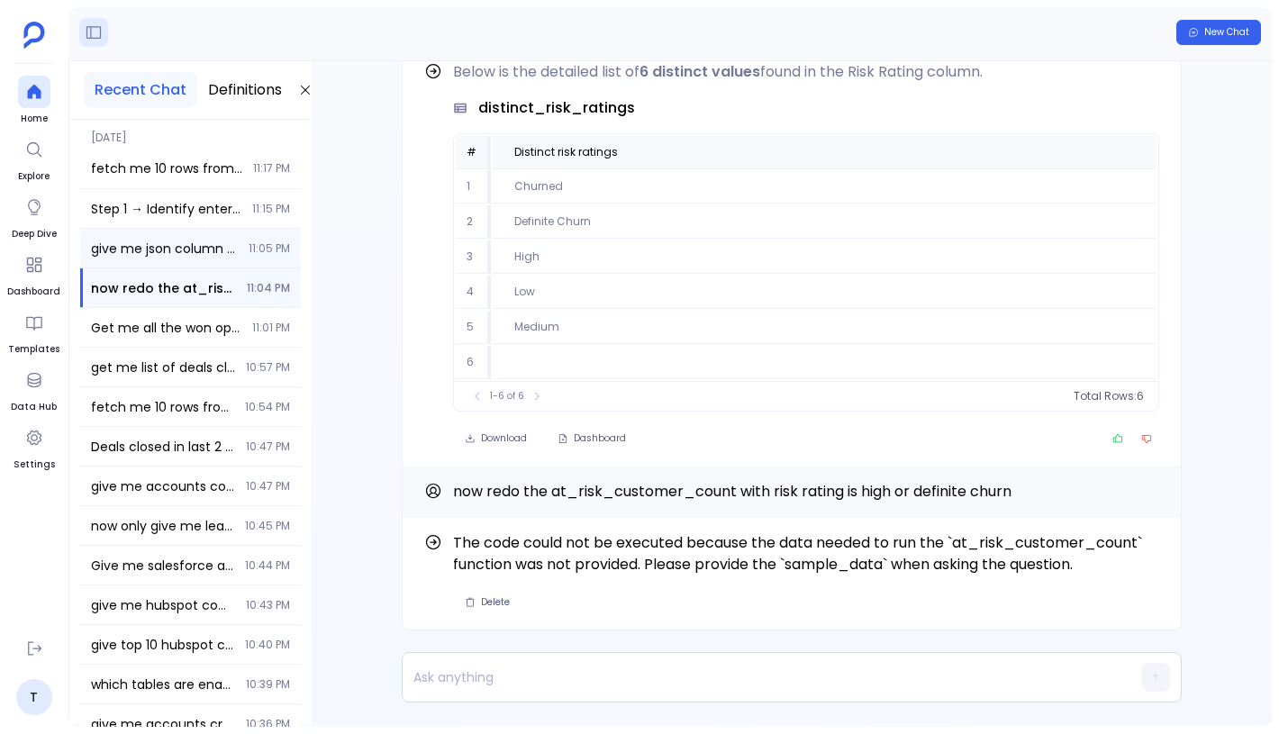
click at [236, 244] on div "give me json column with format as enum 11:05 PM" at bounding box center [190, 248] width 221 height 39
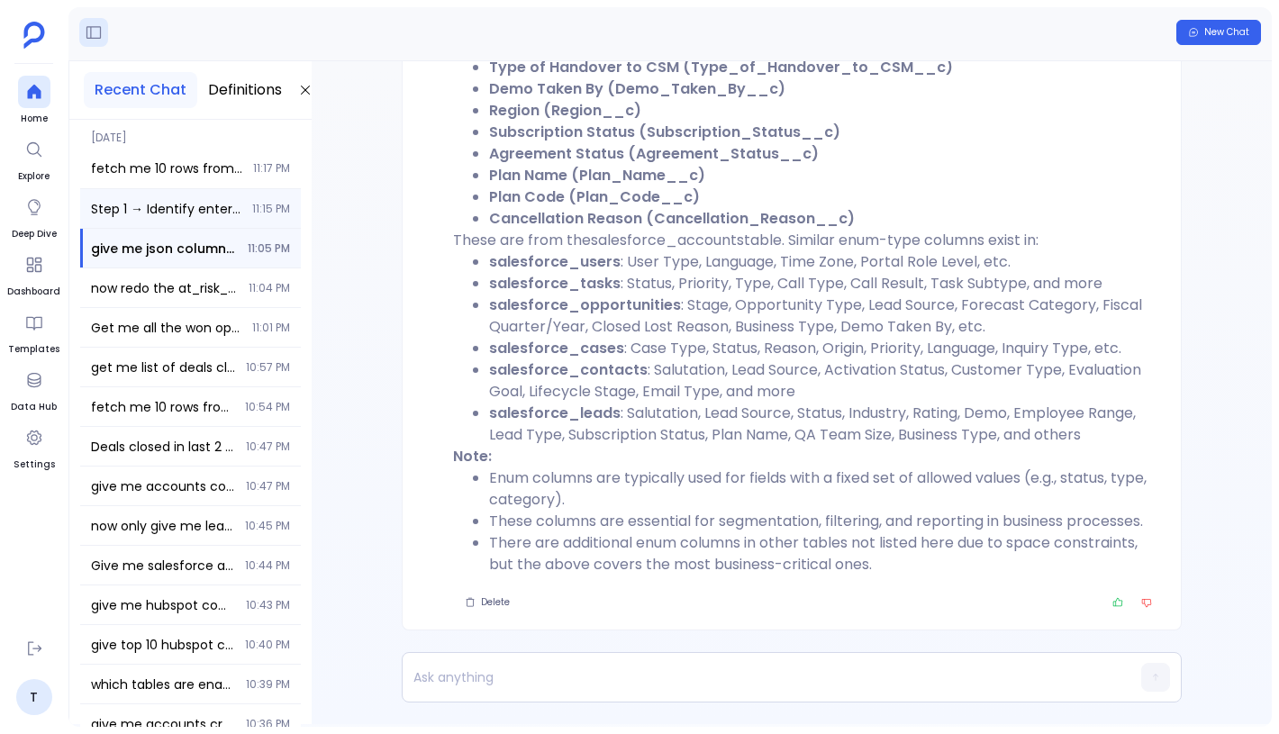
click at [232, 207] on span "Step 1 → Identify enterprise customers with ARR greater than 50k from Salesforc…" at bounding box center [166, 209] width 150 height 18
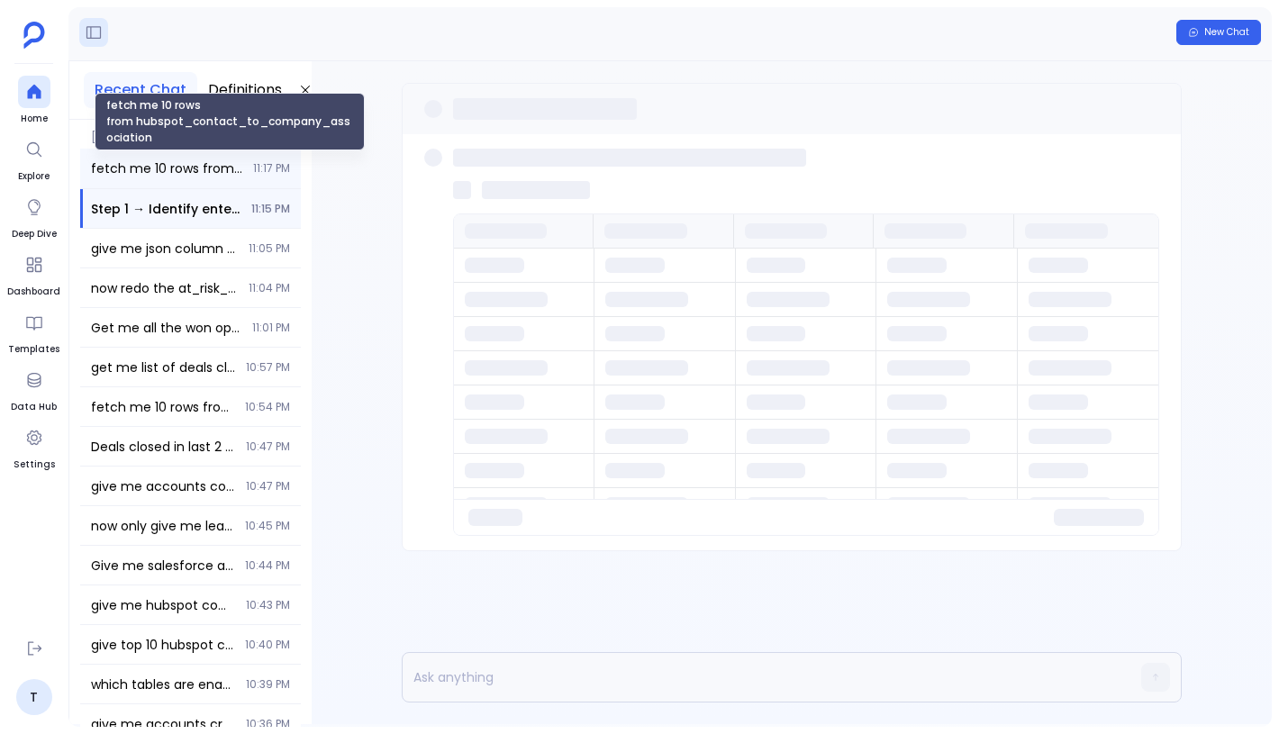
click at [227, 169] on span "fetch me 10 rows from hubspot_contact_to_company_association" at bounding box center [166, 168] width 151 height 18
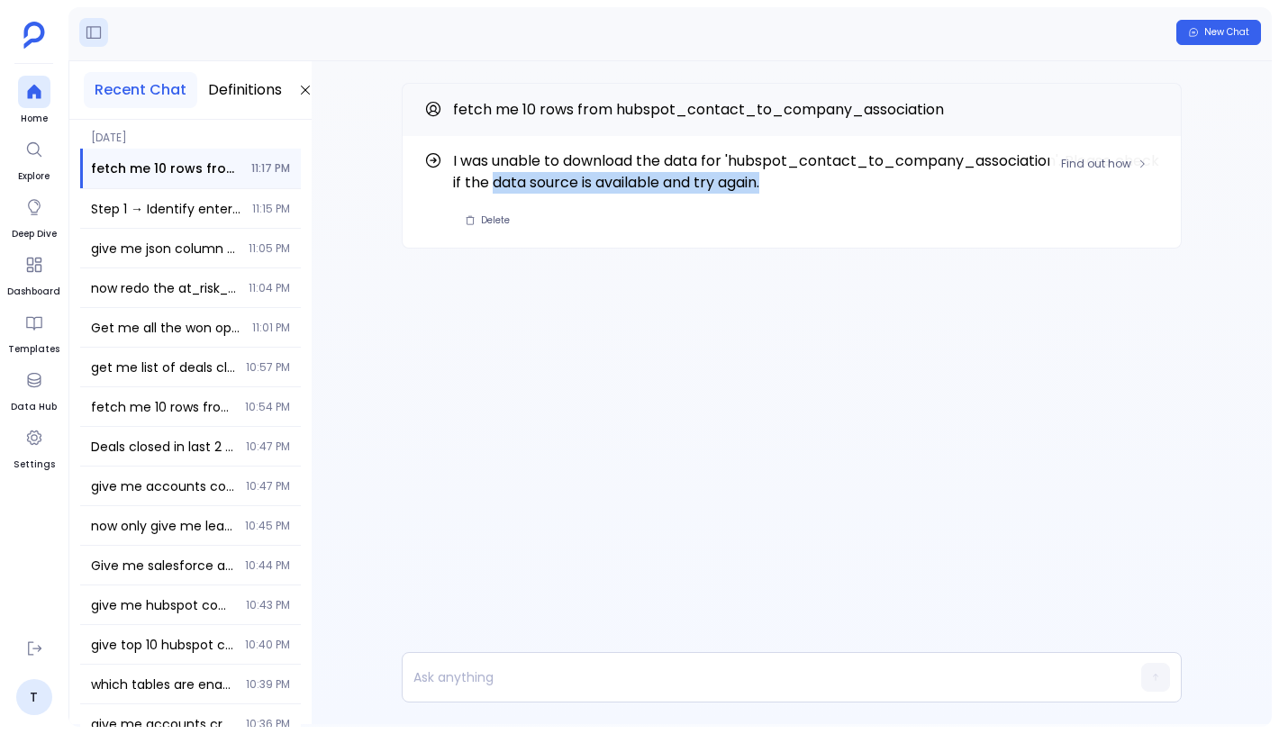
drag, startPoint x: 848, startPoint y: 195, endPoint x: 515, endPoint y: 173, distance: 333.1
click at [516, 173] on div "I was unable to download the data for 'hubspot_contact_to_company_association'.…" at bounding box center [806, 191] width 706 height 83
click at [624, 369] on div "Find out how I was unable to download the data for 'hubspot_contact_to_company_…" at bounding box center [792, 392] width 960 height 663
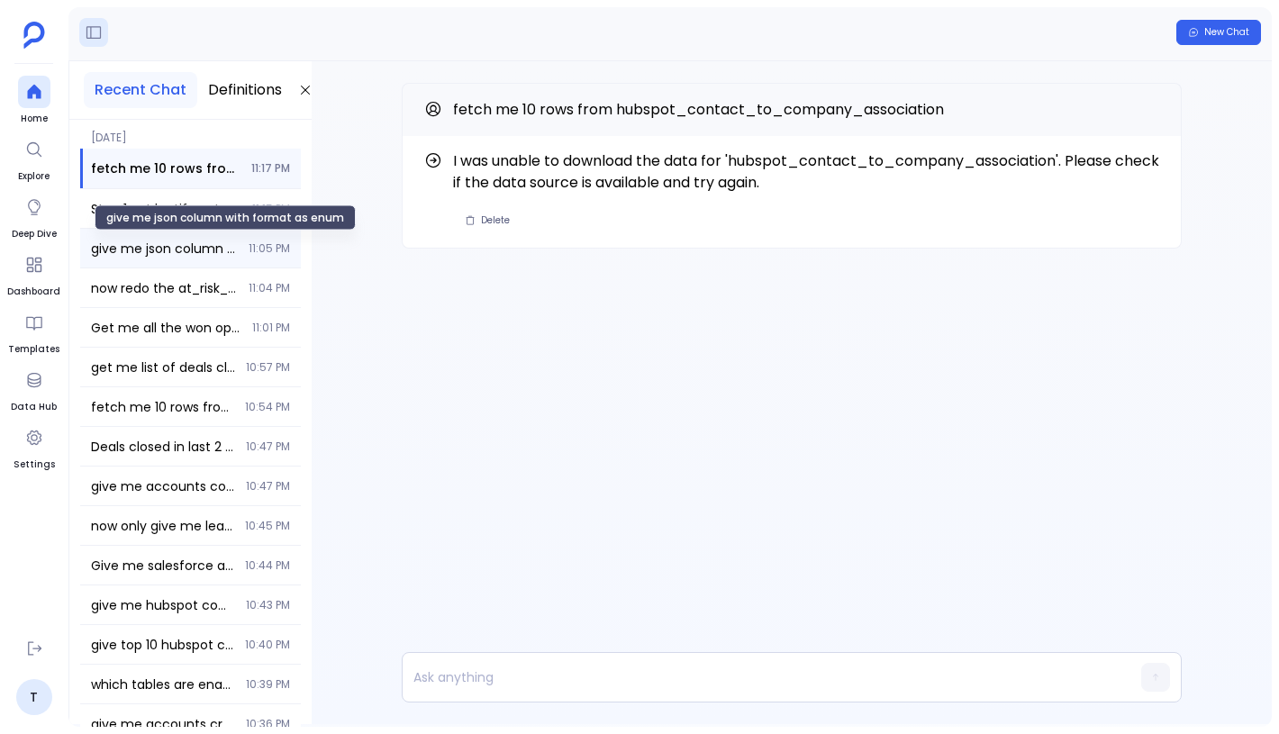
click at [183, 241] on span "give me json column with format as enum" at bounding box center [164, 249] width 147 height 18
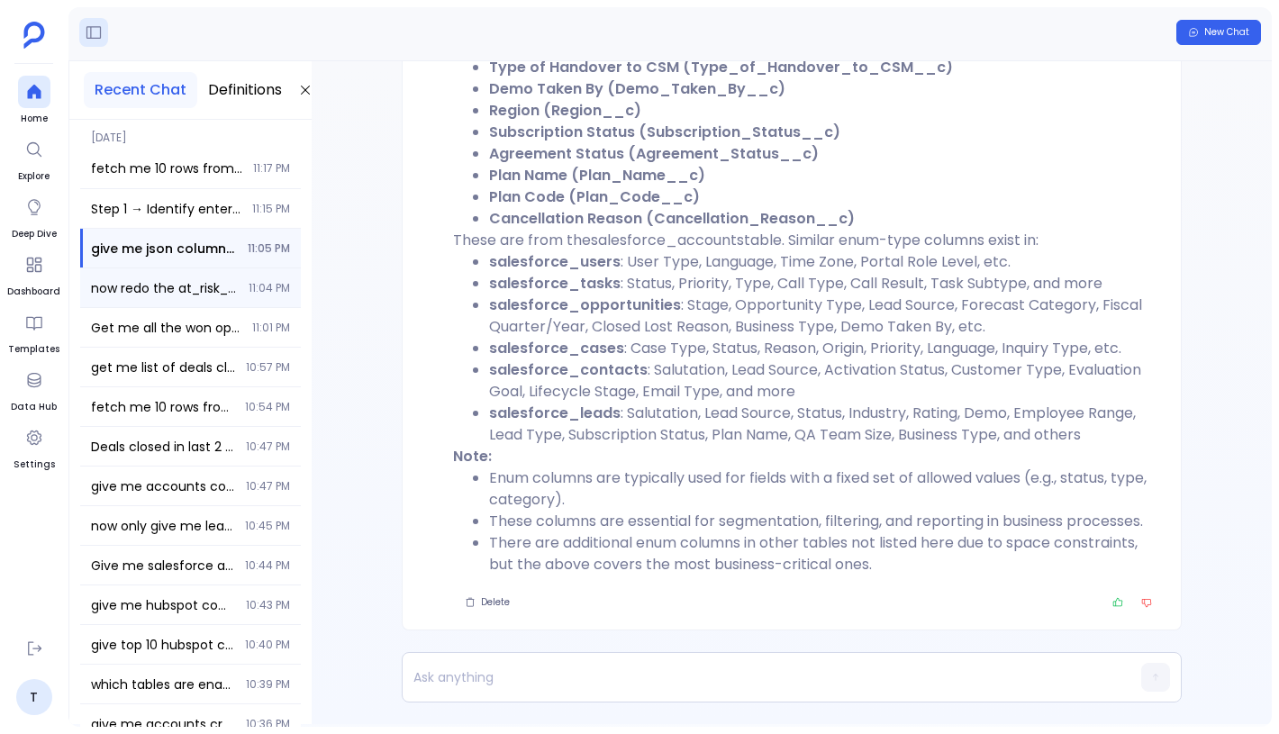
click at [190, 304] on div "now redo the at_risk_customer_count with risk rating is high or definite churn …" at bounding box center [190, 287] width 221 height 39
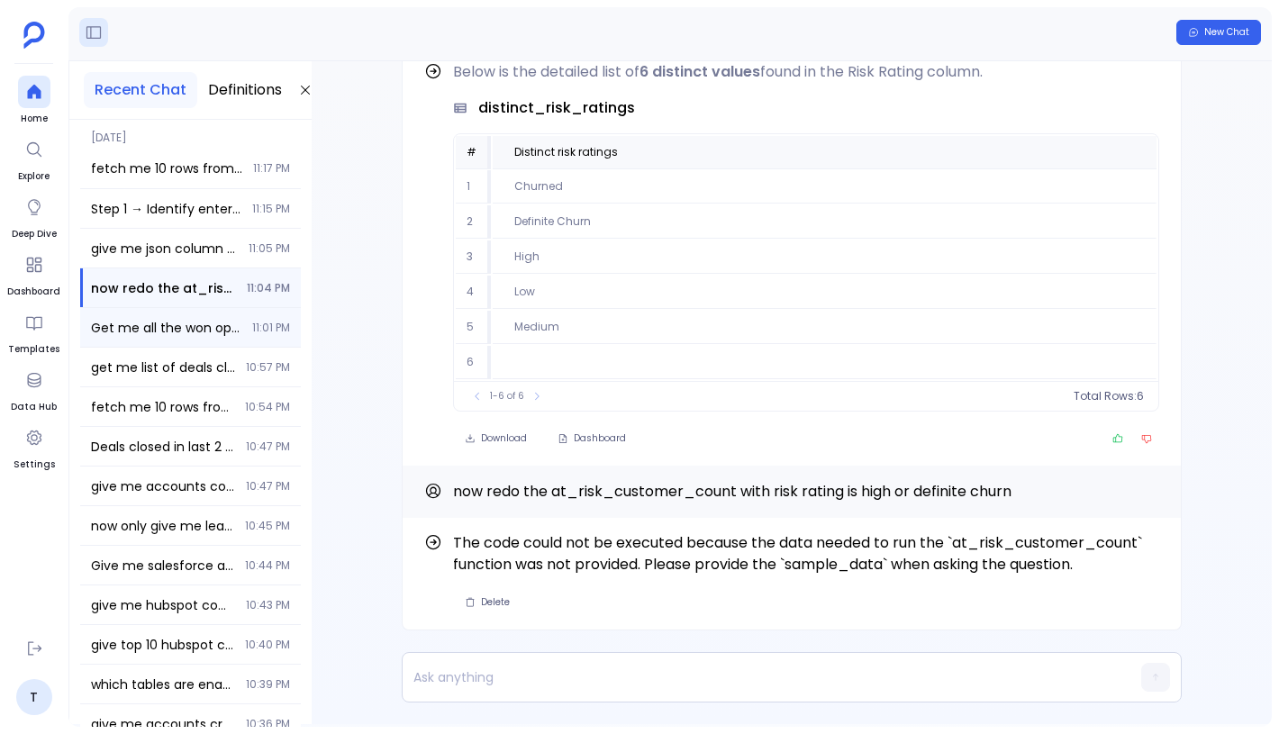
click at [223, 339] on div "Get me all the won opportunities and also get me list of enterprise customers s…" at bounding box center [190, 327] width 221 height 39
